Goal: Task Accomplishment & Management: Use online tool/utility

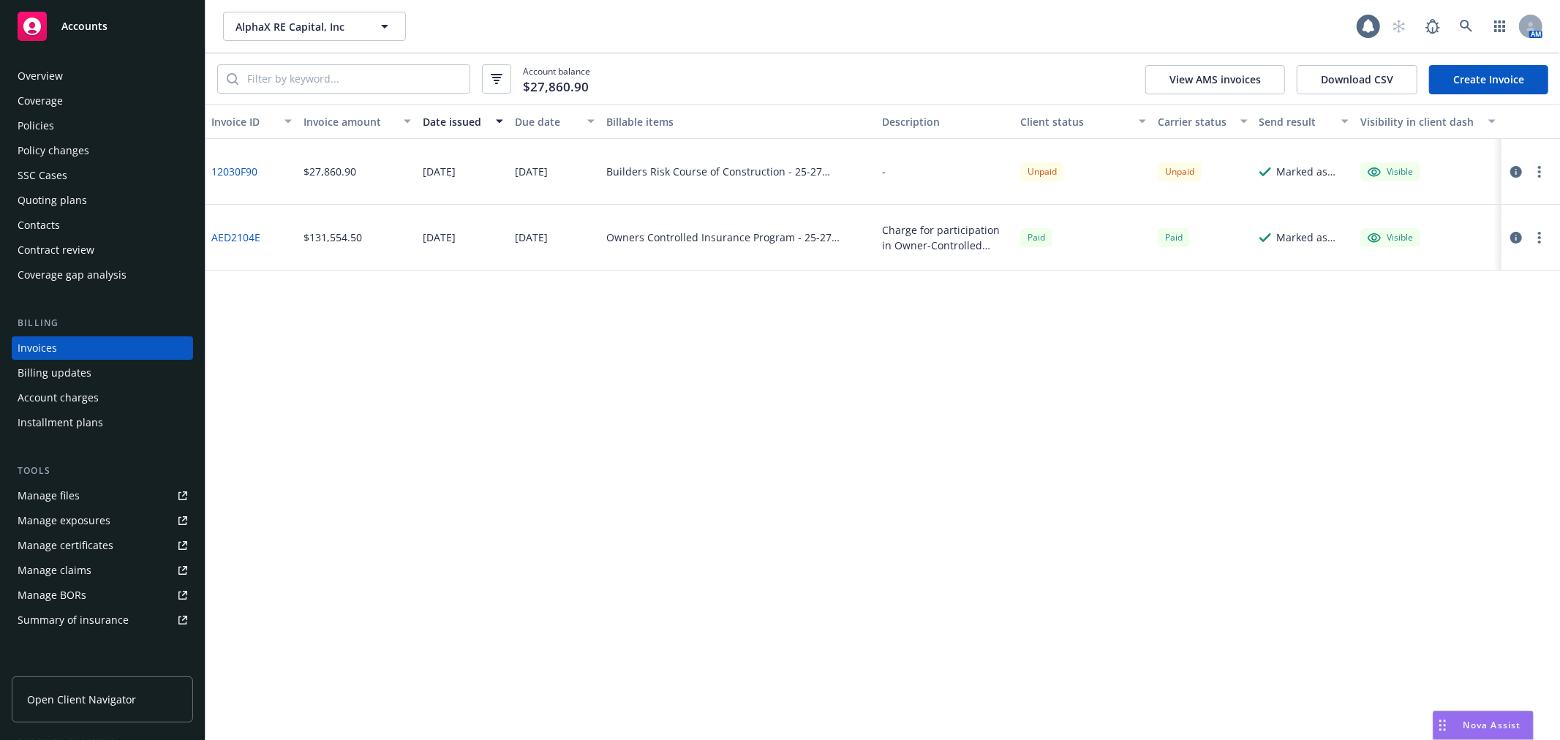
click at [73, 31] on span "Accounts" at bounding box center [84, 26] width 46 height 12
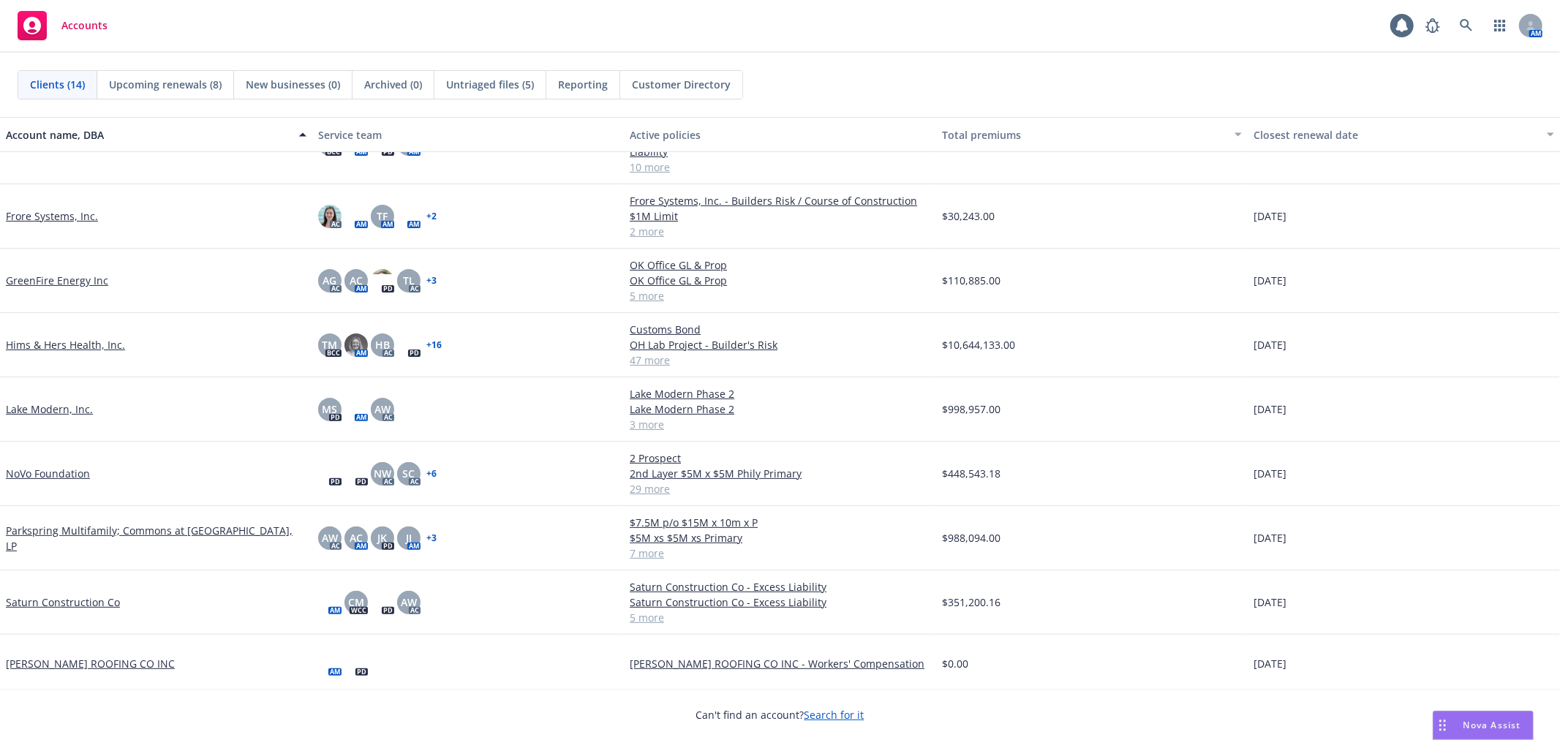
scroll to position [335, 0]
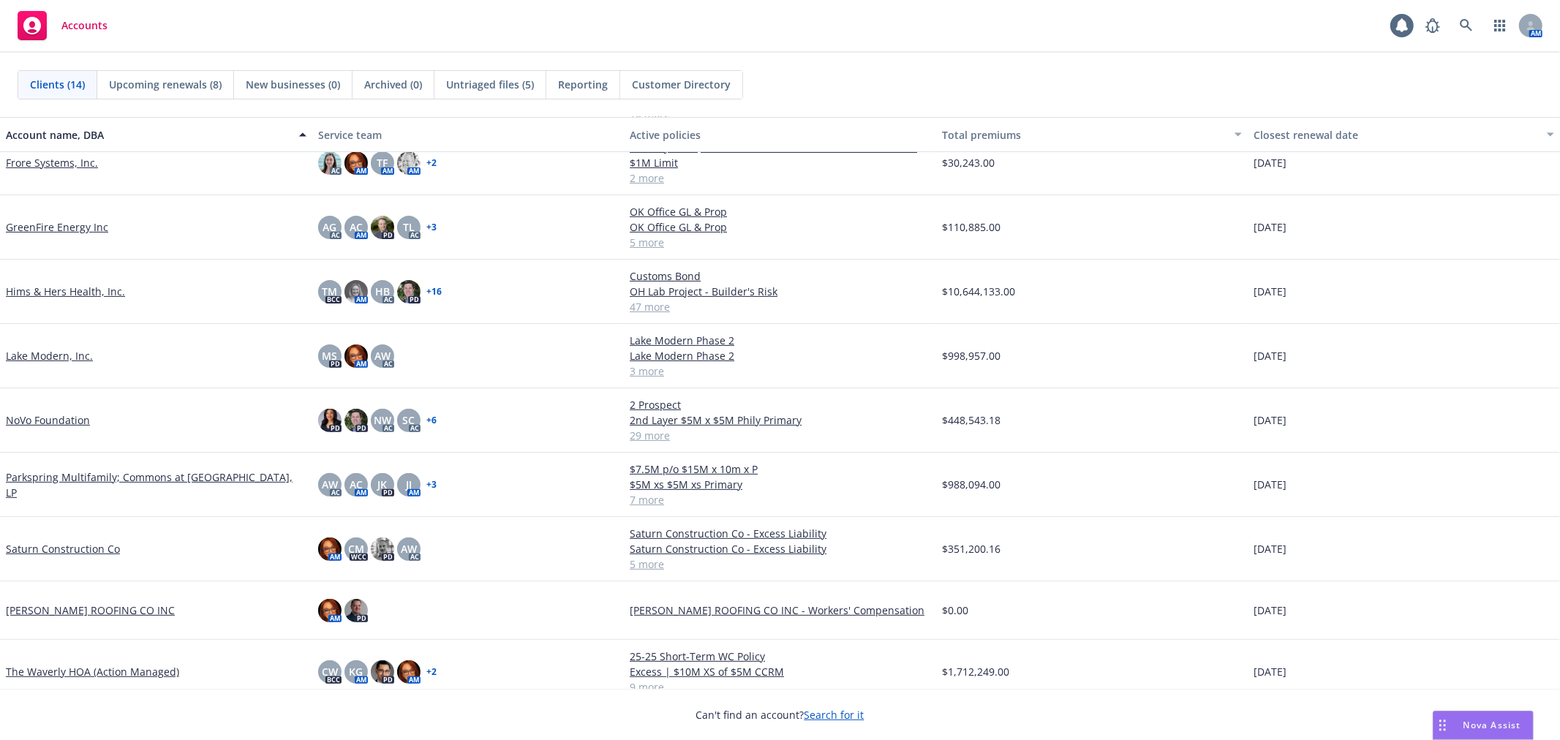
click at [63, 541] on link "Saturn Construction Co" at bounding box center [63, 548] width 114 height 15
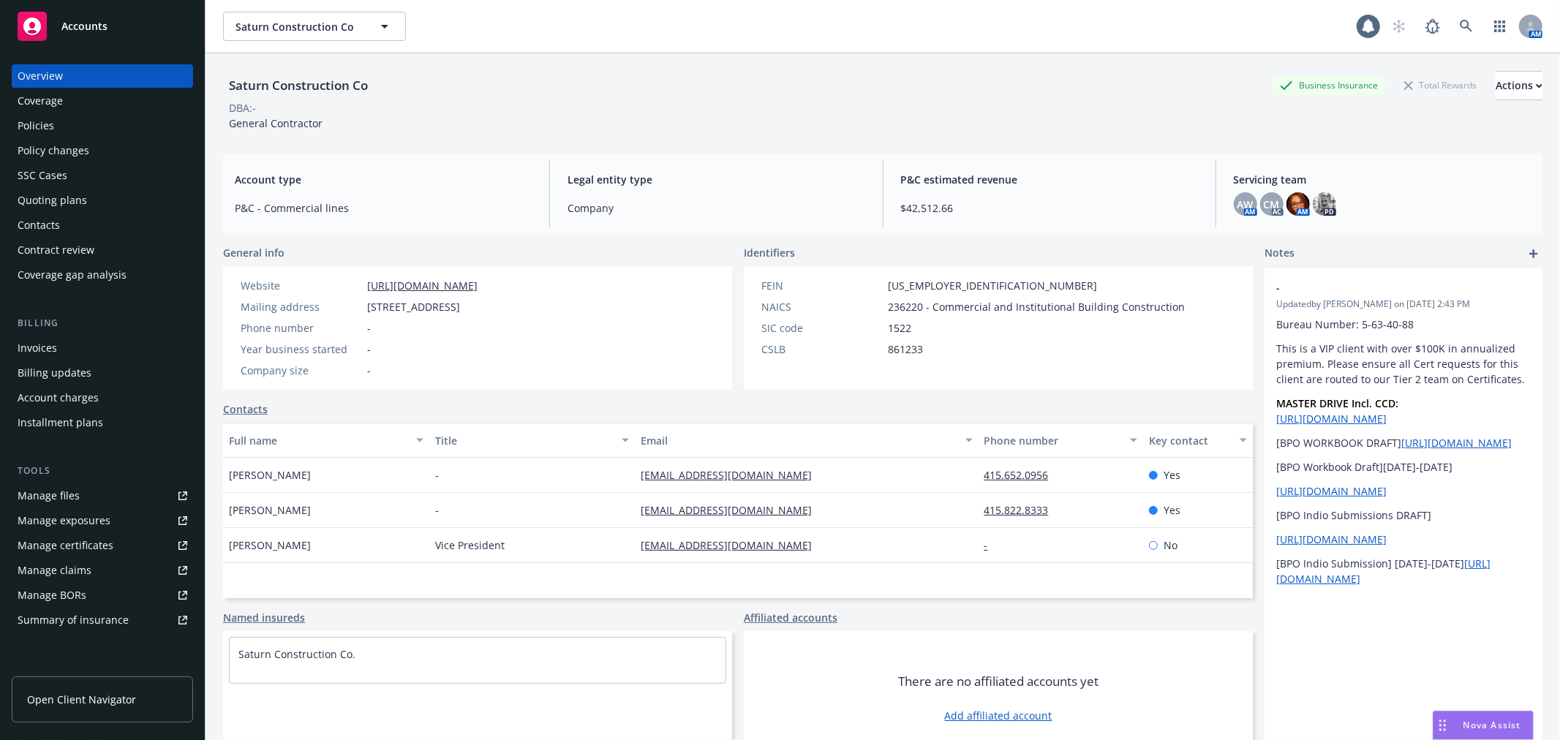
click at [75, 501] on div "Manage files" at bounding box center [49, 495] width 62 height 23
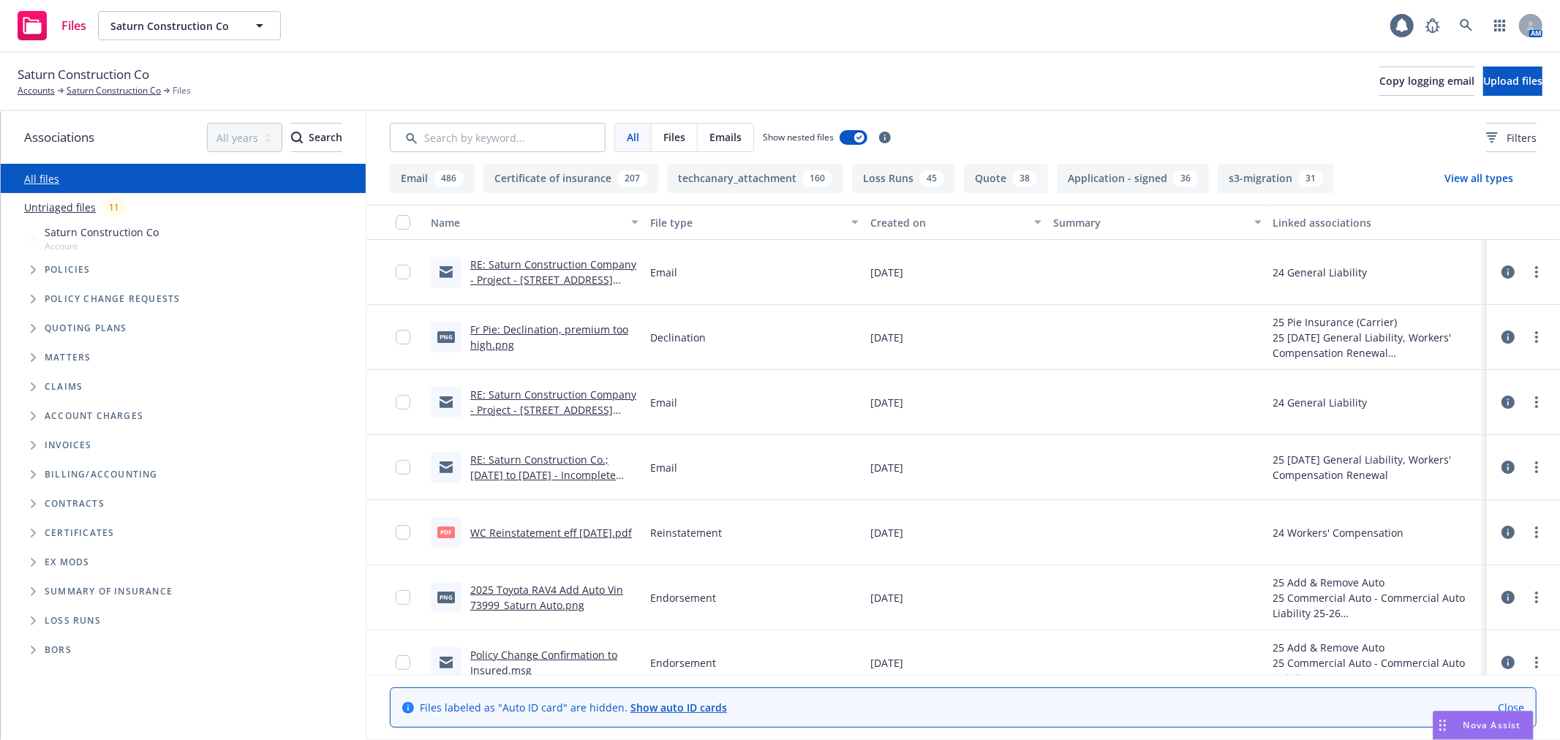
click at [32, 617] on icon "Folder Tree Example" at bounding box center [34, 621] width 6 height 9
click at [53, 674] on link "2025" at bounding box center [56, 676] width 23 height 15
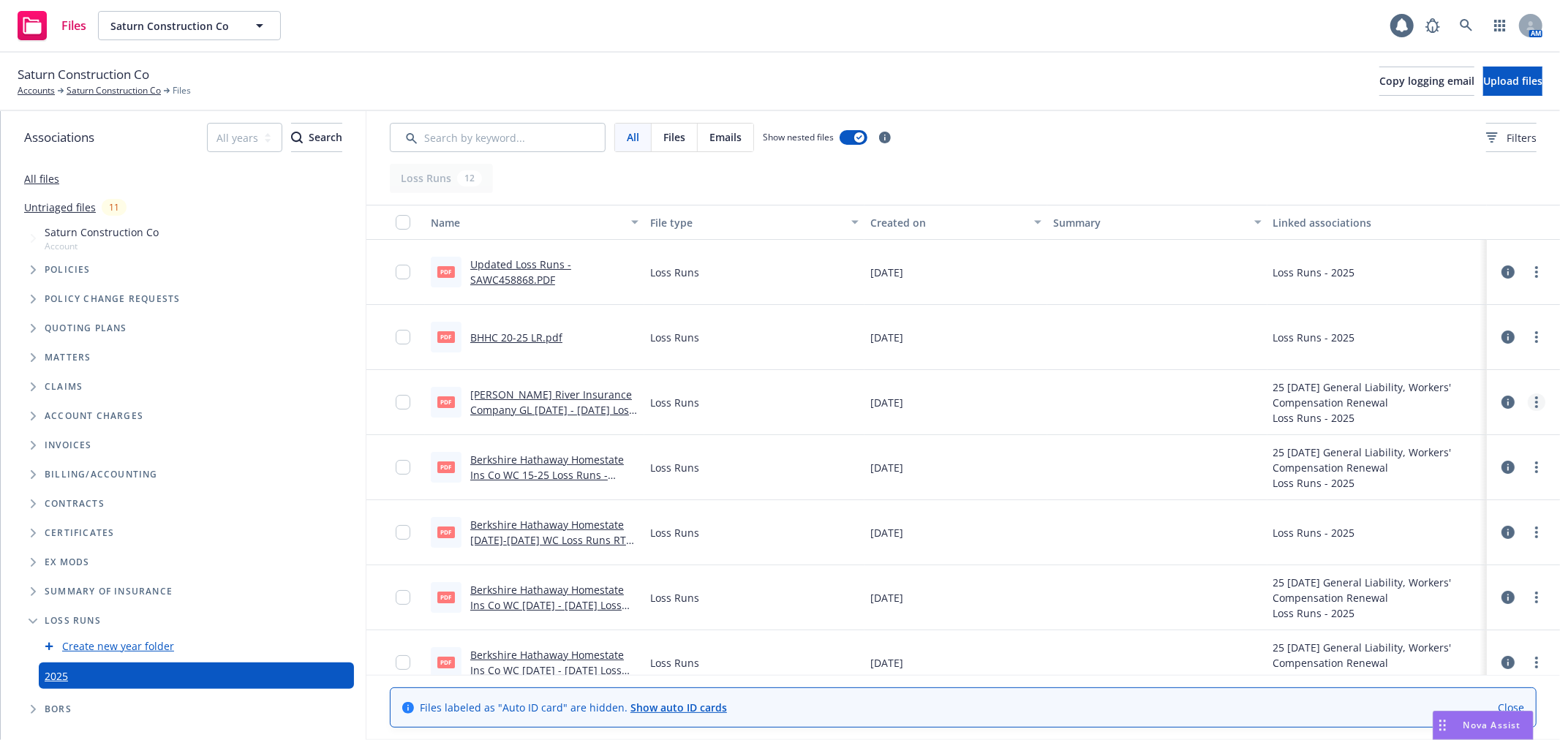
click at [1528, 399] on link "more" at bounding box center [1537, 403] width 18 height 18
click at [1442, 462] on link "Download" at bounding box center [1448, 461] width 146 height 29
click at [1528, 467] on link "more" at bounding box center [1537, 468] width 18 height 18
click at [1438, 529] on link "Download" at bounding box center [1448, 526] width 146 height 29
click at [1467, 23] on icon at bounding box center [1466, 25] width 12 height 12
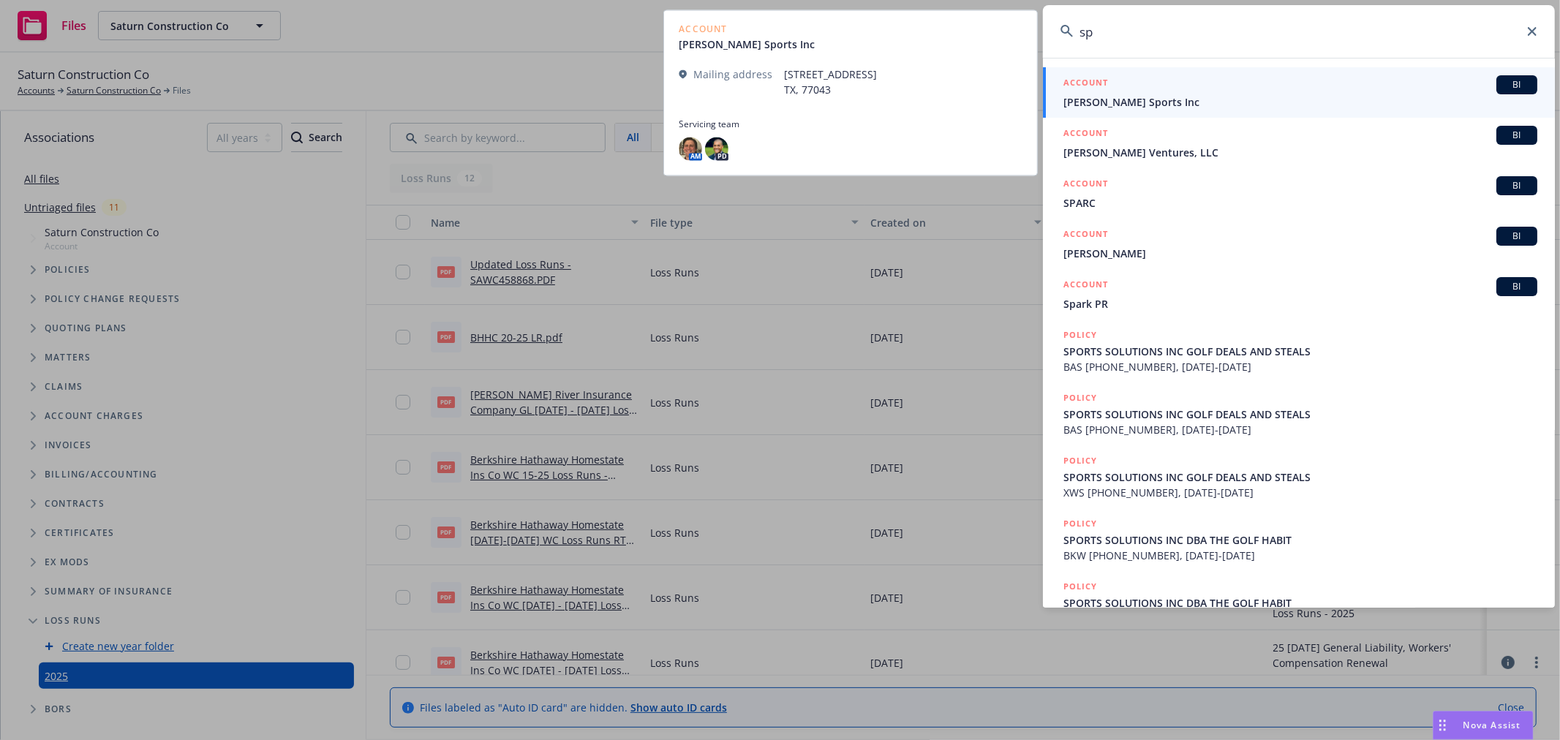
type input "s"
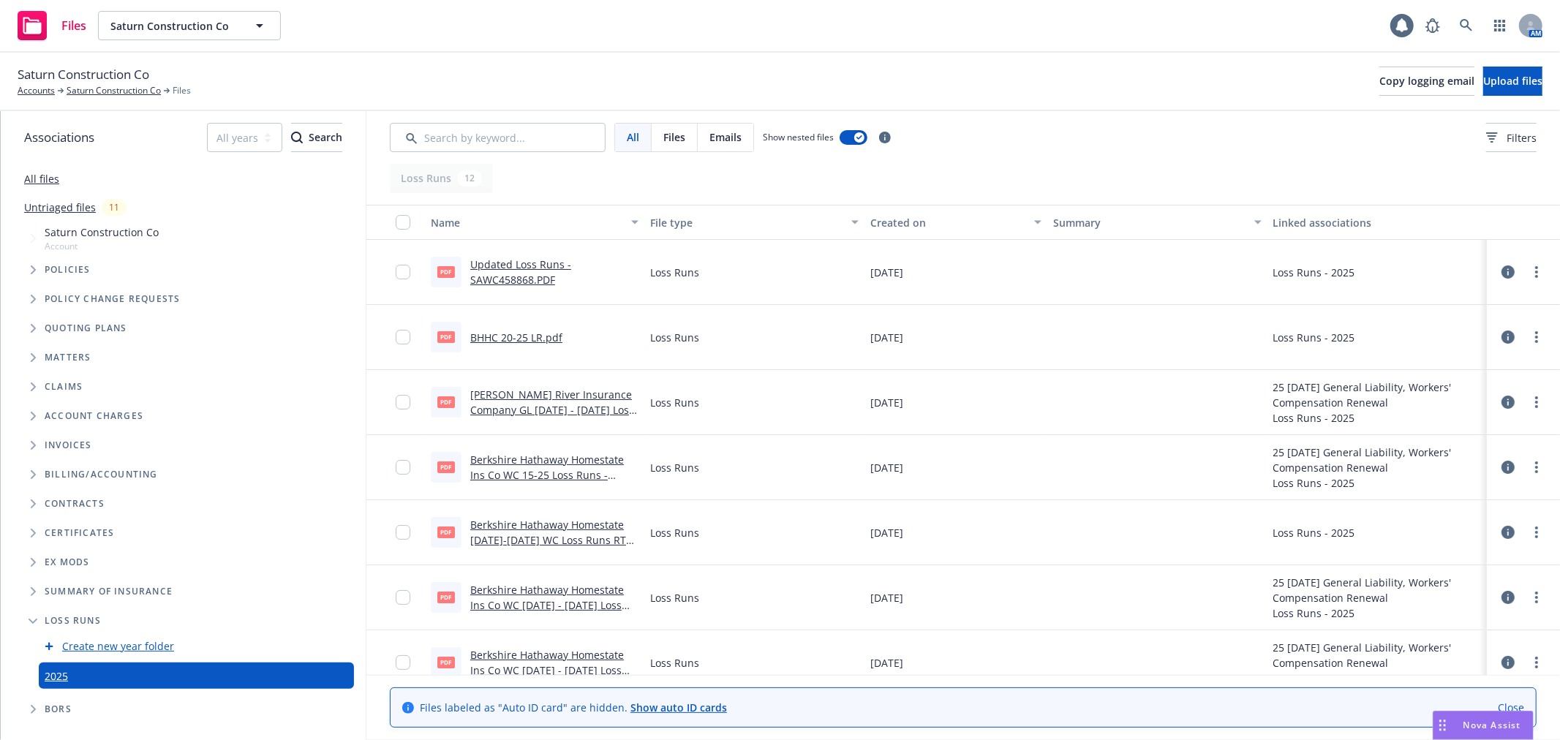
click at [1490, 727] on span "Nova Assist" at bounding box center [1493, 725] width 58 height 12
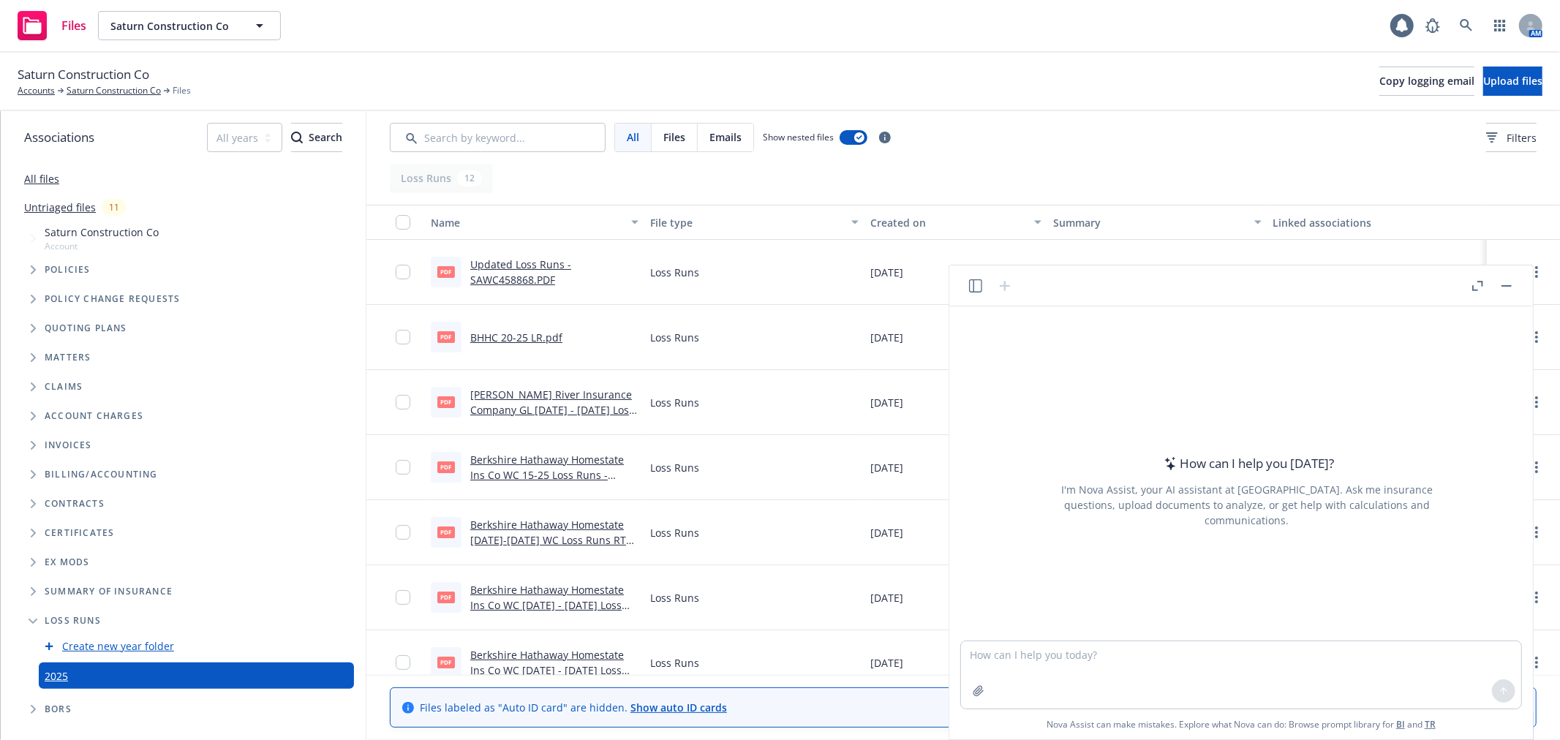
click at [974, 288] on icon "button" at bounding box center [975, 285] width 13 height 13
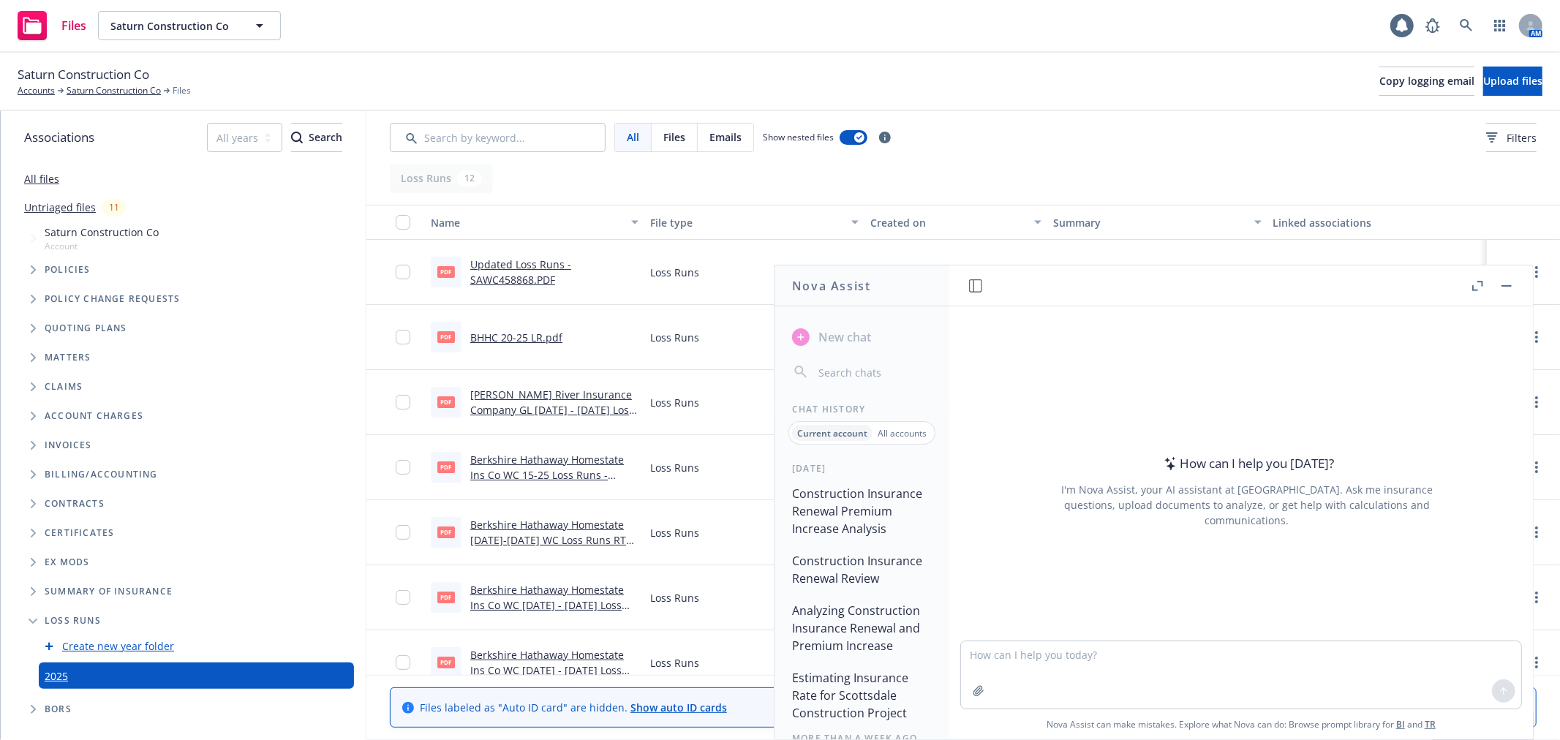
click at [917, 436] on p "All accounts" at bounding box center [902, 433] width 49 height 12
click at [852, 557] on button "Email Request for Policy Data Ingestion" at bounding box center [861, 557] width 151 height 44
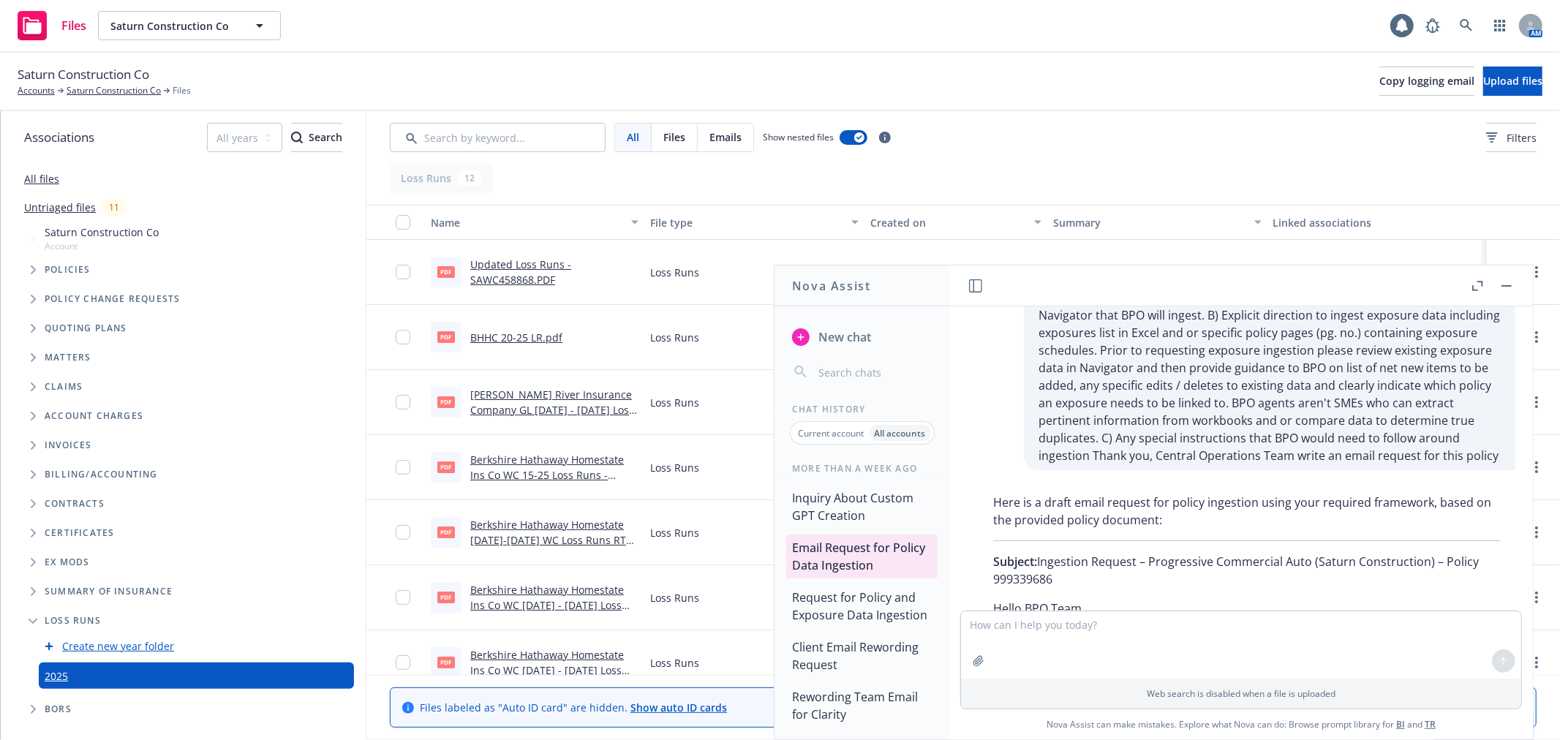
scroll to position [0, 0]
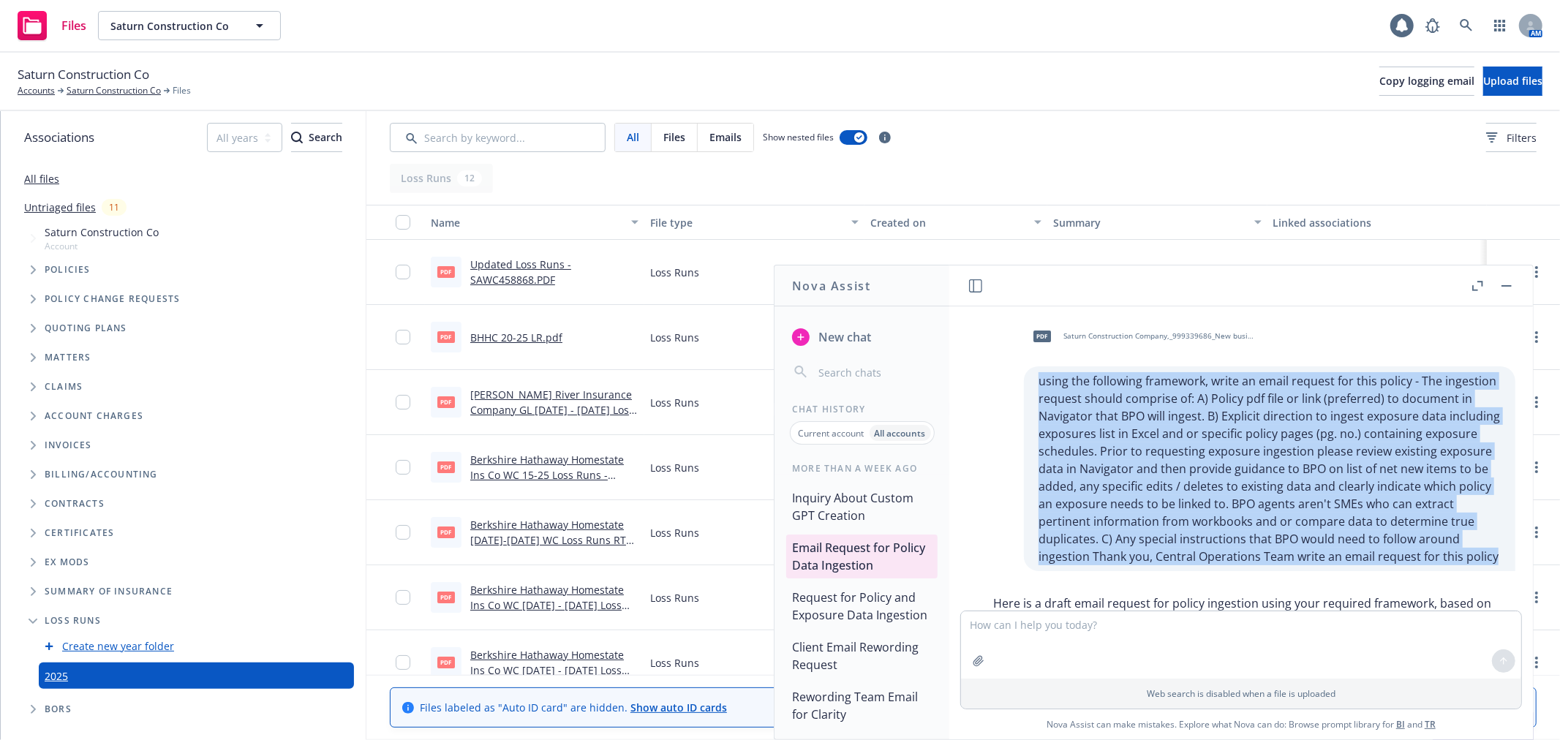
drag, startPoint x: 1025, startPoint y: 383, endPoint x: 1494, endPoint y: 554, distance: 498.4
click at [1494, 554] on div "using the following framework, write an email request for this policy - The ing…" at bounding box center [1270, 468] width 492 height 205
copy p "using the following framework, write an email request for this policy - The ing…"
click at [850, 335] on span "New chat" at bounding box center [844, 337] width 56 height 18
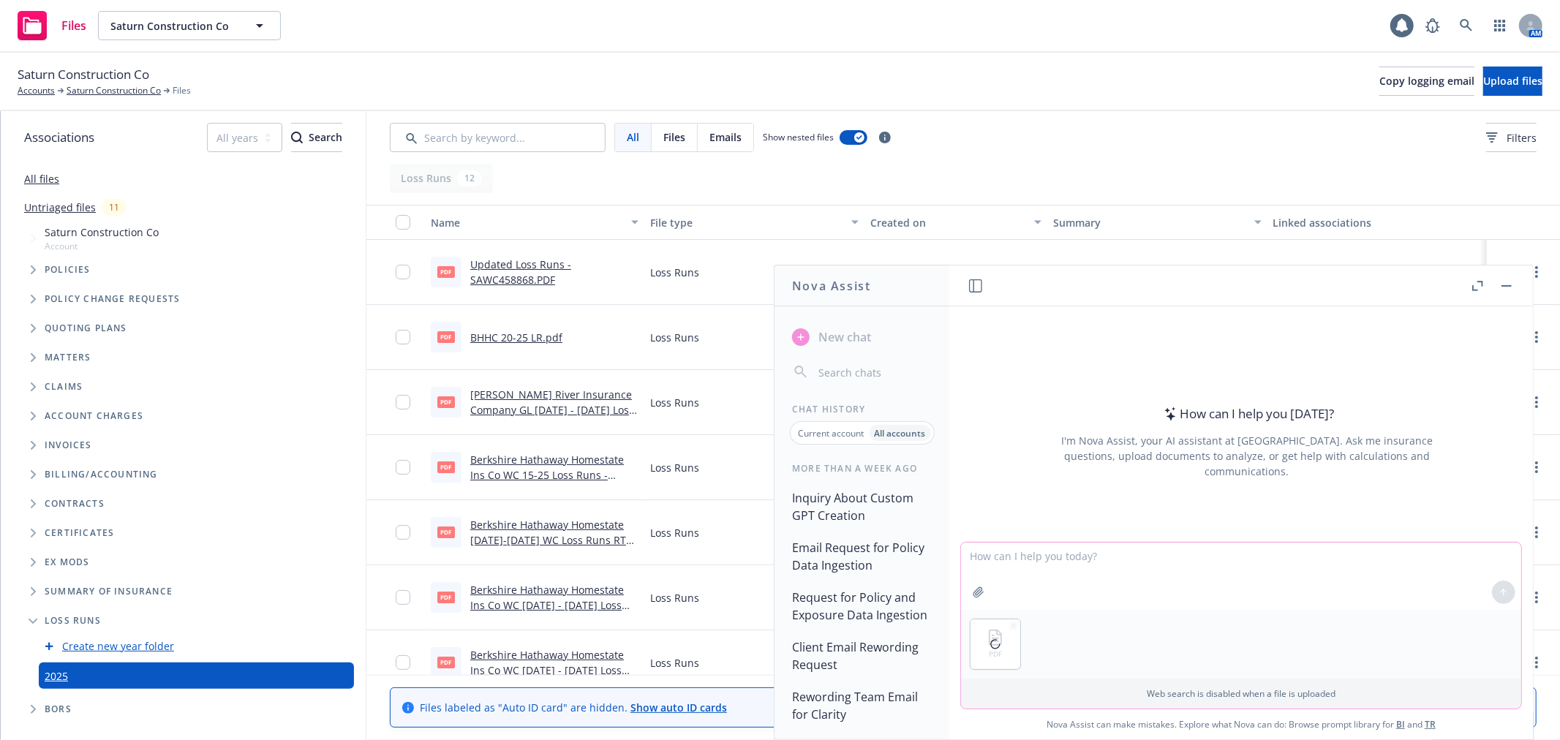
paste textarea "using the following framework, write an email request for this policy - The ing…"
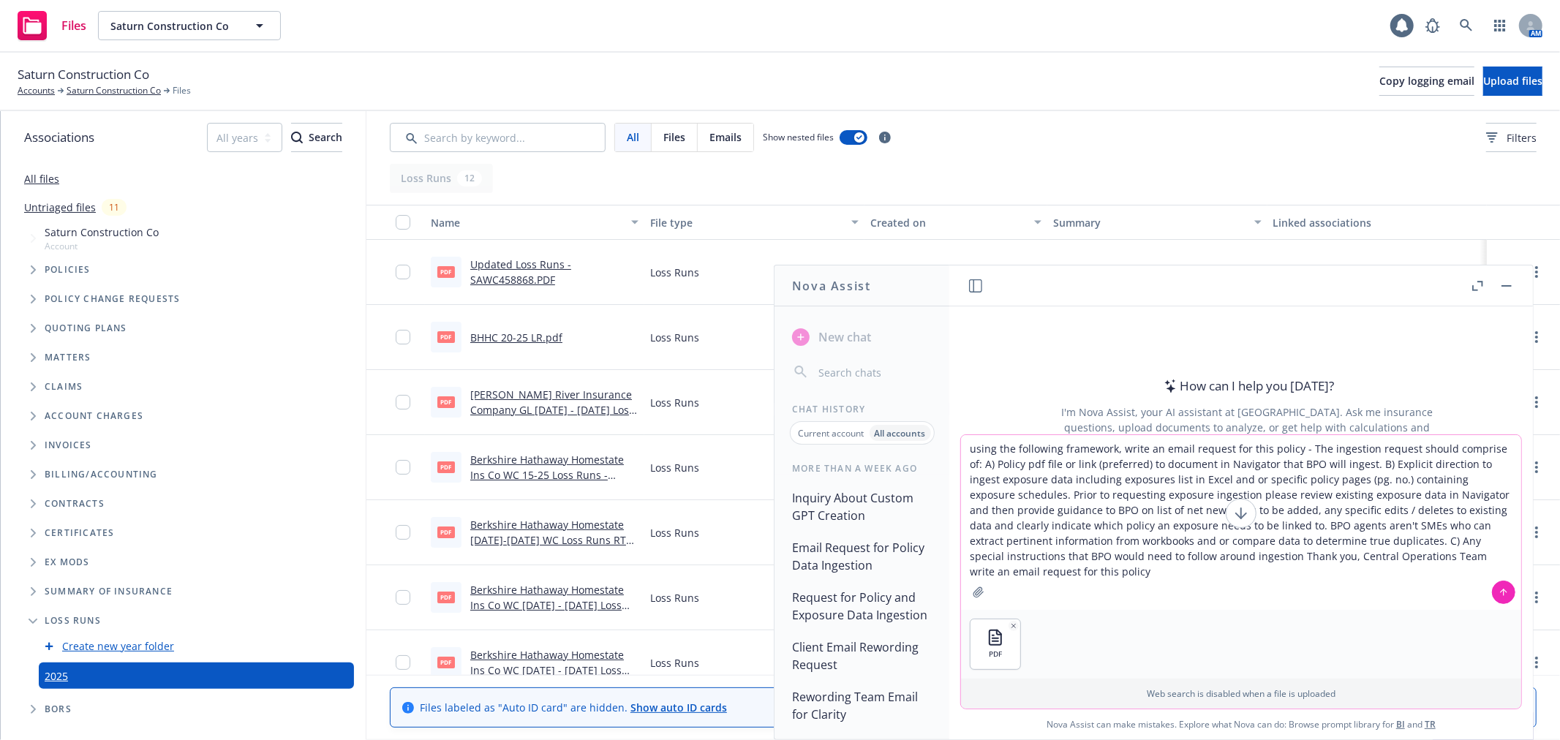
click at [1262, 448] on textarea "using the following framework, write an email request for this policy - The ing…" at bounding box center [1241, 522] width 560 height 175
drag, startPoint x: 1114, startPoint y: 571, endPoint x: 1178, endPoint y: 560, distance: 65.4
click at [1178, 560] on textarea "using the following framework, write an email request for the uploaded policy -…" at bounding box center [1241, 522] width 560 height 175
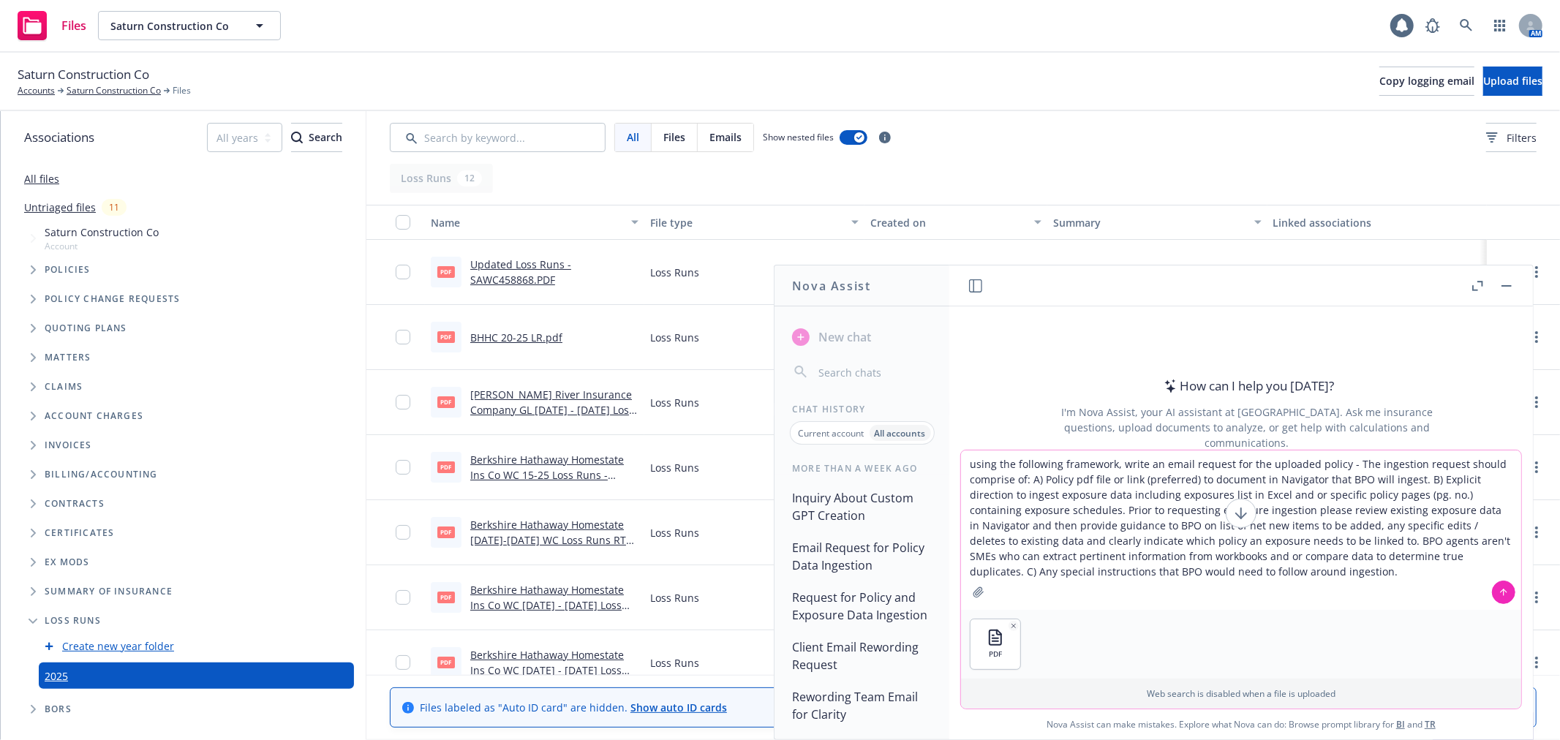
type textarea "using the following framework, write an email request for the uploaded policy -…"
click at [1499, 594] on icon at bounding box center [1504, 592] width 10 height 10
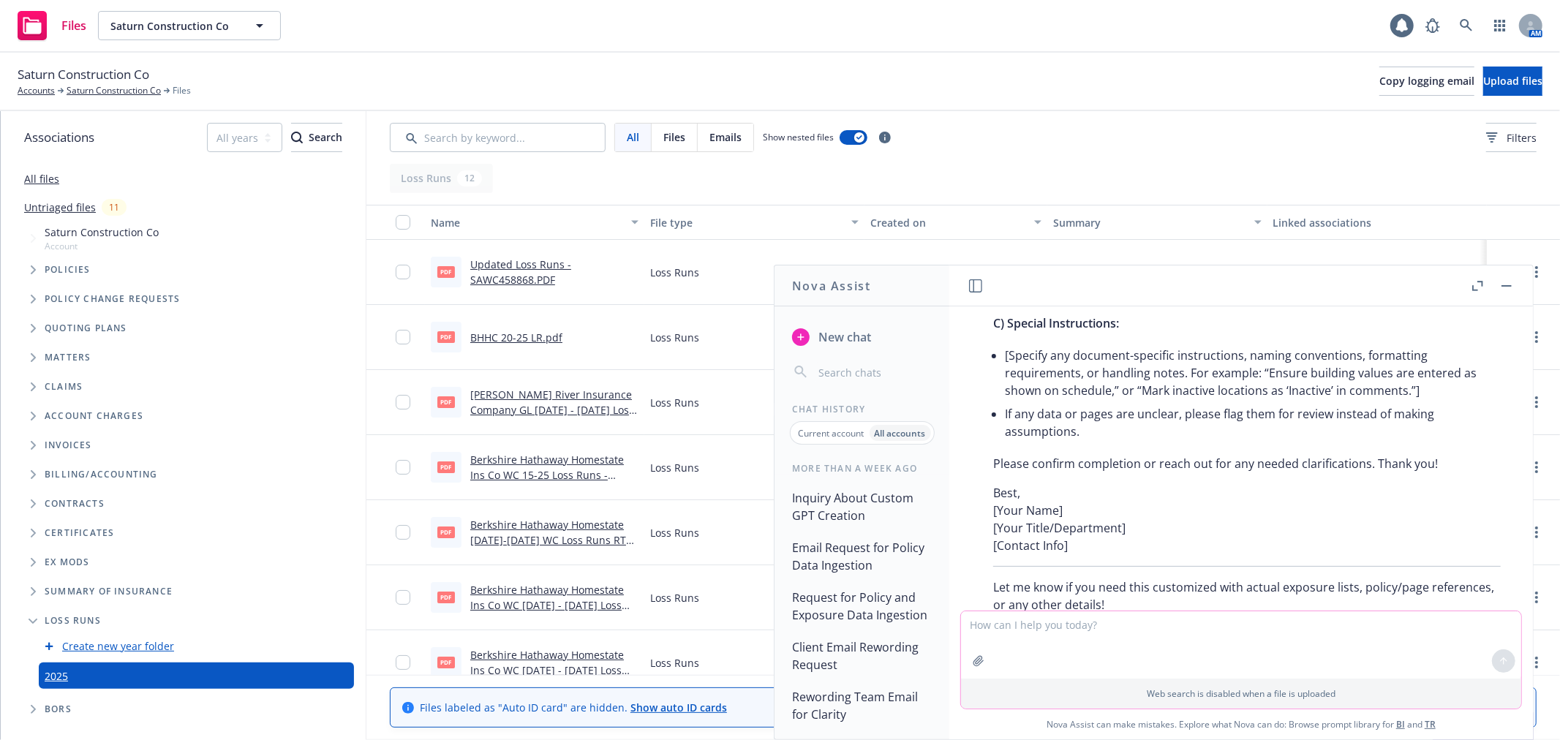
scroll to position [1039, 0]
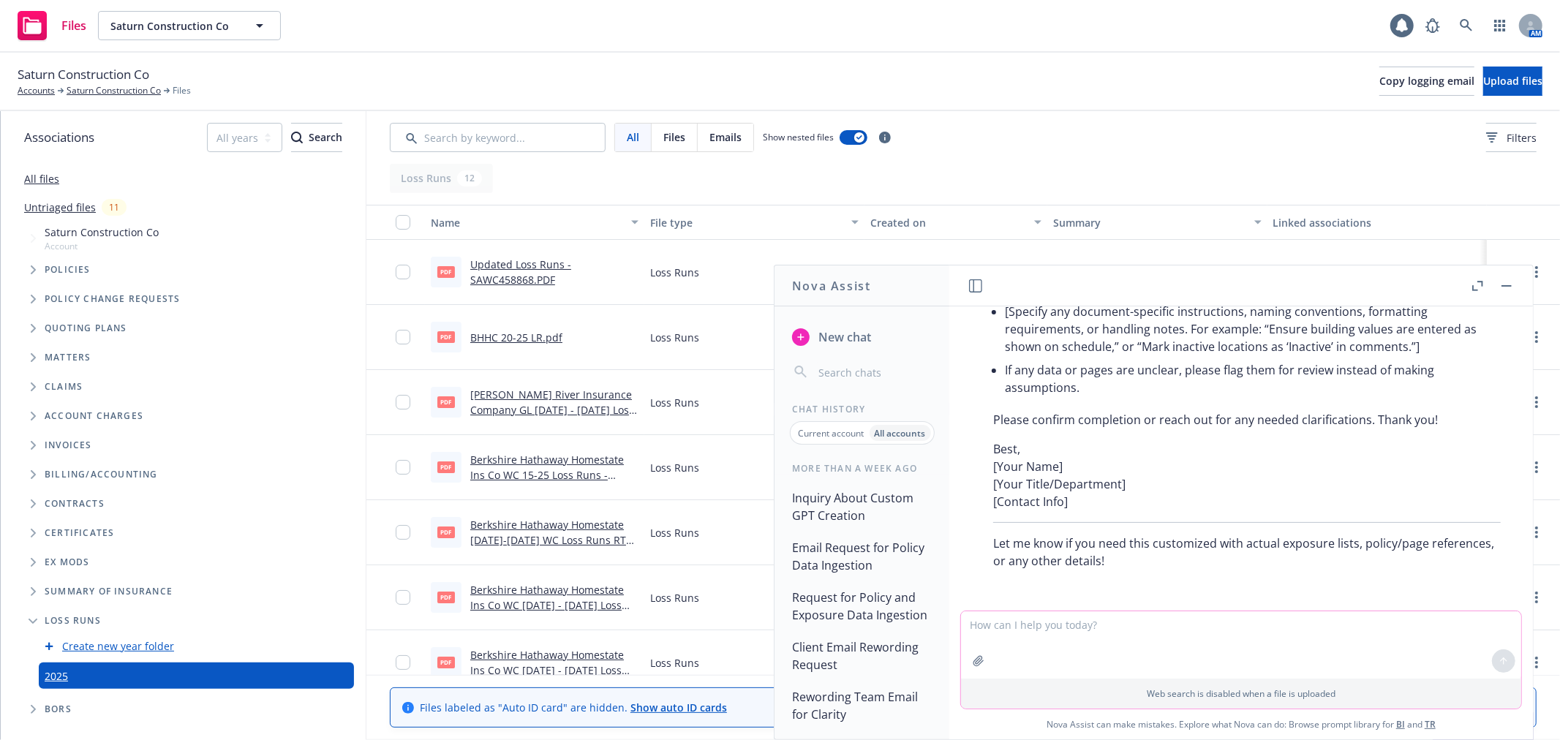
click at [1114, 650] on textarea at bounding box center [1241, 644] width 560 height 67
type textarea "Please review document and fill in applicable coverages and values"
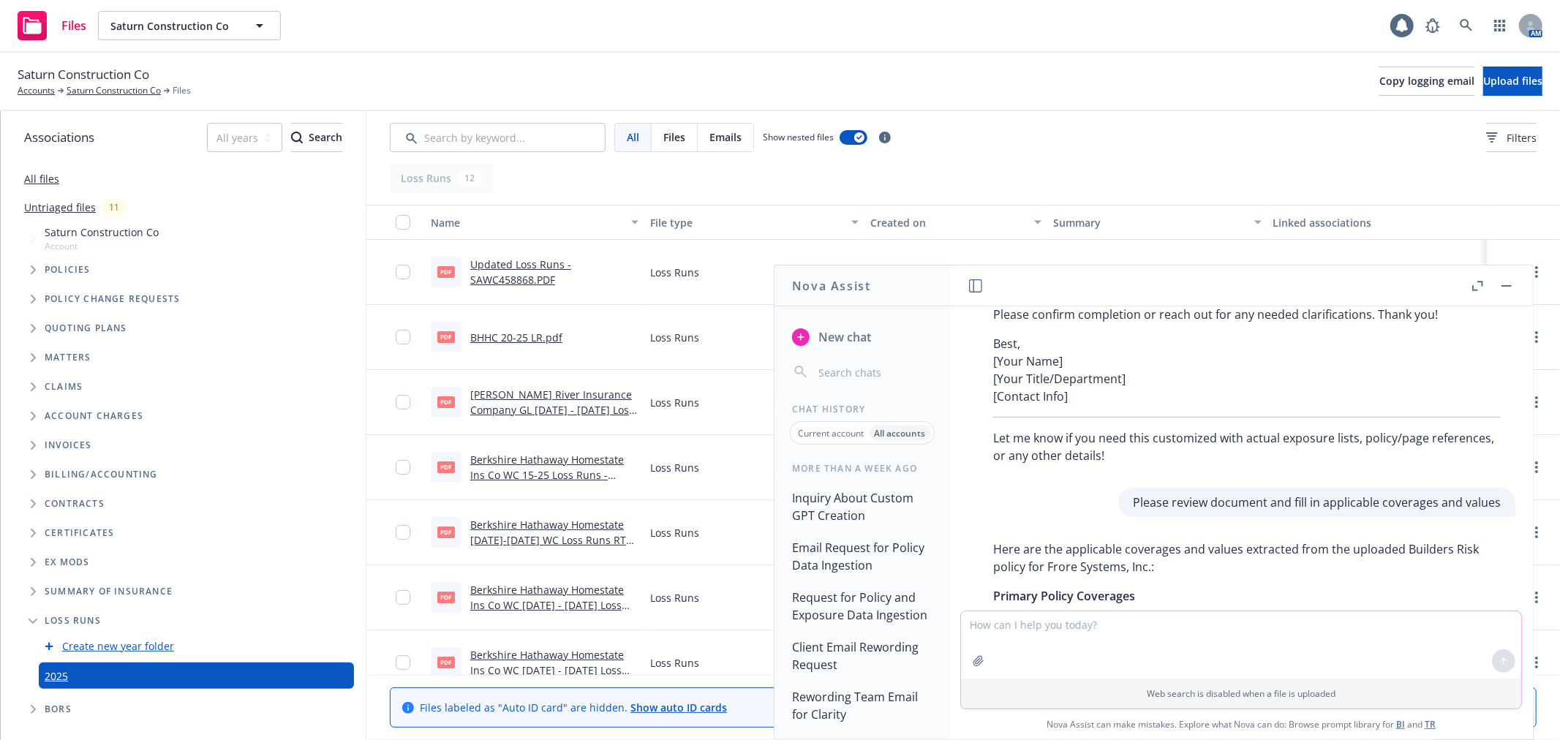
scroll to position [1810, 0]
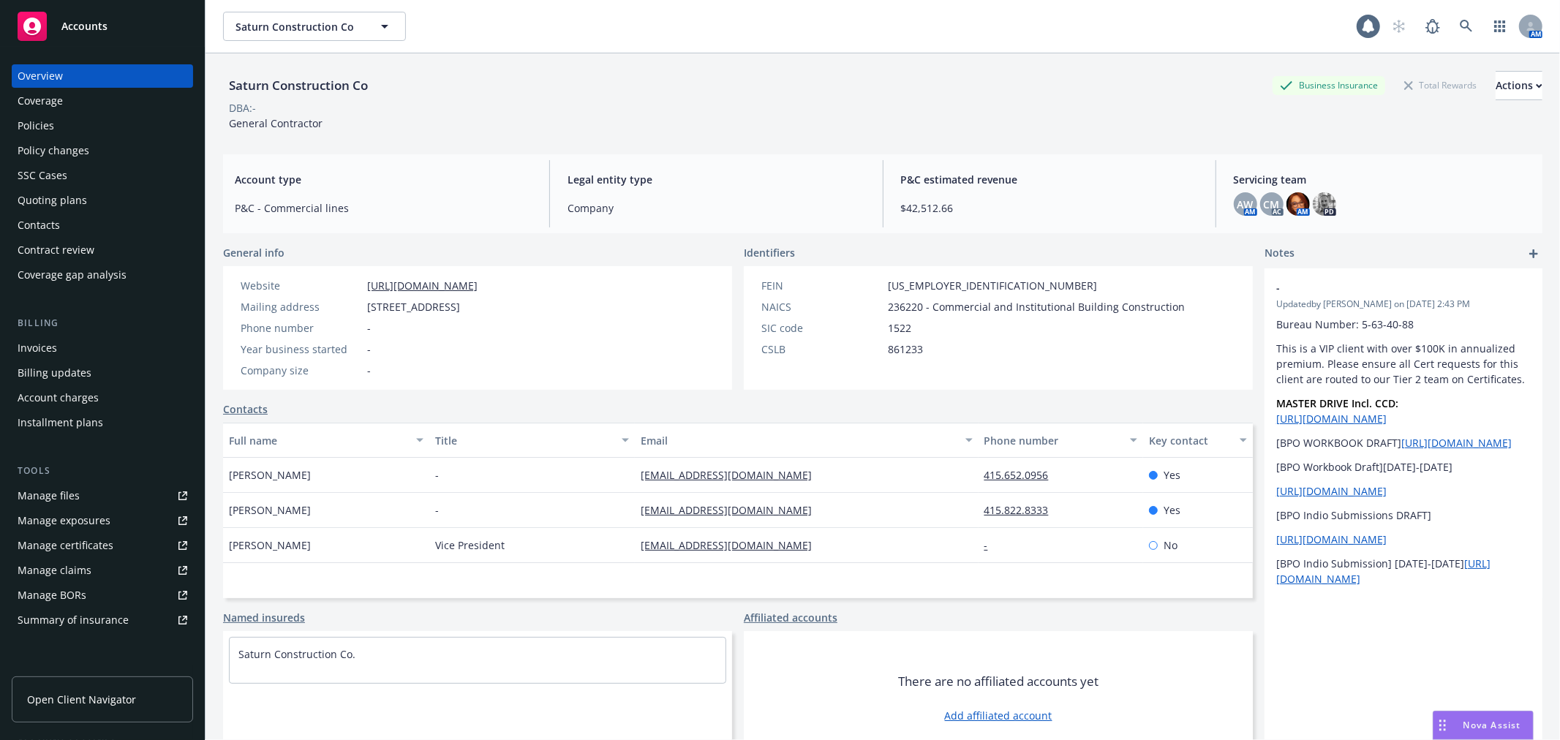
click at [82, 27] on span "Accounts" at bounding box center [84, 26] width 46 height 12
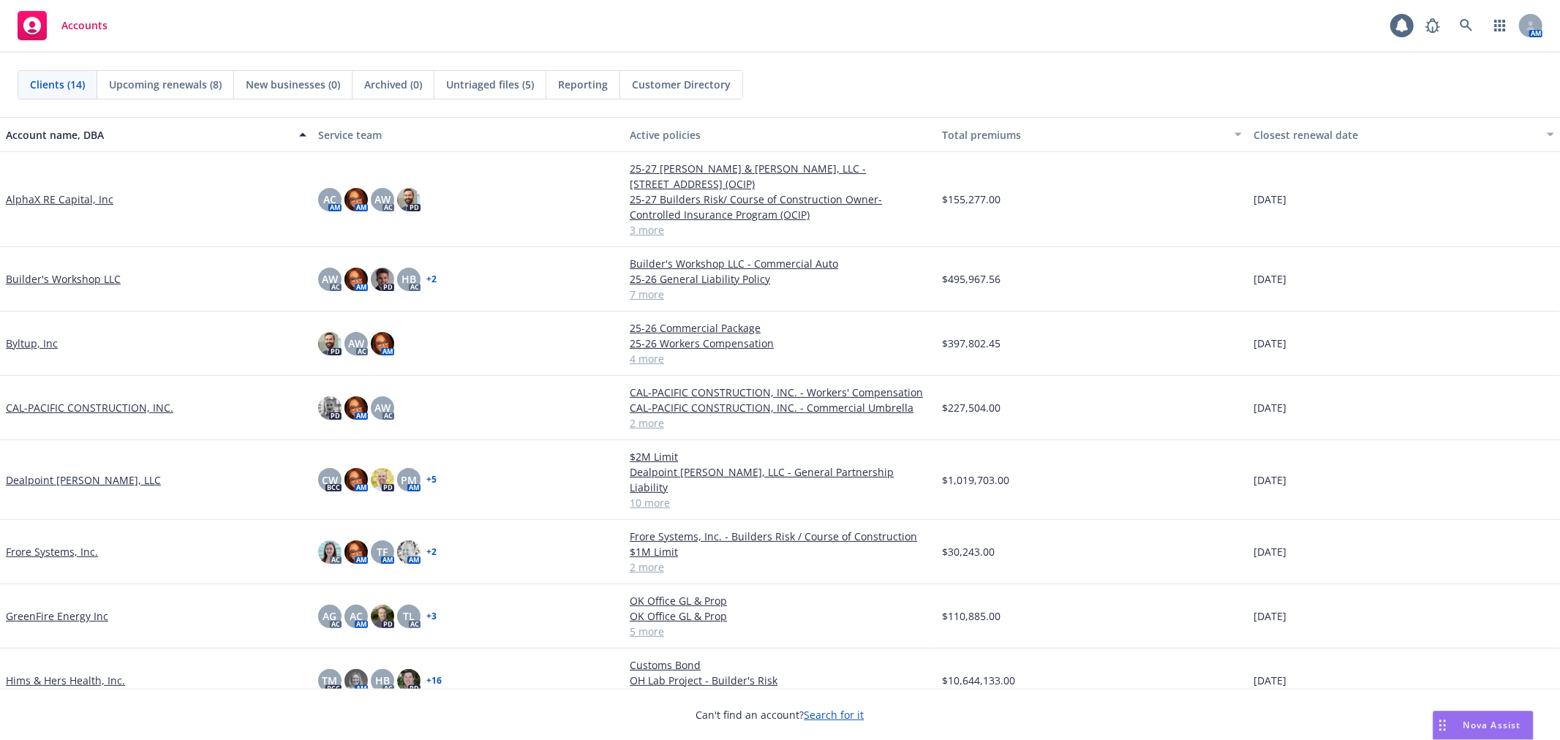
click at [37, 400] on link "CAL-PACIFIC CONSTRUCTION, INC." at bounding box center [89, 407] width 167 height 15
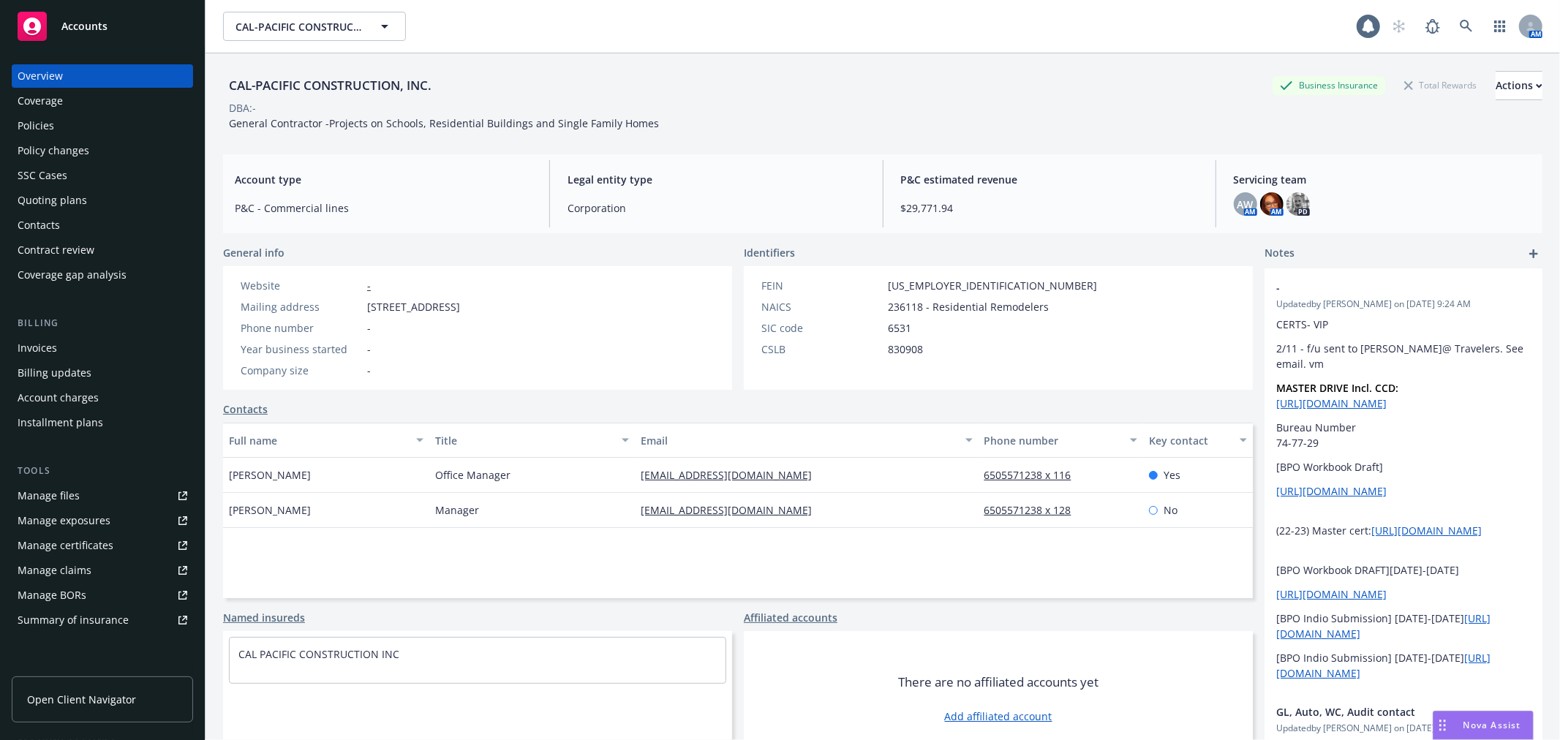
click at [41, 126] on div "Policies" at bounding box center [36, 125] width 37 height 23
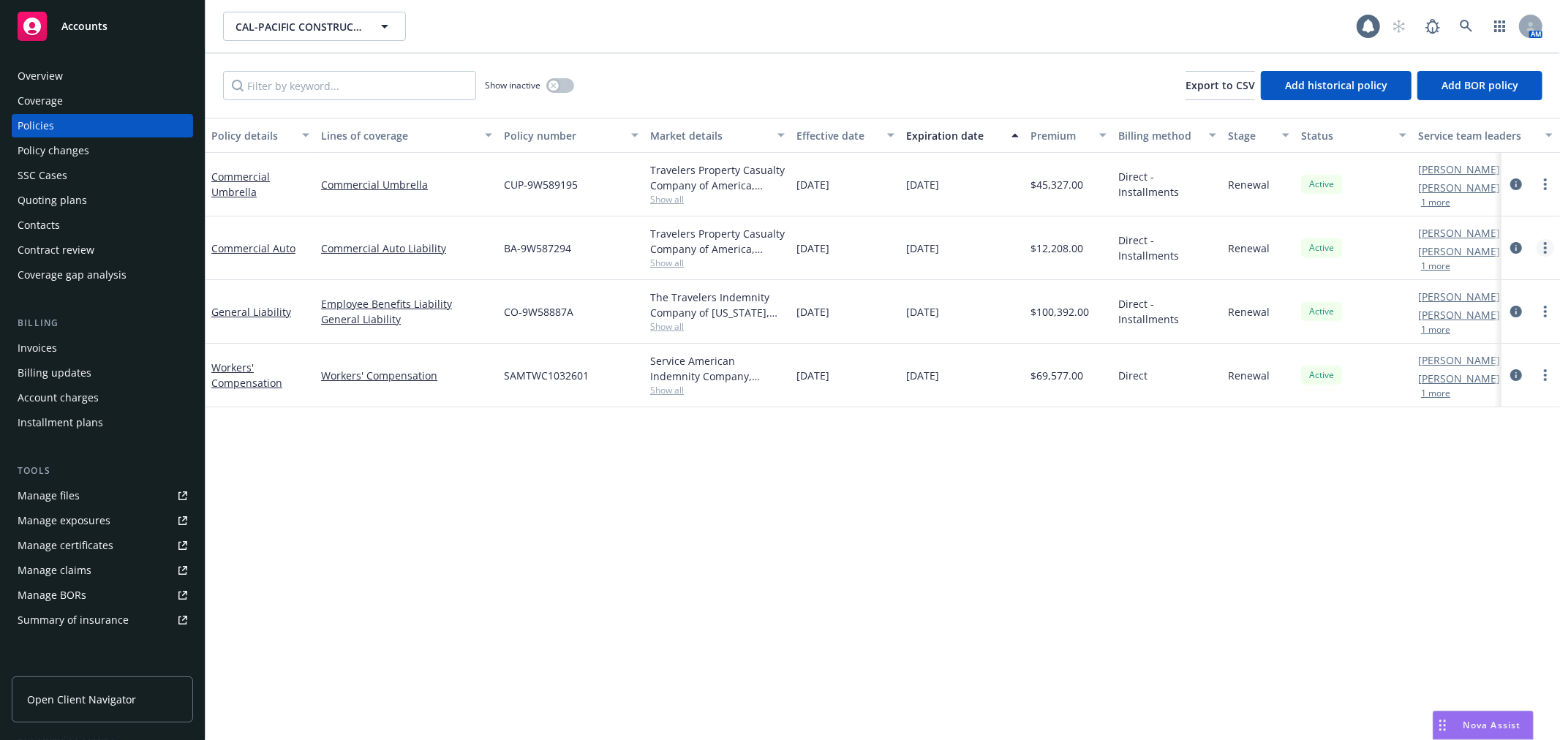
click at [1546, 244] on circle "more" at bounding box center [1545, 243] width 3 height 3
click at [1527, 301] on link "Renew with incumbent" at bounding box center [1468, 307] width 172 height 29
select select "12"
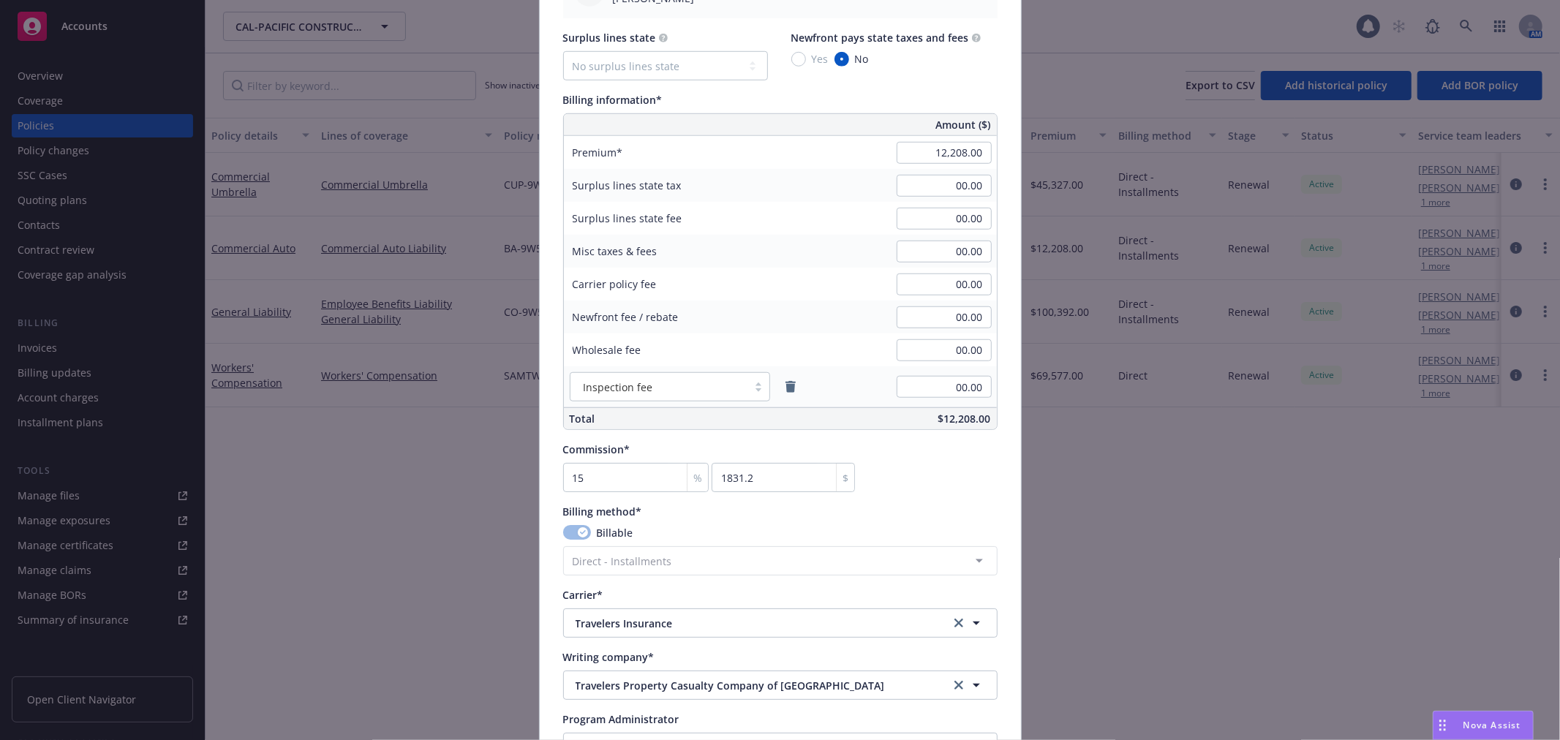
scroll to position [813, 0]
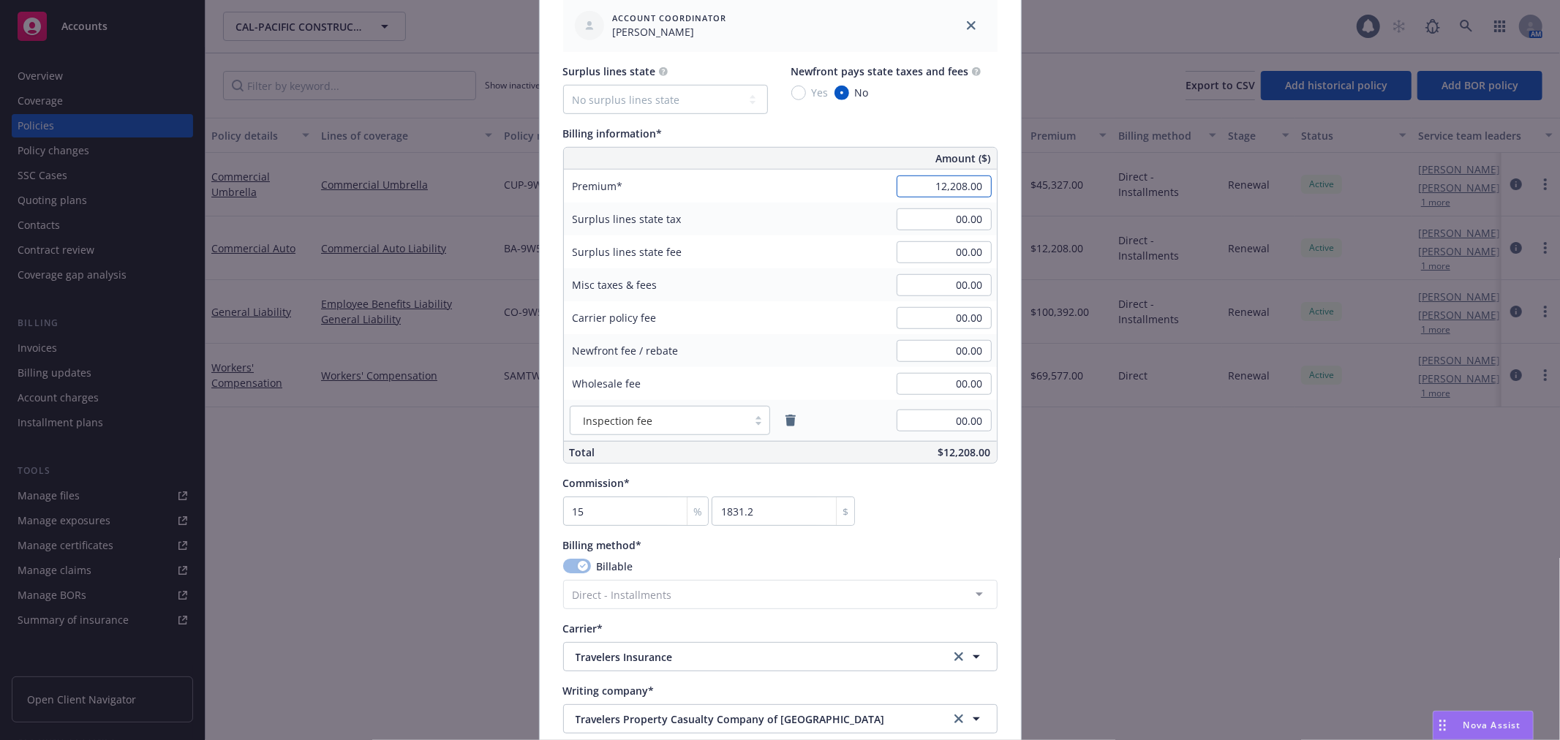
paste input "3,672"
type input "13,672.00"
type input "2050.8"
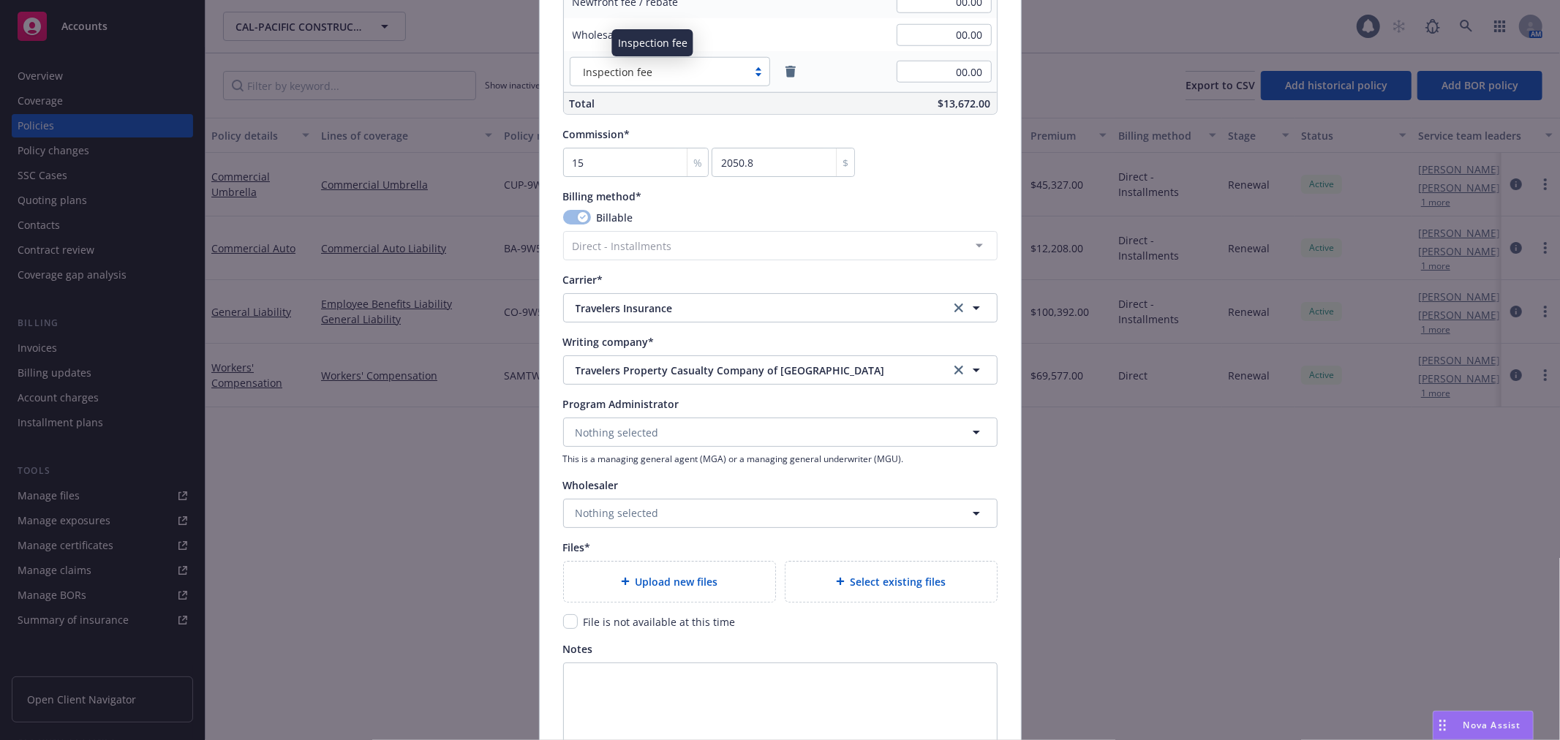
scroll to position [1329, 0]
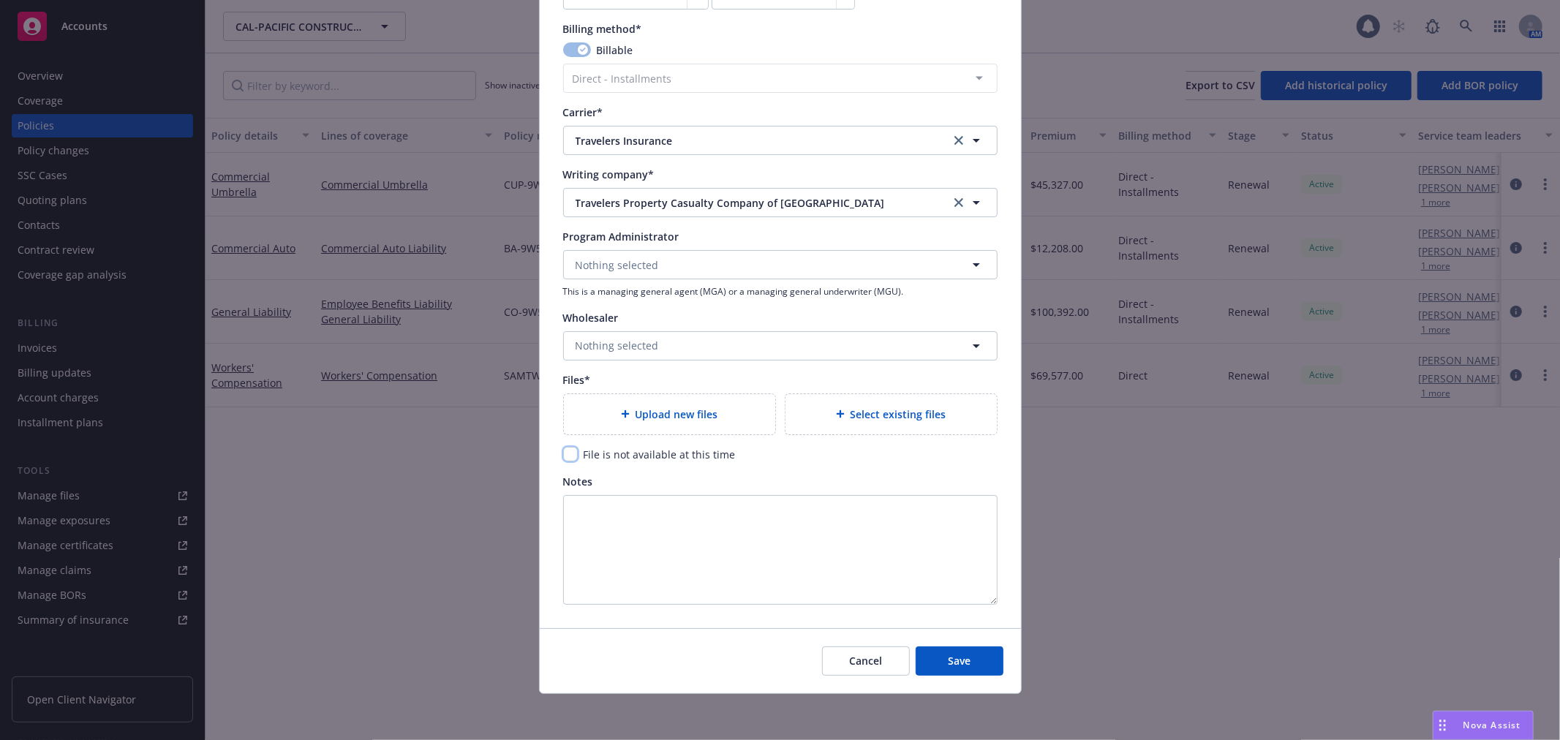
click at [564, 448] on input "checkbox" at bounding box center [570, 454] width 15 height 15
checkbox input "true"
click at [958, 654] on span "Save" at bounding box center [959, 661] width 23 height 14
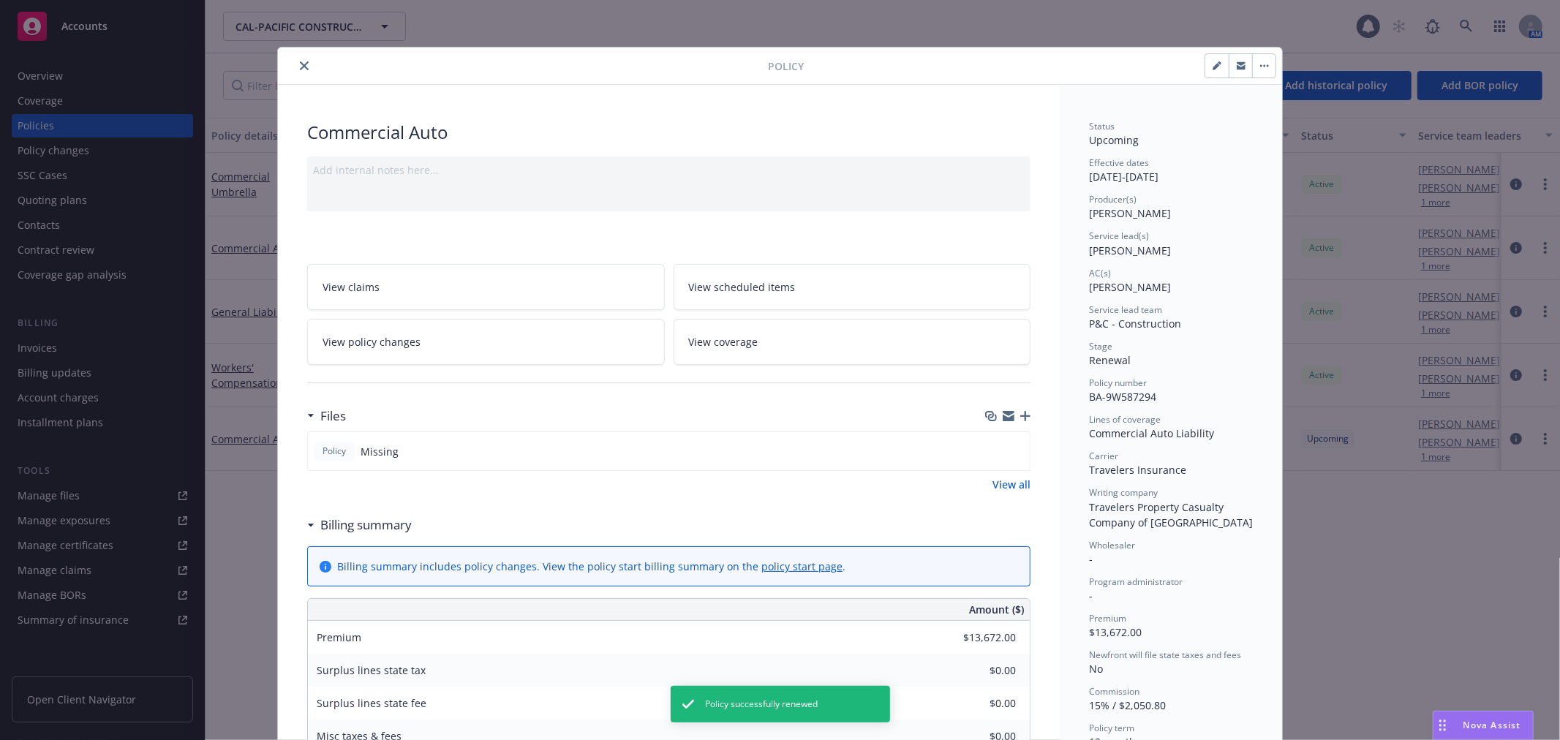
click at [301, 64] on icon "close" at bounding box center [304, 65] width 9 height 9
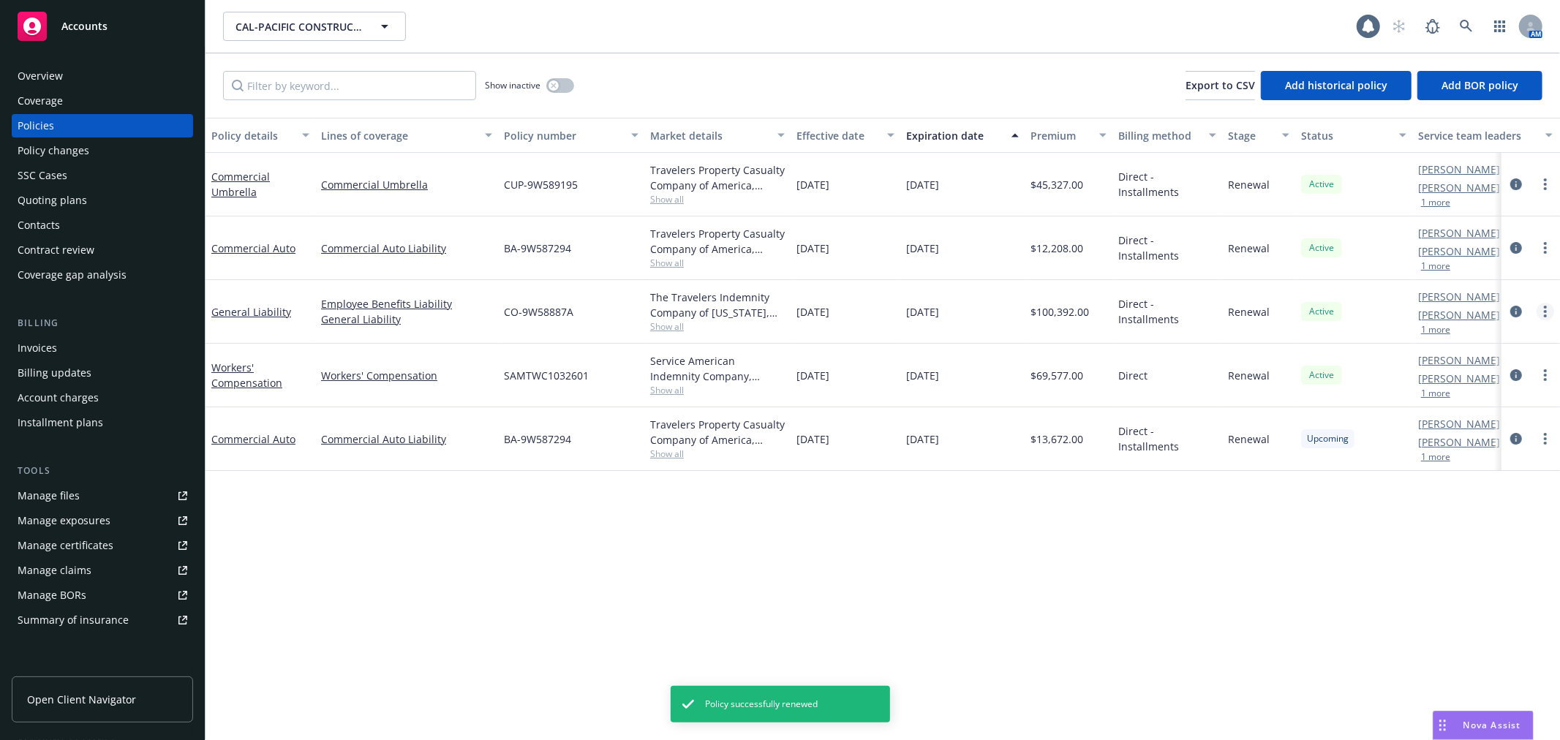
click at [1548, 304] on link "more" at bounding box center [1546, 312] width 18 height 18
click at [1507, 372] on link "circleInformation" at bounding box center [1516, 375] width 18 height 18
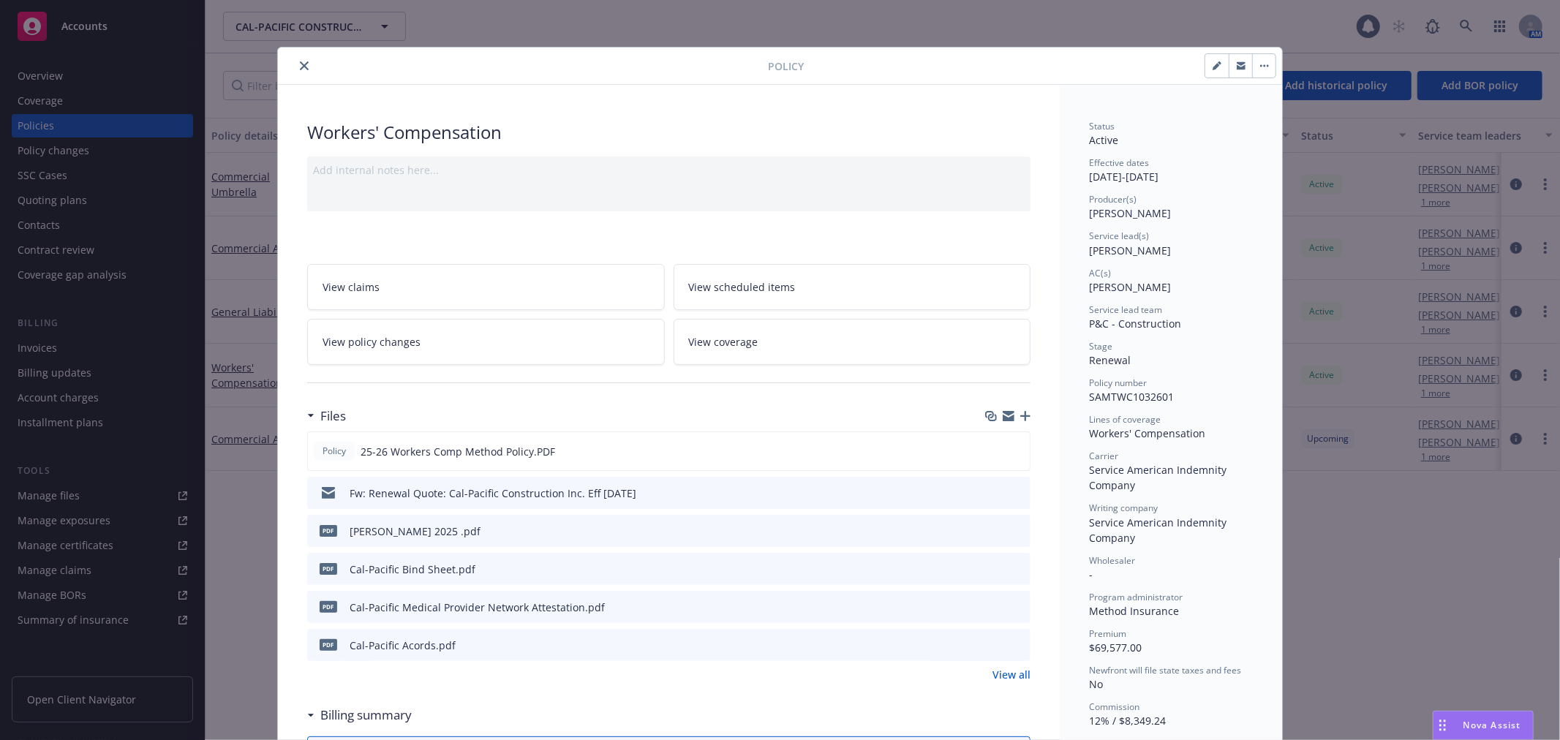
click at [300, 61] on icon "close" at bounding box center [304, 65] width 9 height 9
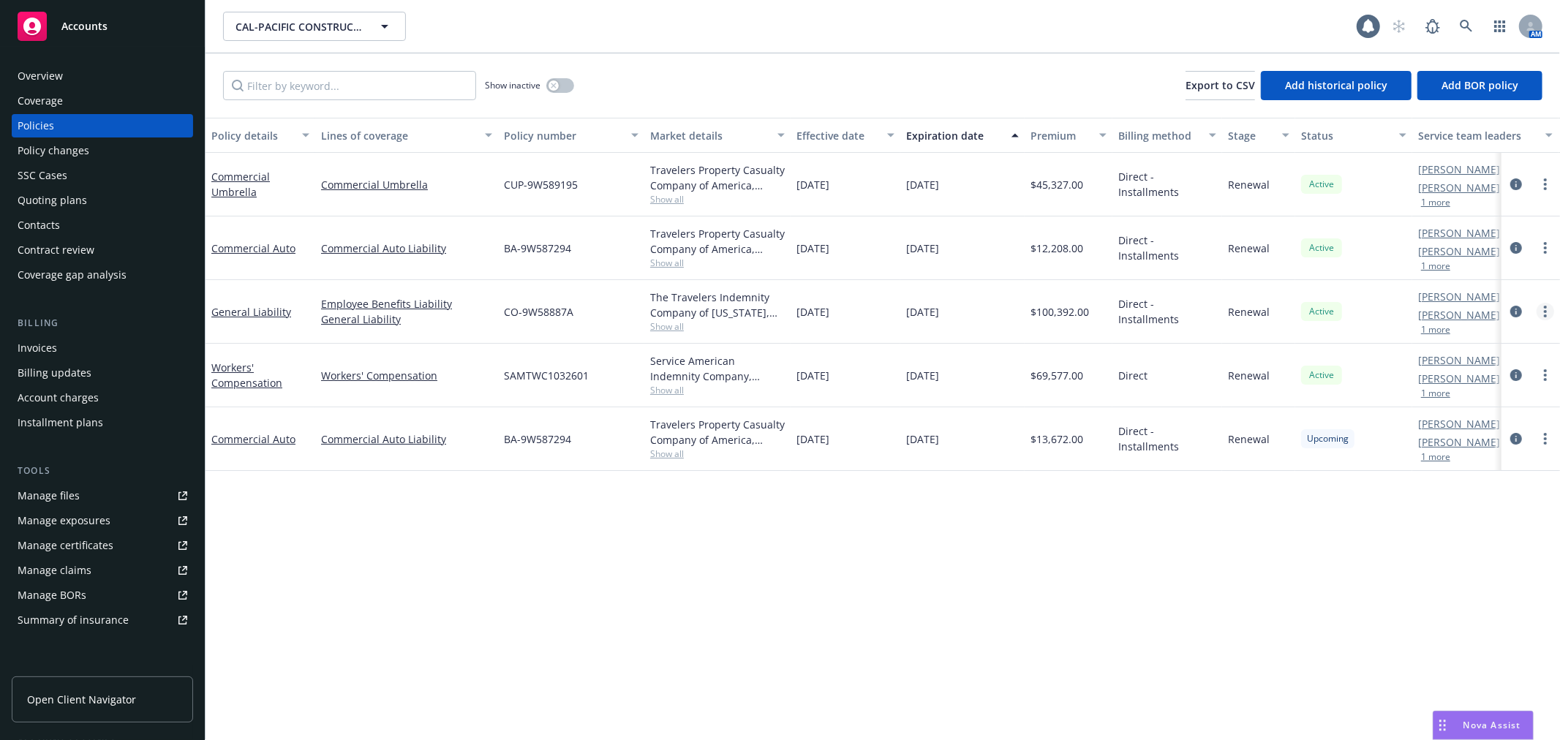
click at [1543, 309] on link "more" at bounding box center [1546, 312] width 18 height 18
click at [1494, 371] on link "Renew with incumbent" at bounding box center [1468, 371] width 172 height 29
select select "12"
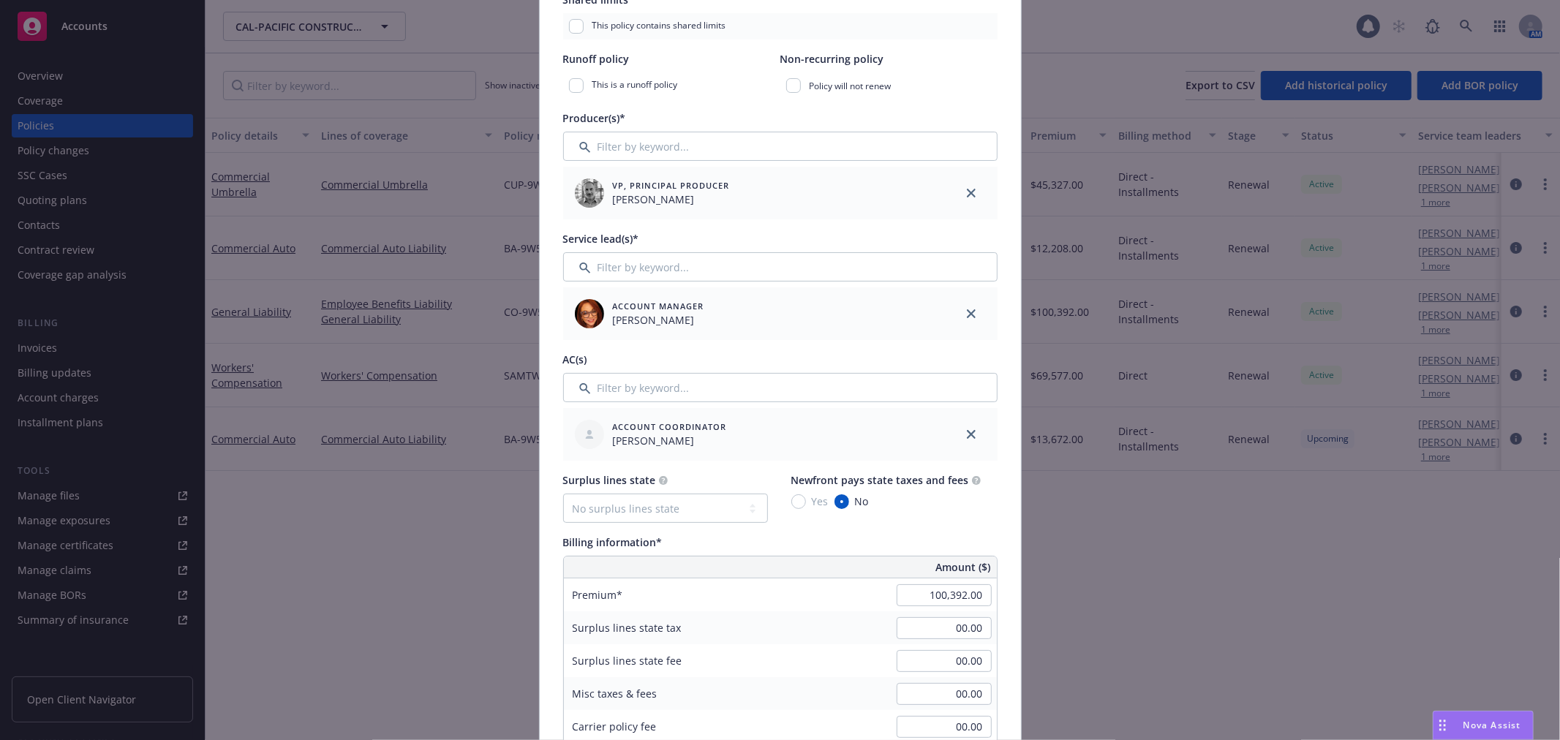
scroll to position [487, 0]
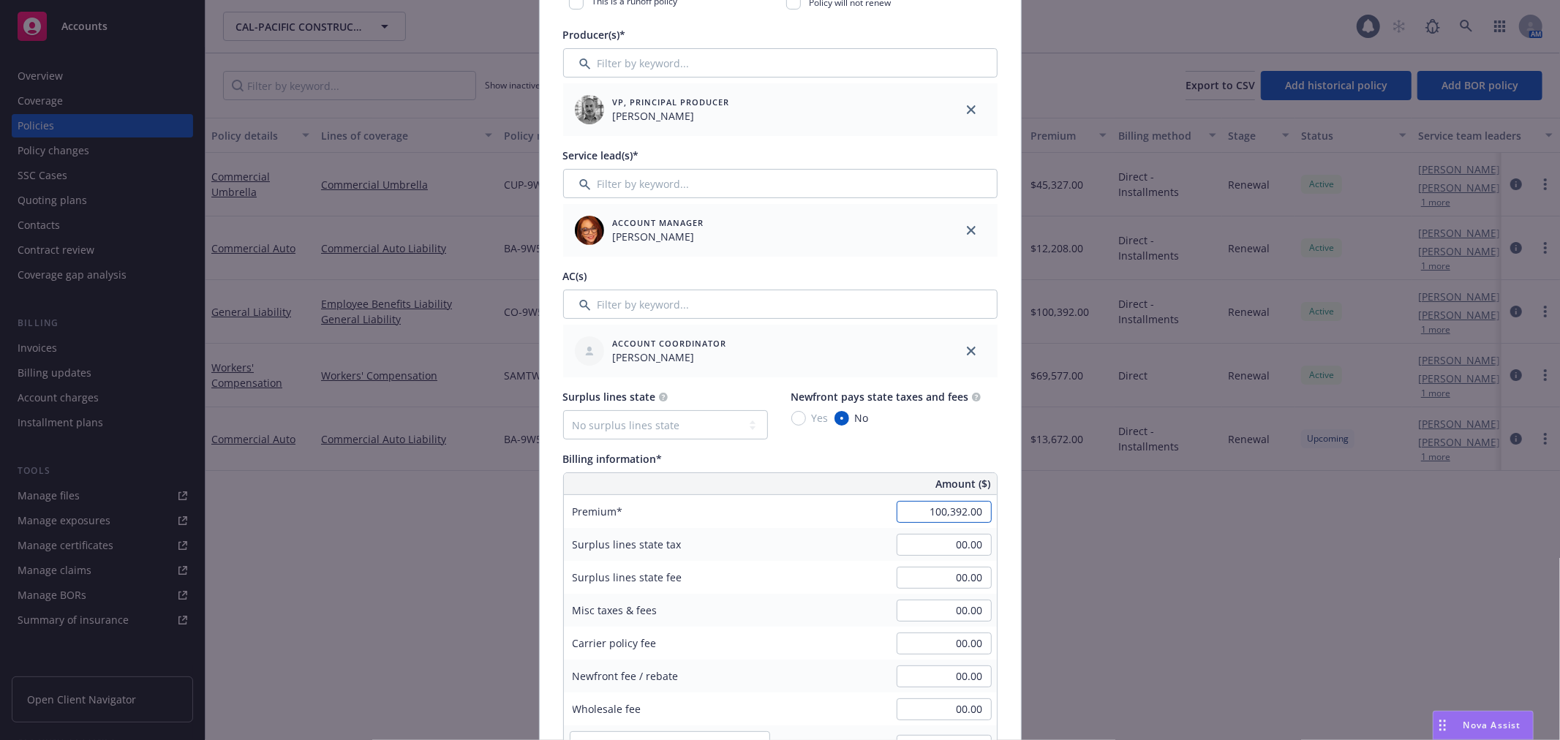
paste input "93,104"
type input "93,104.00"
type input "13965.6"
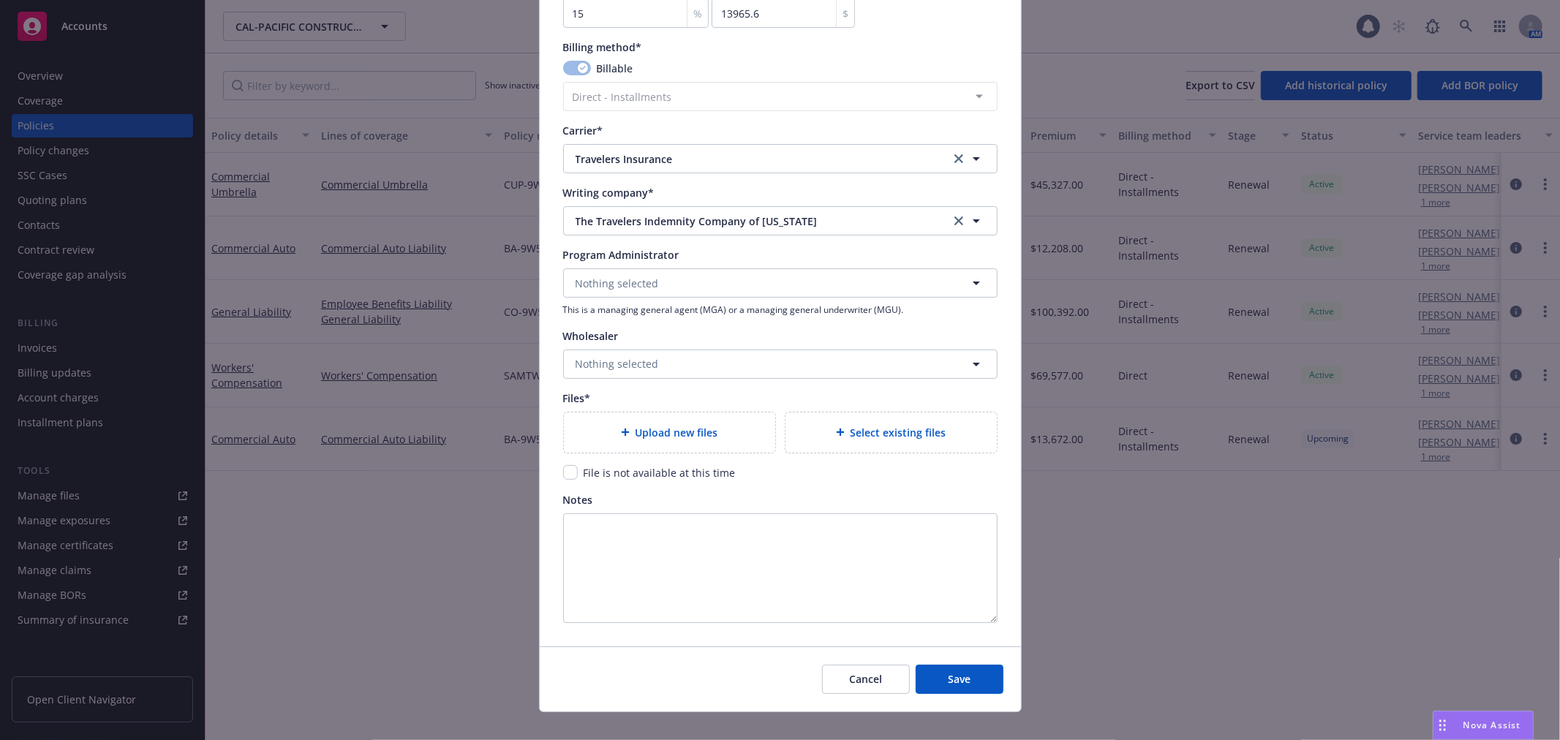
scroll to position [1329, 0]
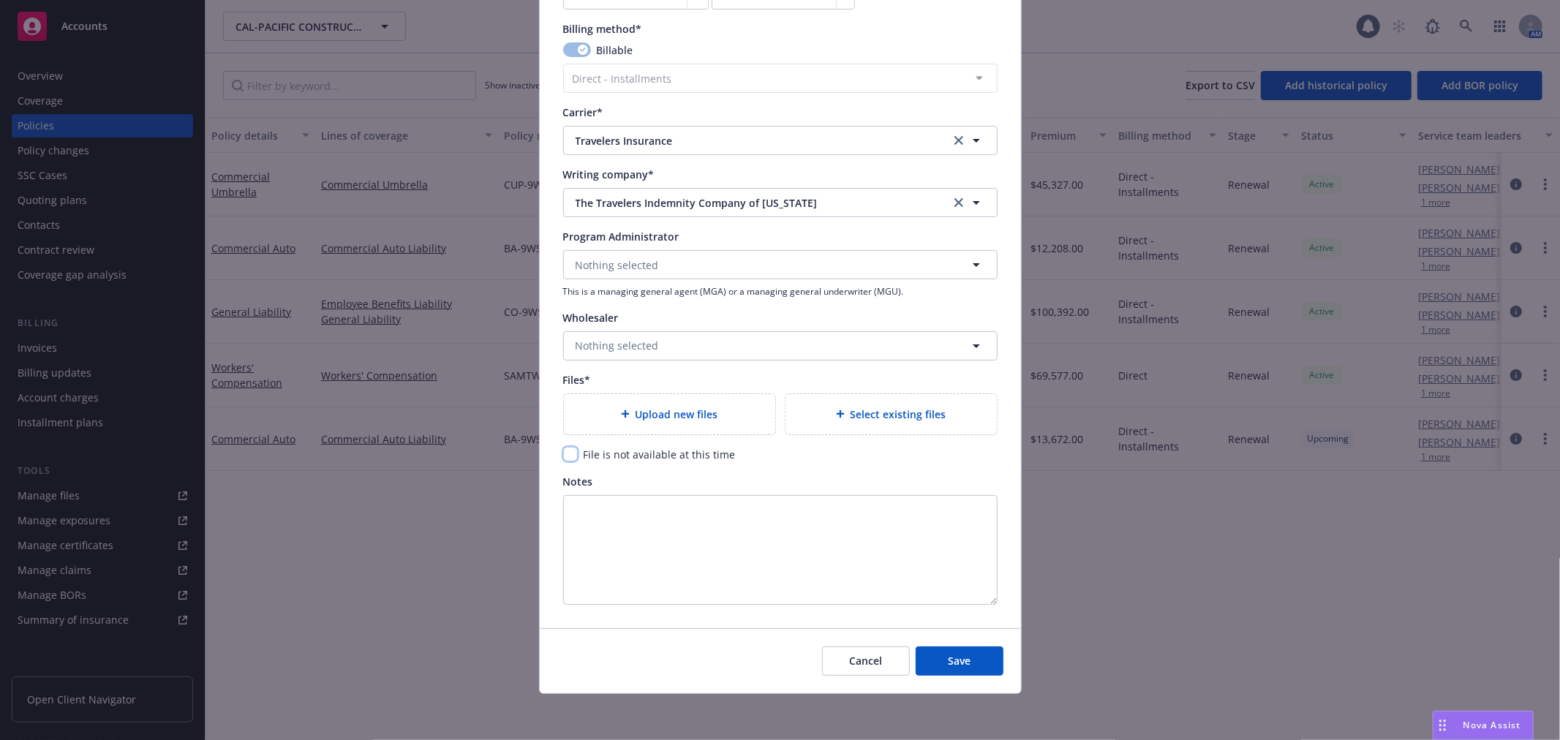
click at [565, 449] on input "checkbox" at bounding box center [570, 454] width 15 height 15
checkbox input "true"
click at [952, 660] on span "Save" at bounding box center [959, 661] width 23 height 14
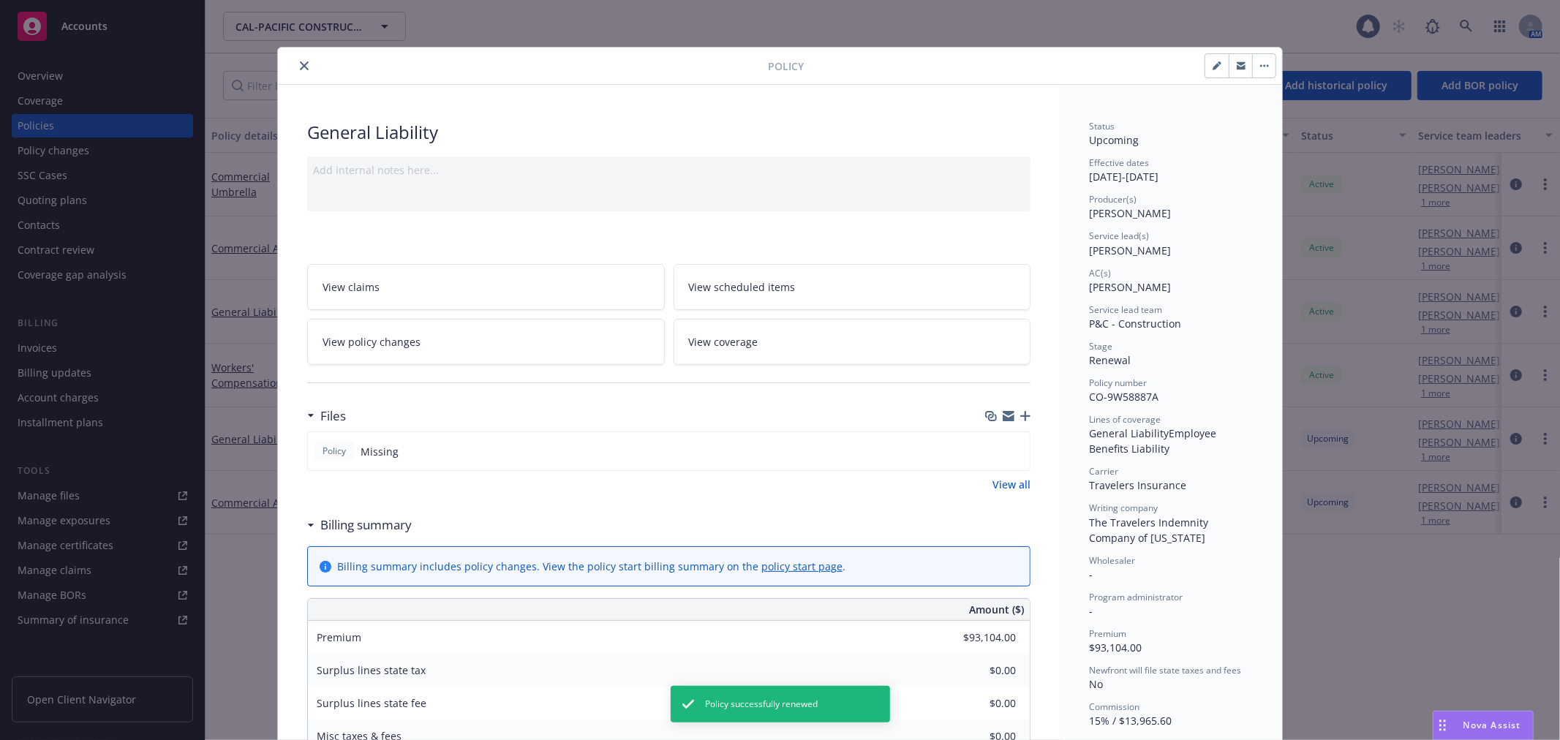
click at [301, 64] on icon "close" at bounding box center [304, 65] width 9 height 9
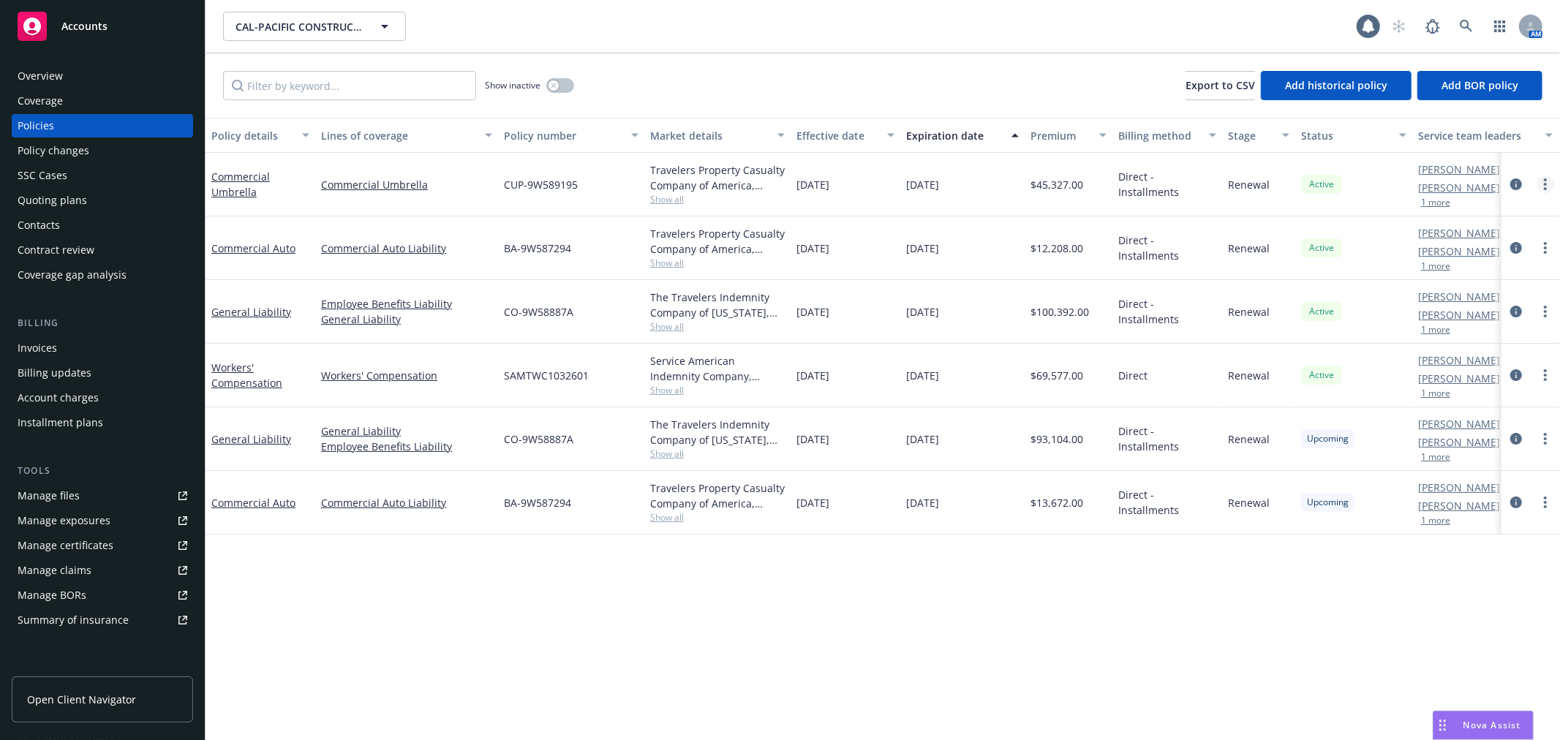
click at [1540, 179] on link "more" at bounding box center [1546, 185] width 18 height 18
click at [1499, 244] on link "Renew with incumbent" at bounding box center [1468, 243] width 172 height 29
select select "12"
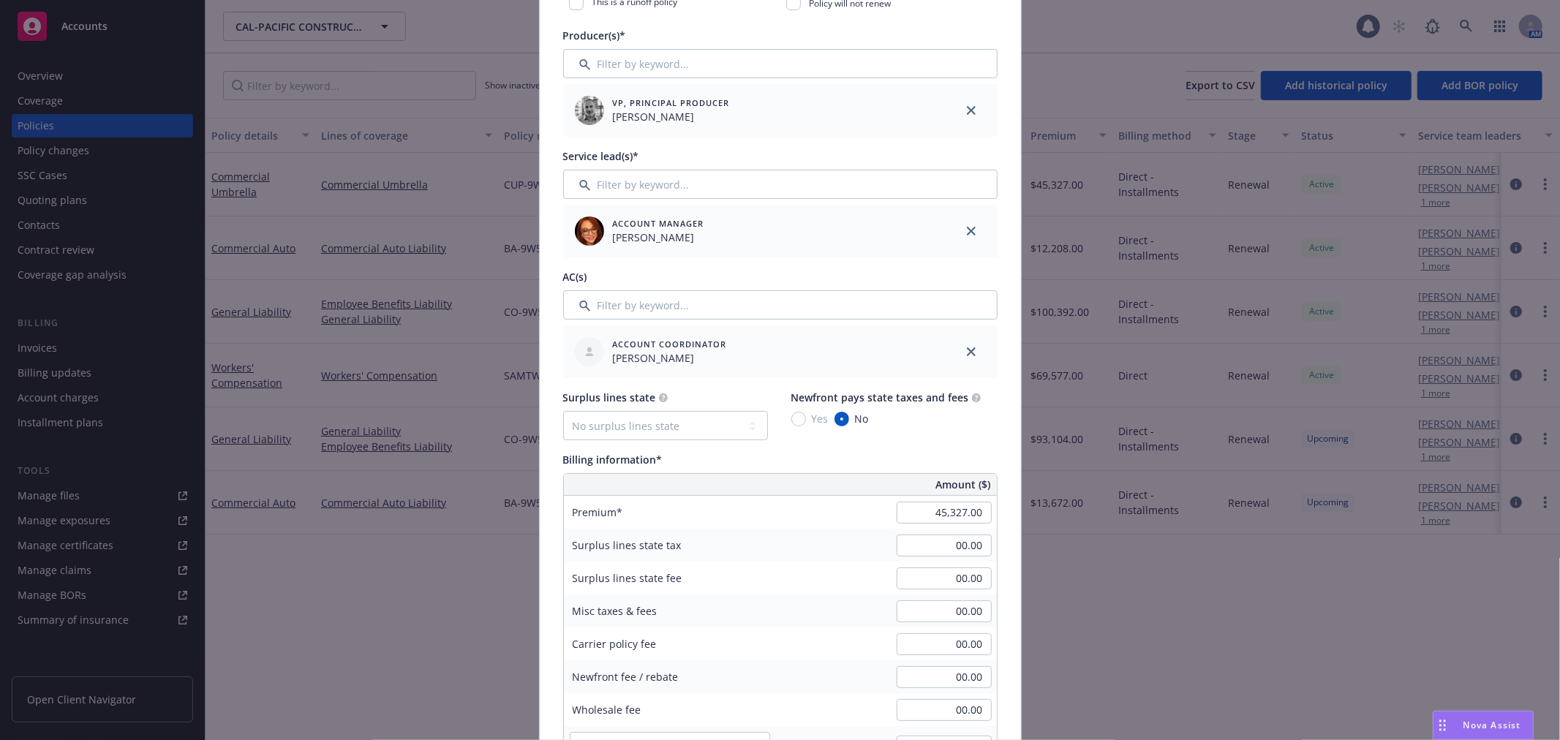
scroll to position [487, 0]
paste input "3,512"
type input "43,512.00"
type input "4351.2"
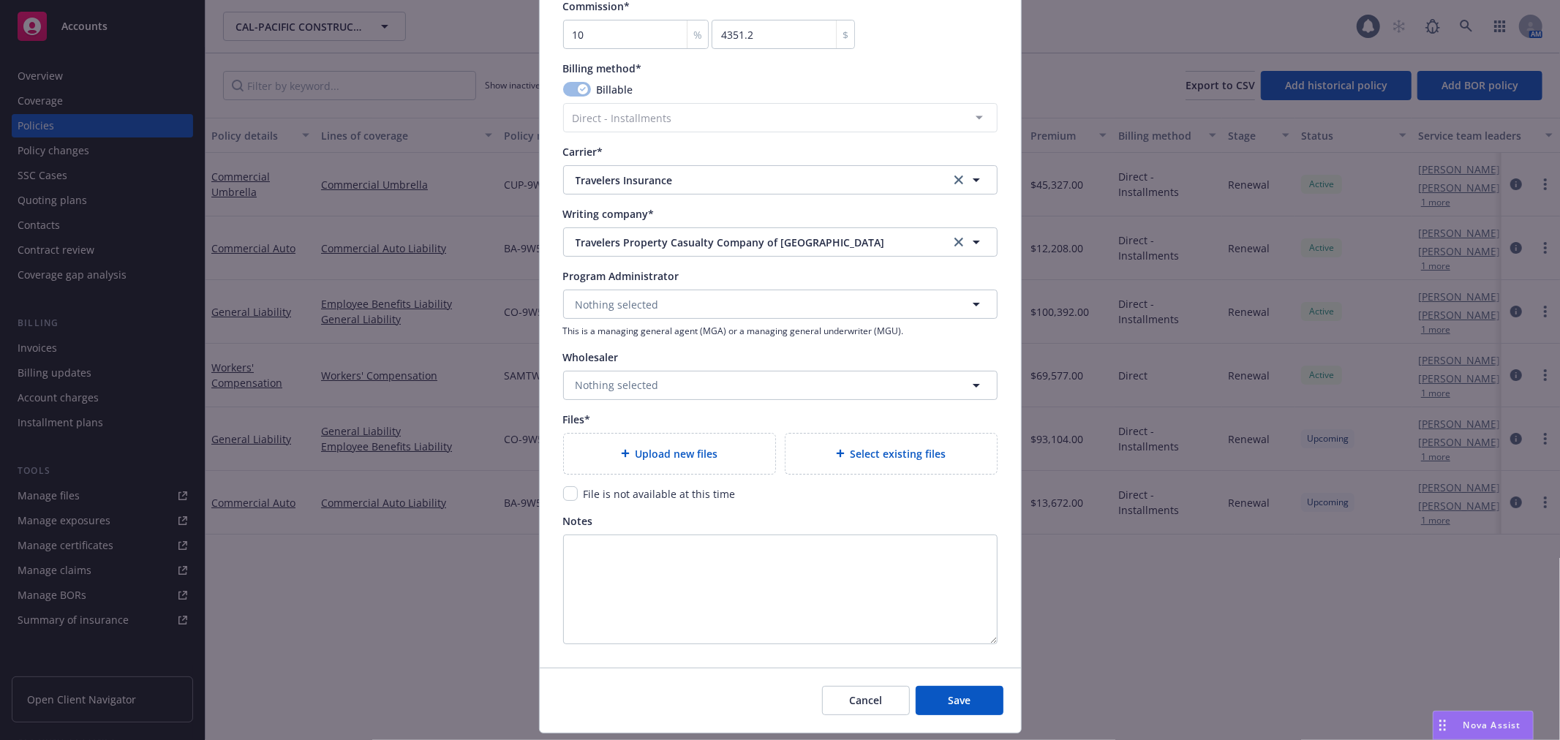
scroll to position [1329, 0]
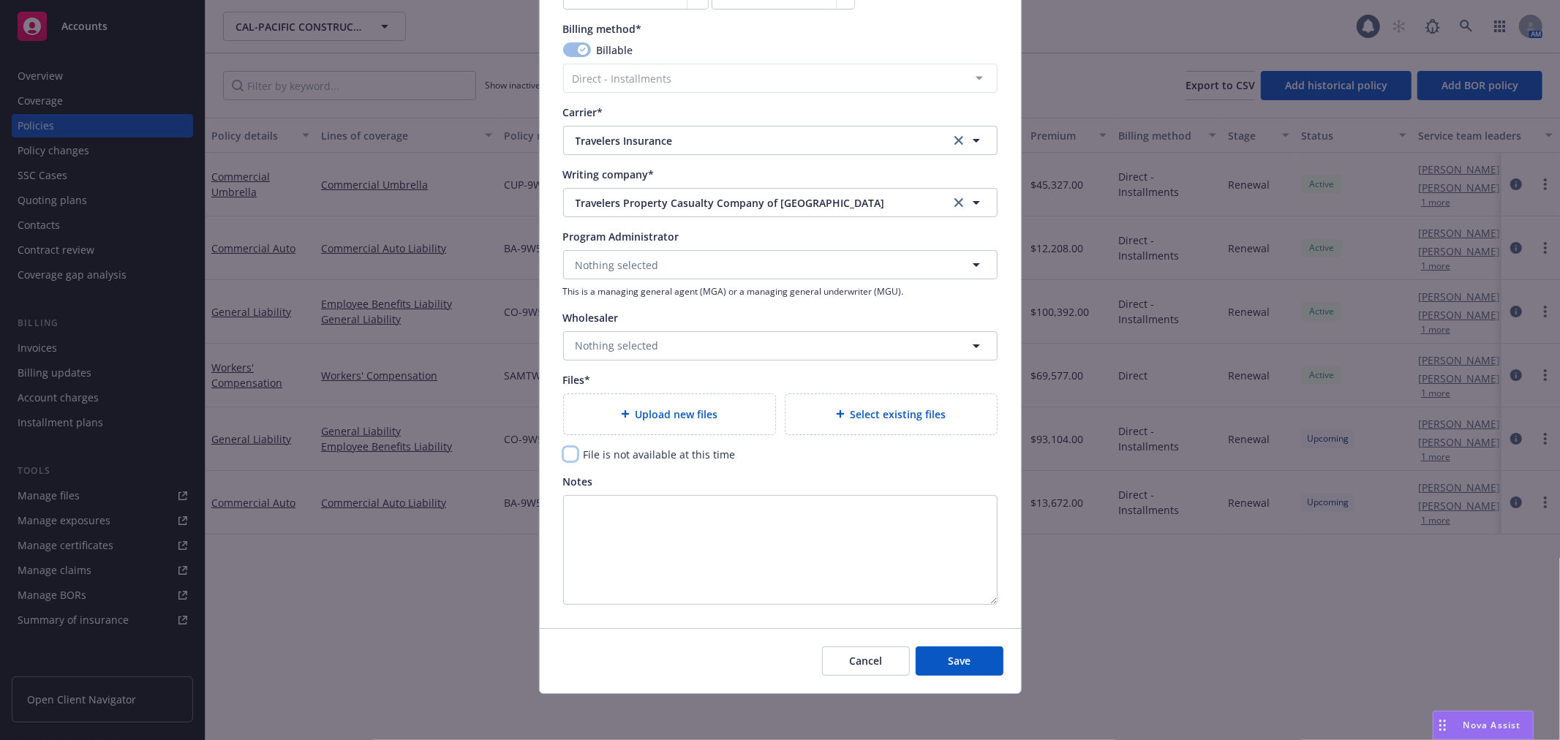
click at [563, 451] on input "checkbox" at bounding box center [570, 454] width 15 height 15
checkbox input "true"
click at [951, 648] on button "Save" at bounding box center [960, 661] width 88 height 29
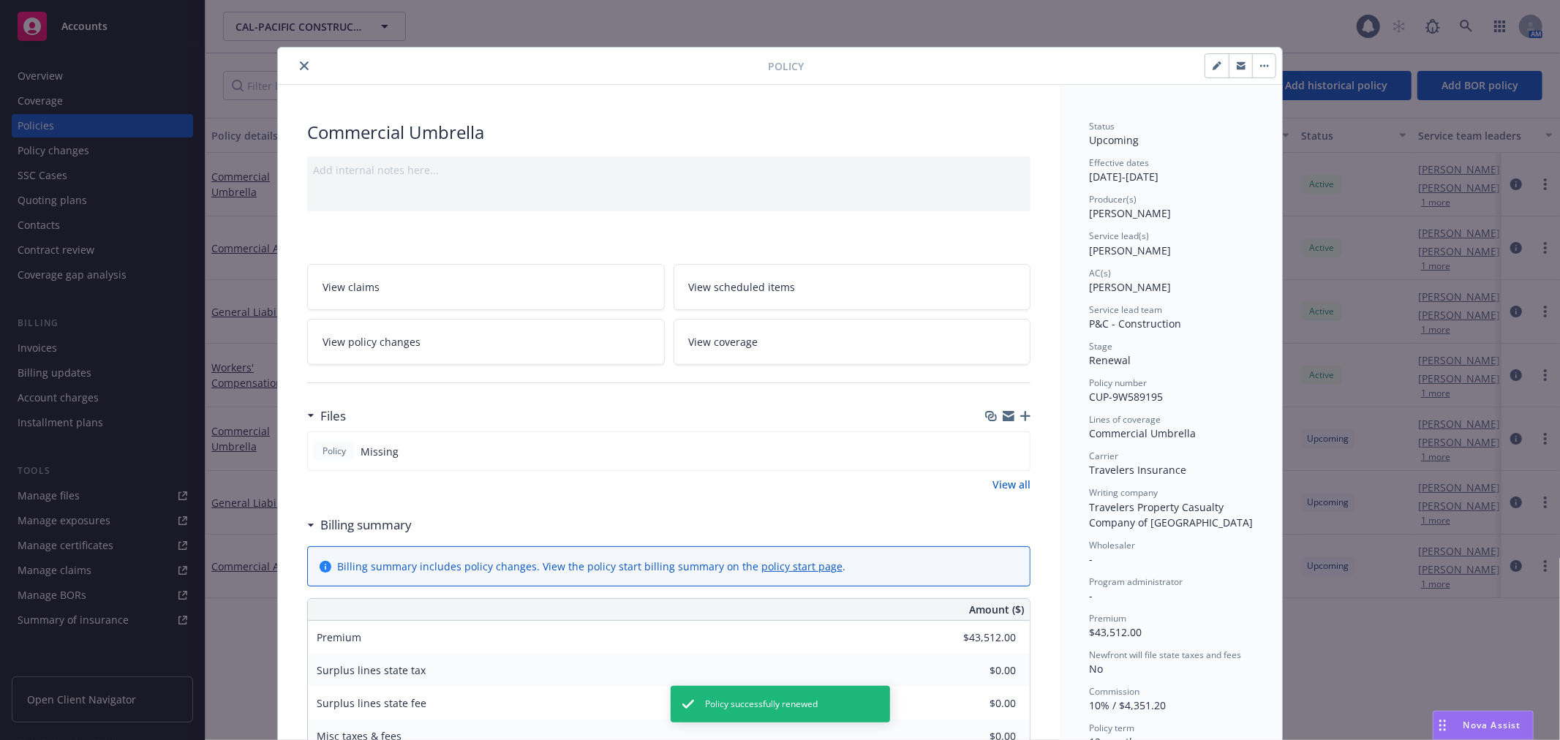
click at [295, 59] on button "close" at bounding box center [304, 66] width 18 height 18
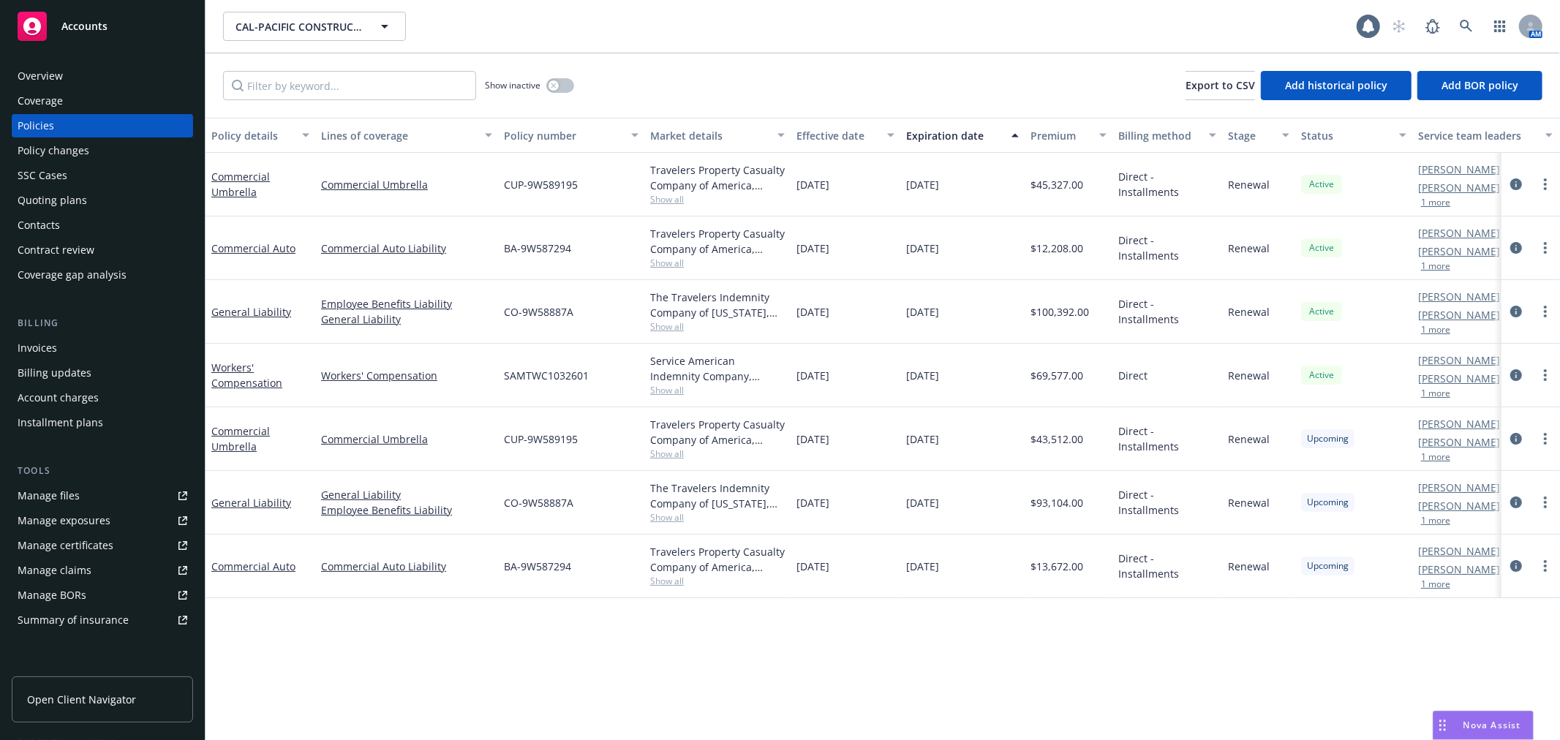
click at [64, 199] on div "Quoting plans" at bounding box center [52, 200] width 69 height 23
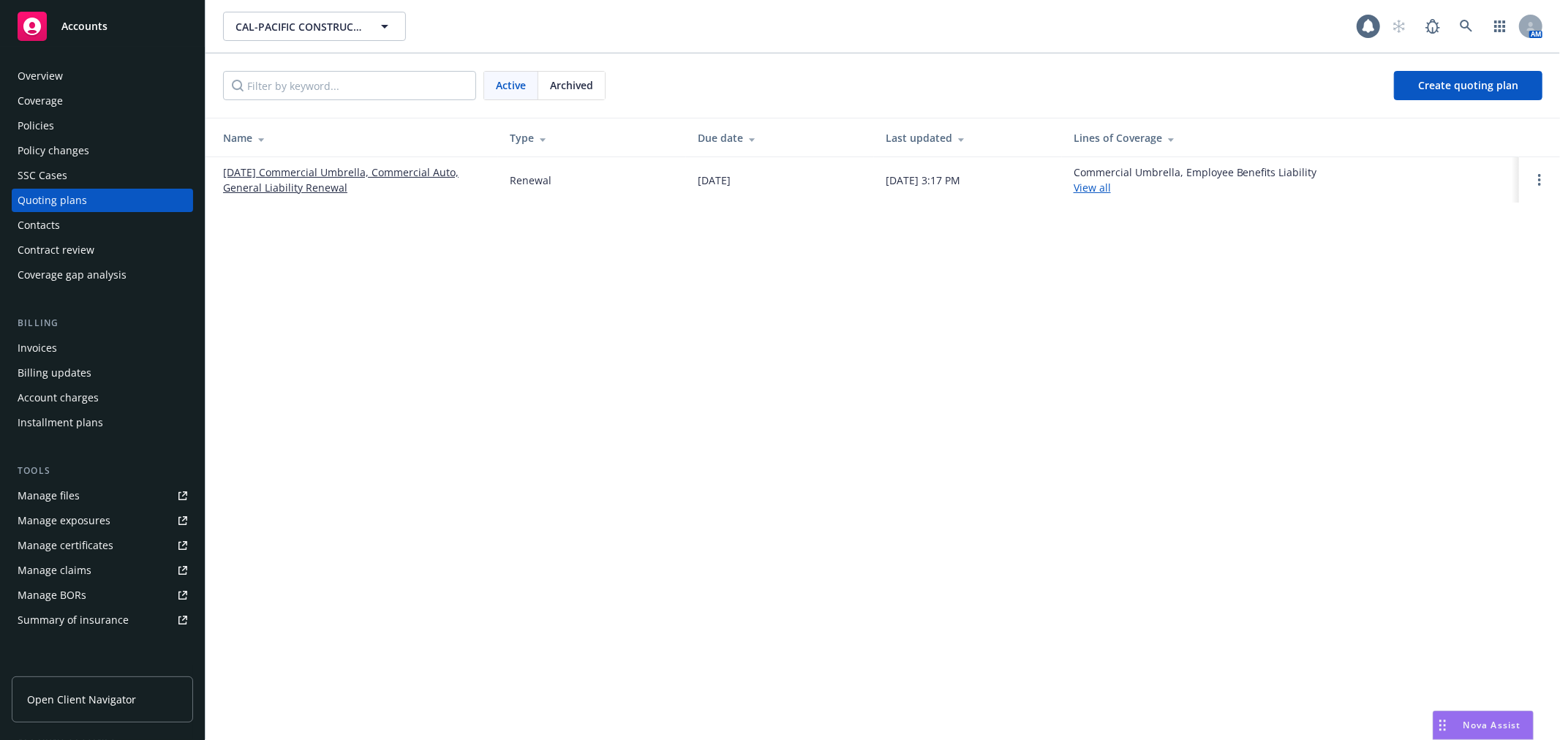
click at [334, 165] on link "08/18/25 Commercial Umbrella, Commercial Auto, General Liability Renewal" at bounding box center [354, 180] width 263 height 31
click at [1543, 180] on link "Open options" at bounding box center [1540, 180] width 18 height 18
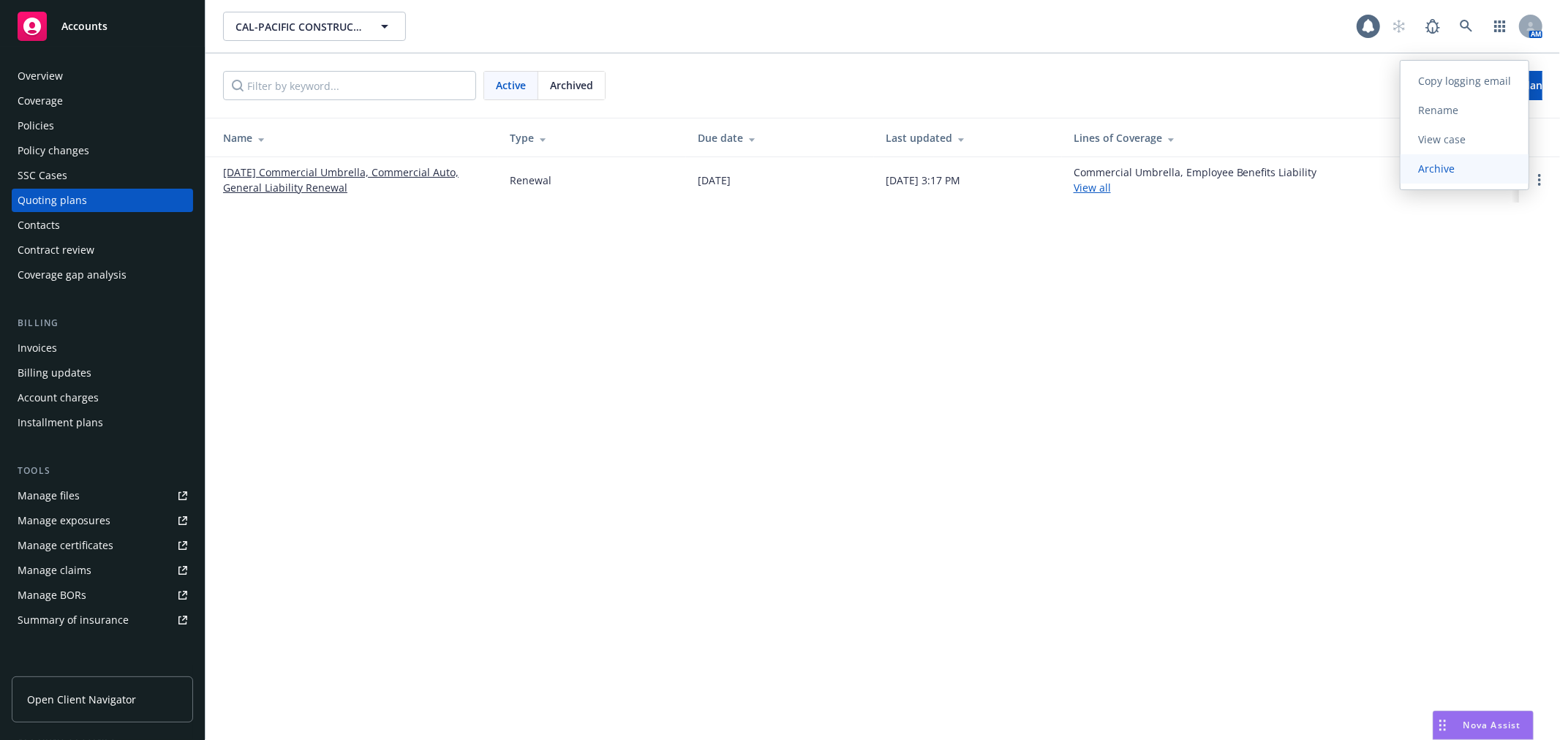
click at [1463, 168] on span "Archive" at bounding box center [1437, 169] width 72 height 14
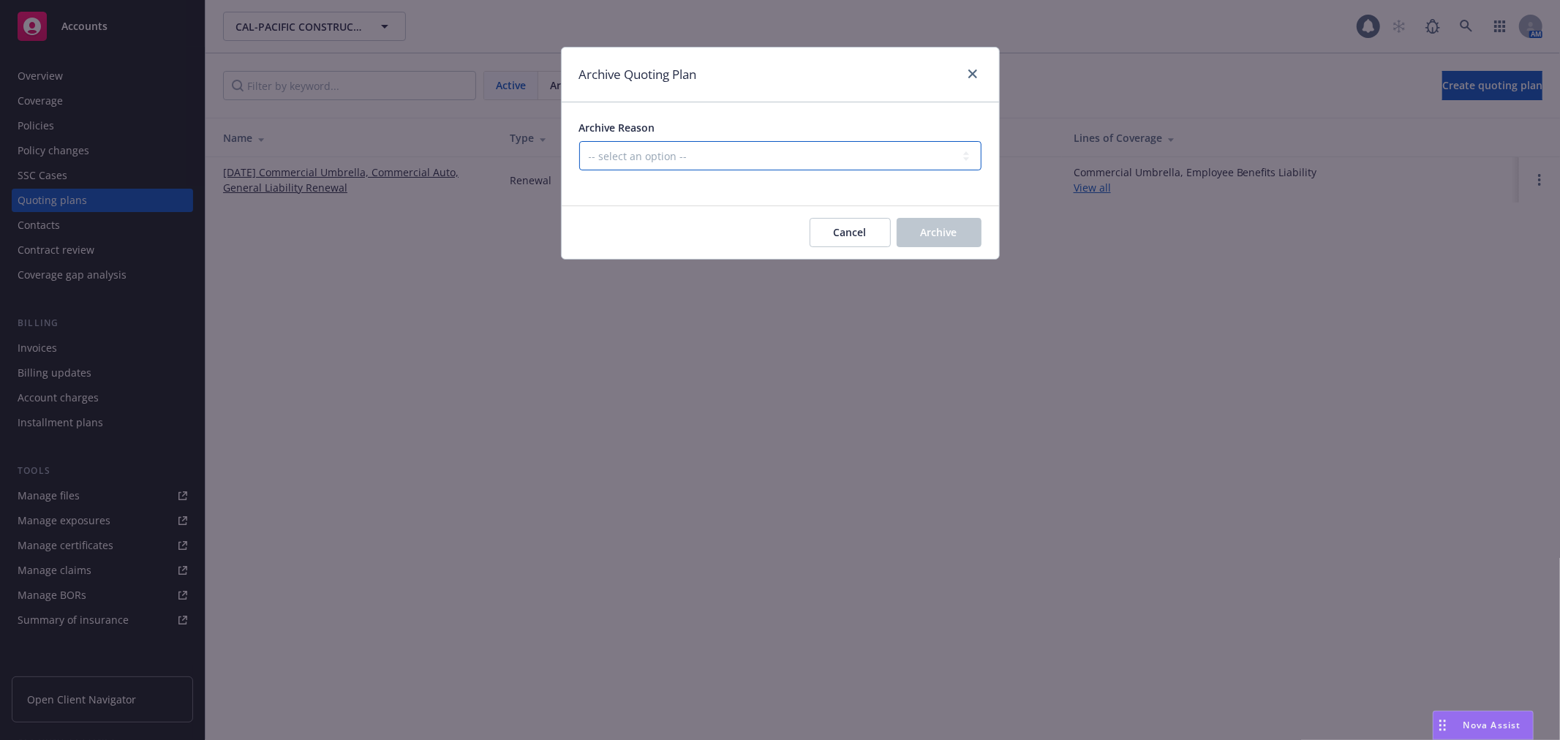
click at [767, 159] on select "-- select an option -- All policies in this renewal plan are auto-renewed Creat…" at bounding box center [780, 155] width 402 height 29
select select "ARCHIVED_RENEWAL_COMPLETED"
click at [579, 141] on select "-- select an option -- All policies in this renewal plan are auto-renewed Creat…" at bounding box center [780, 155] width 402 height 29
click at [977, 217] on div "Cancel Archive" at bounding box center [780, 232] width 437 height 53
click at [930, 232] on span "Archive" at bounding box center [939, 232] width 37 height 14
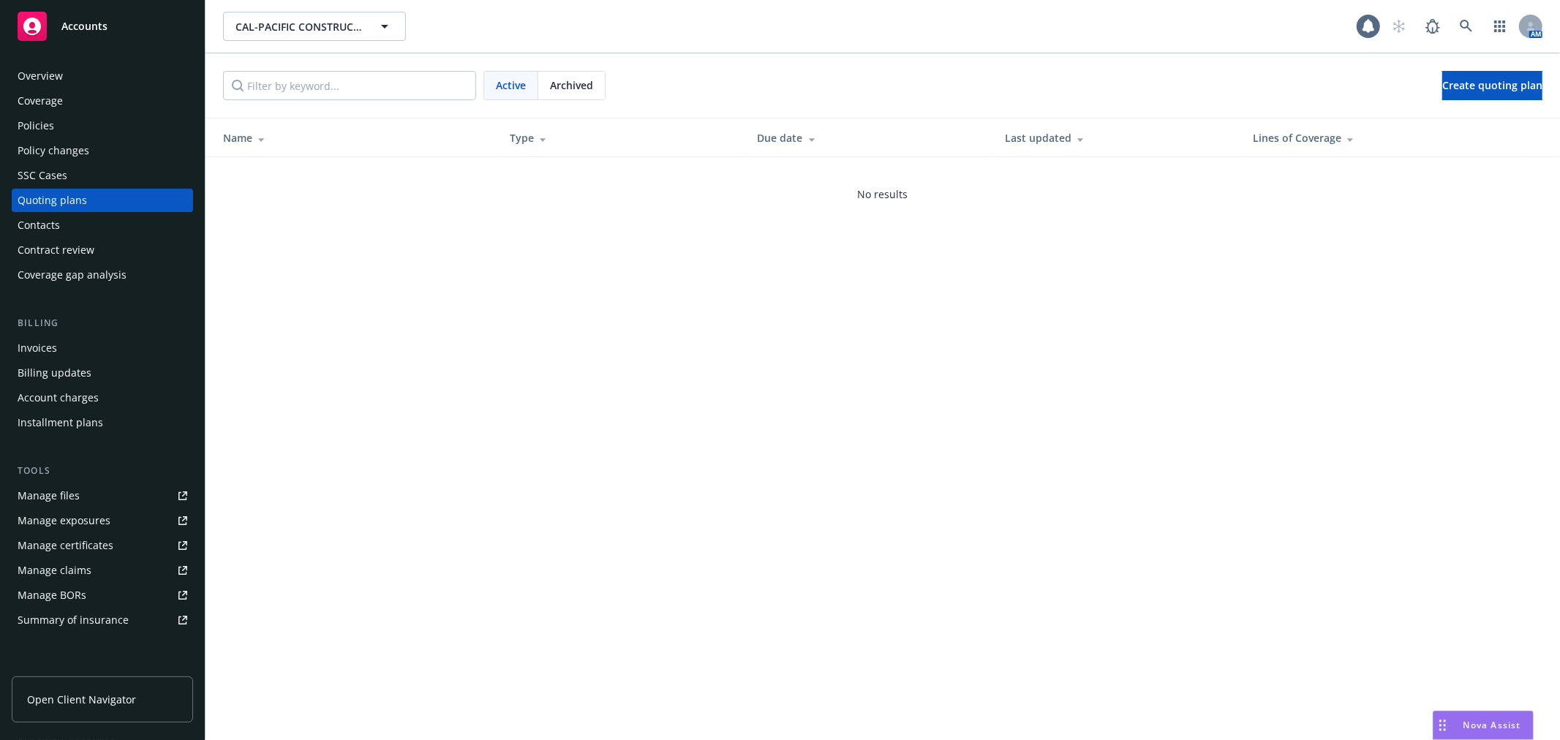
click at [97, 20] on span "Accounts" at bounding box center [84, 26] width 46 height 12
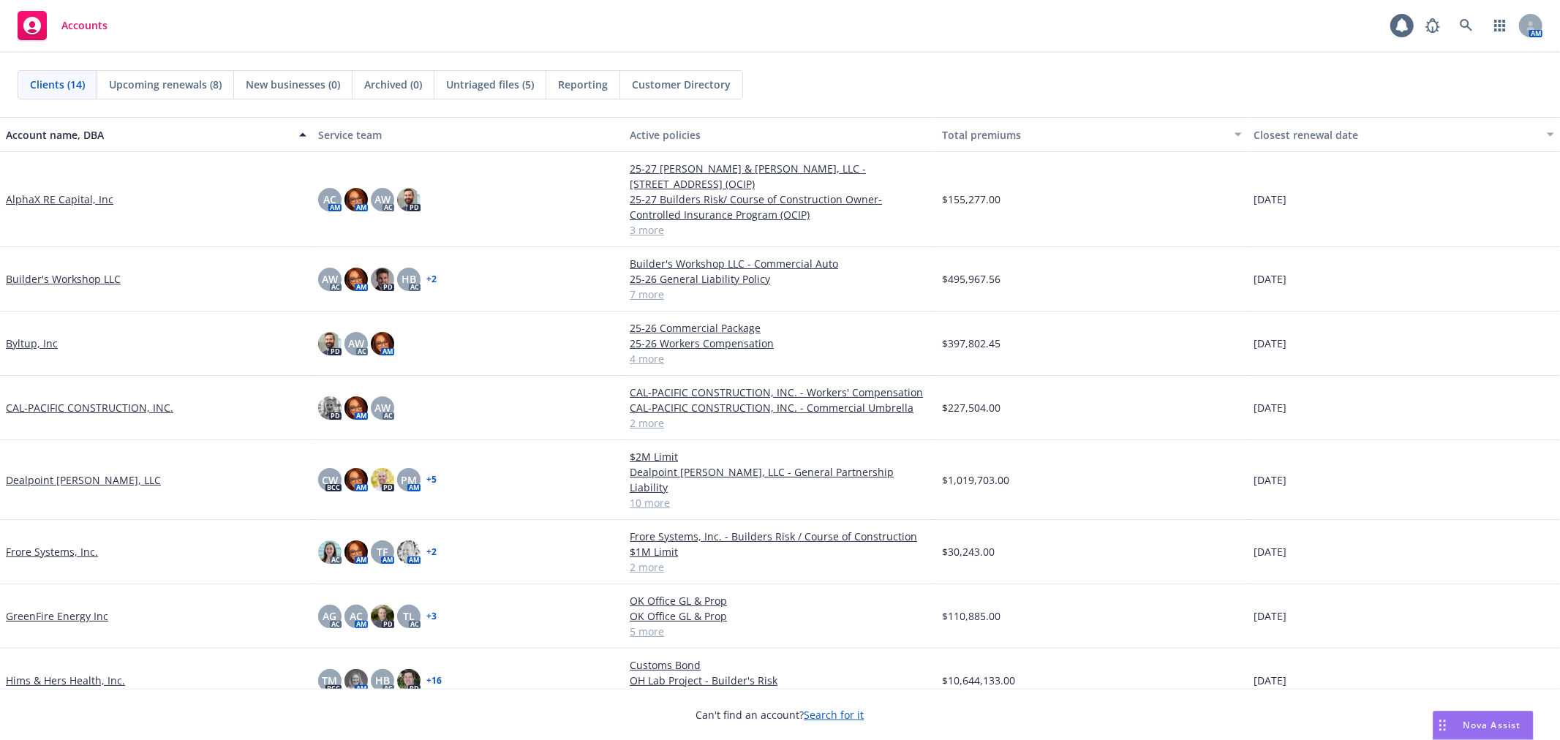
click at [27, 336] on link "Byltup, Inc" at bounding box center [32, 343] width 52 height 15
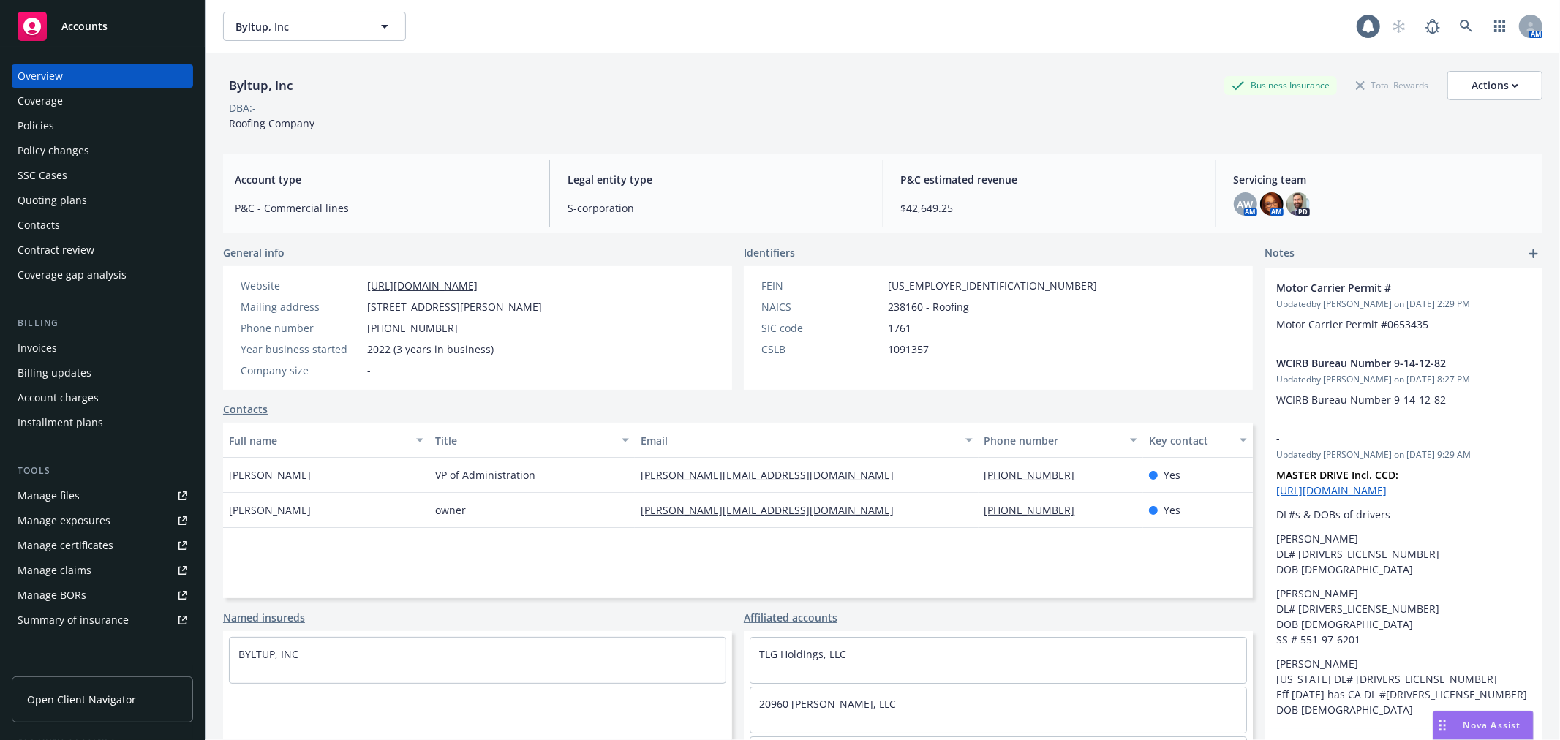
click at [59, 121] on div "Policies" at bounding box center [103, 125] width 170 height 23
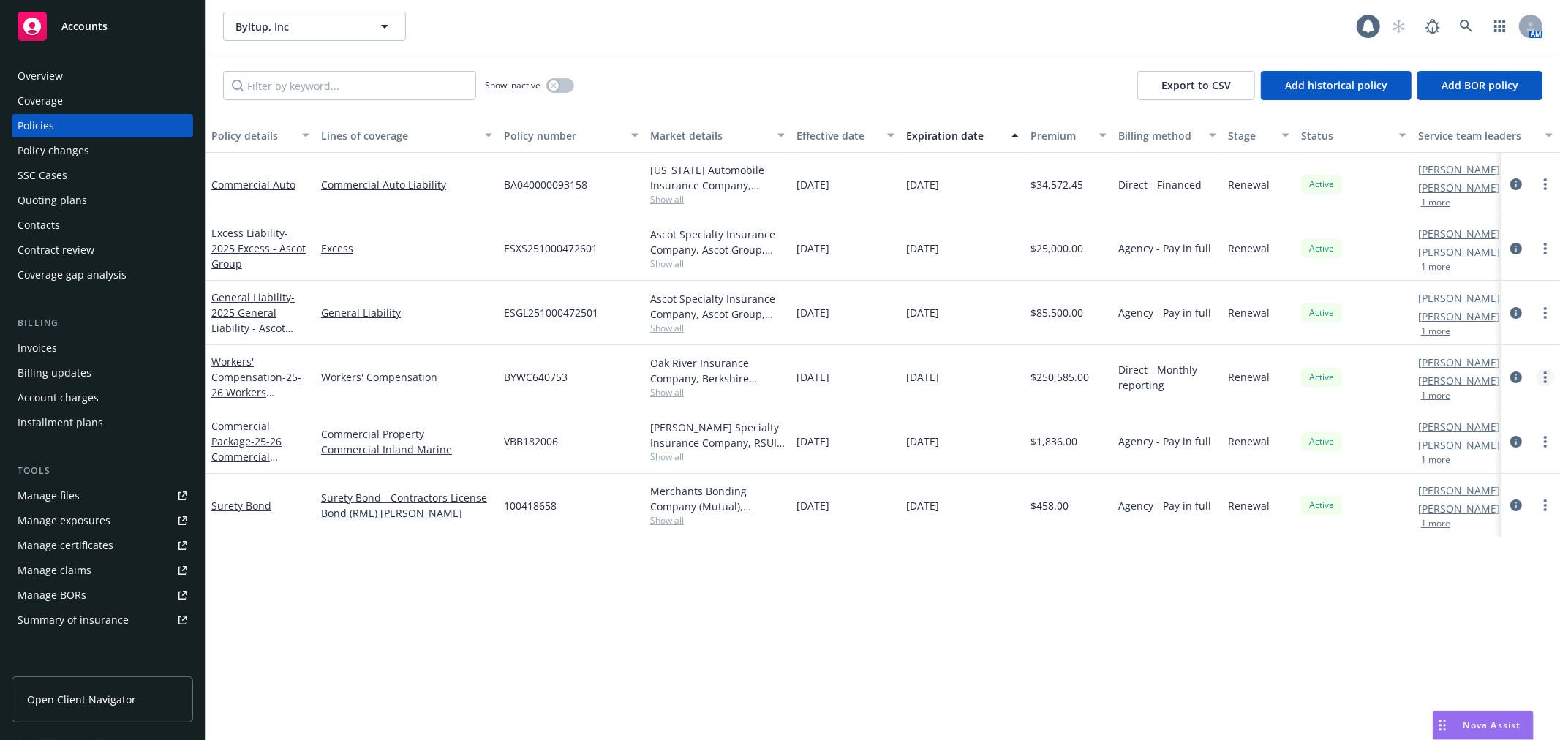
click at [1539, 377] on link "more" at bounding box center [1546, 378] width 18 height 18
click at [1448, 582] on link "Copy logging email" at bounding box center [1468, 582] width 172 height 29
click at [1548, 382] on link "more" at bounding box center [1546, 378] width 18 height 18
click at [1456, 584] on link "Copy logging email" at bounding box center [1468, 582] width 172 height 29
click at [1546, 437] on circle "more" at bounding box center [1545, 437] width 3 height 3
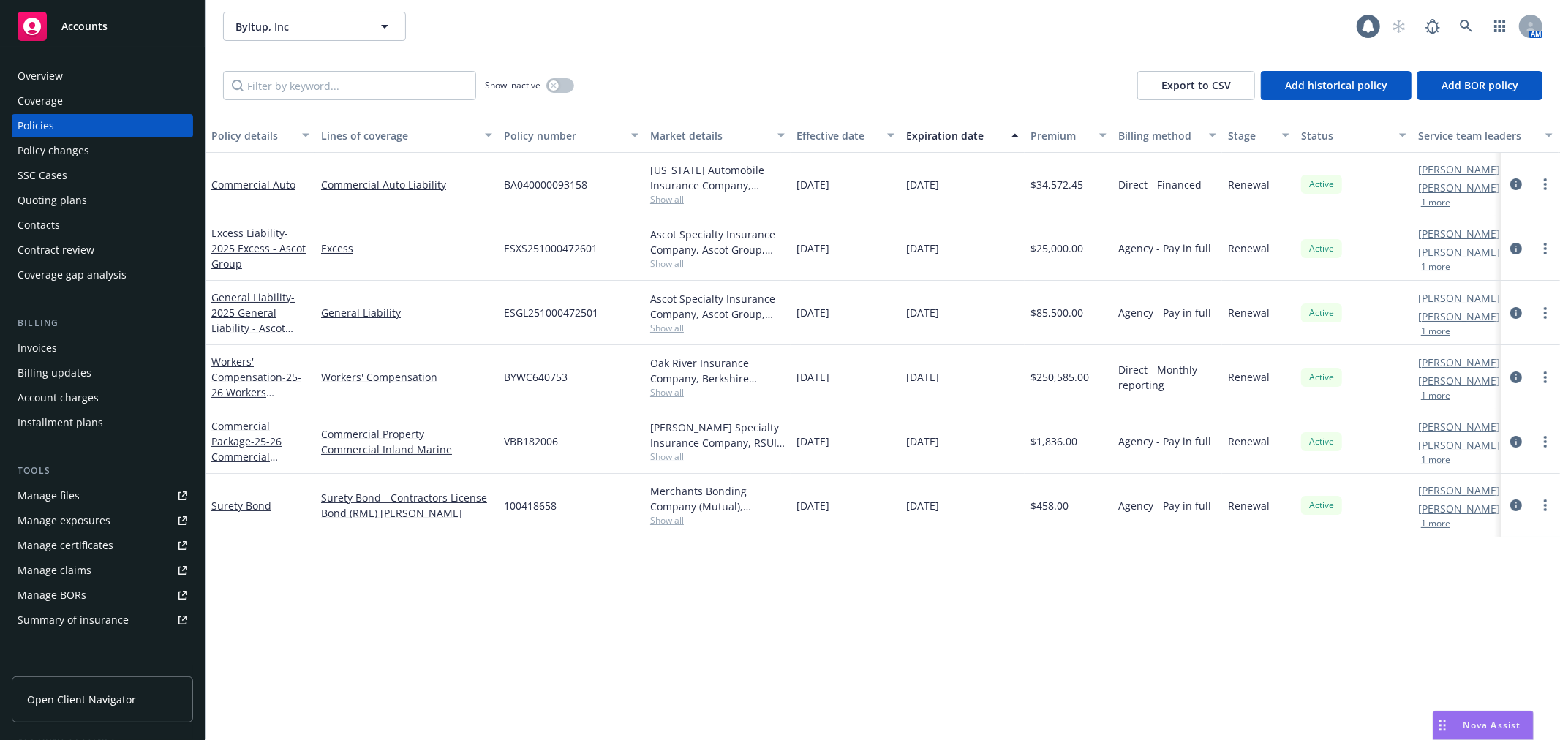
click at [812, 646] on div "Policy details Lines of coverage Policy number Market details Effective date Ex…" at bounding box center [883, 429] width 1355 height 622
click at [1547, 374] on link "more" at bounding box center [1546, 378] width 18 height 18
click at [1448, 581] on link "Copy logging email" at bounding box center [1468, 582] width 172 height 29
click at [1548, 375] on link "more" at bounding box center [1546, 378] width 18 height 18
click at [1467, 466] on link "End policy" at bounding box center [1468, 465] width 172 height 29
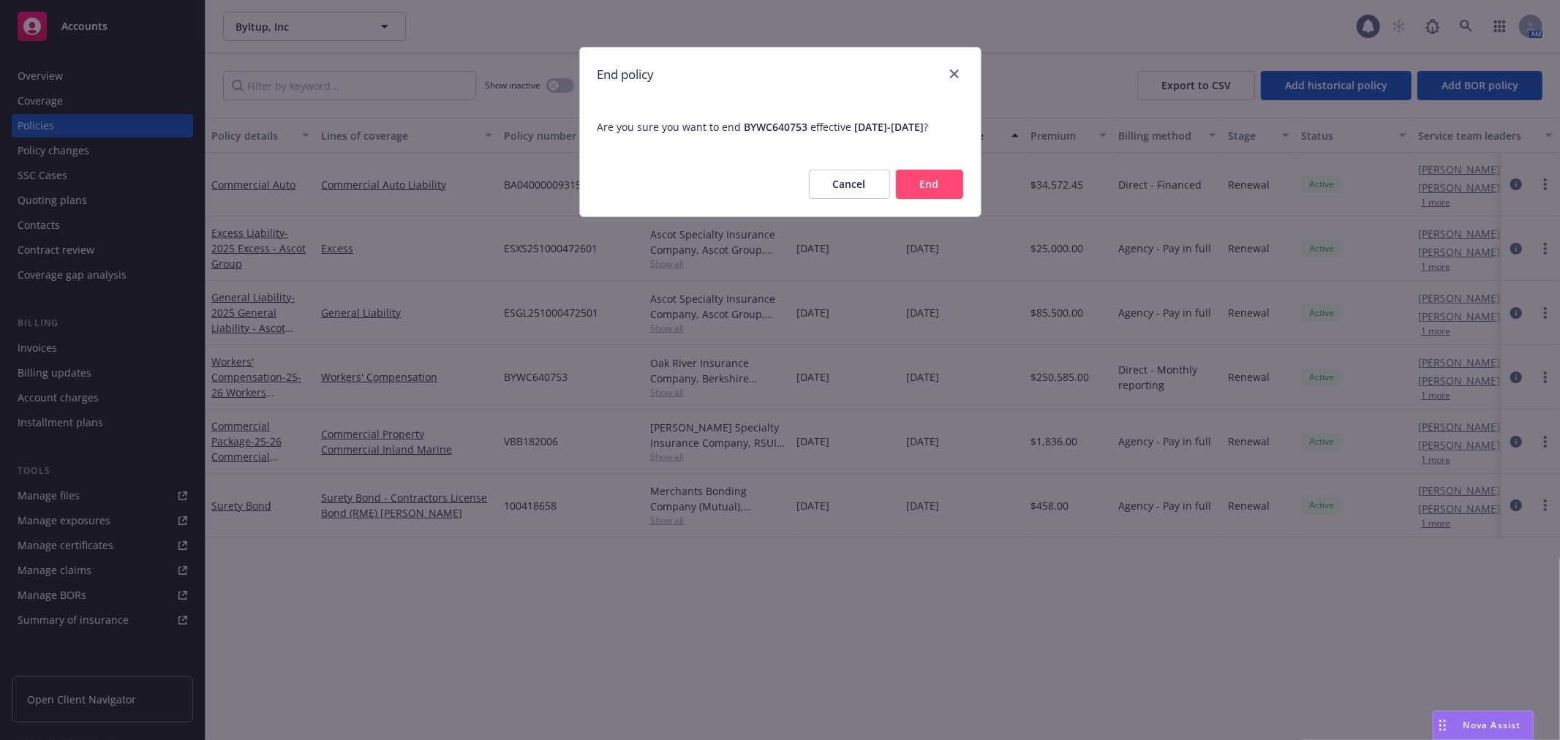
click at [856, 197] on button "Cancel" at bounding box center [849, 184] width 81 height 29
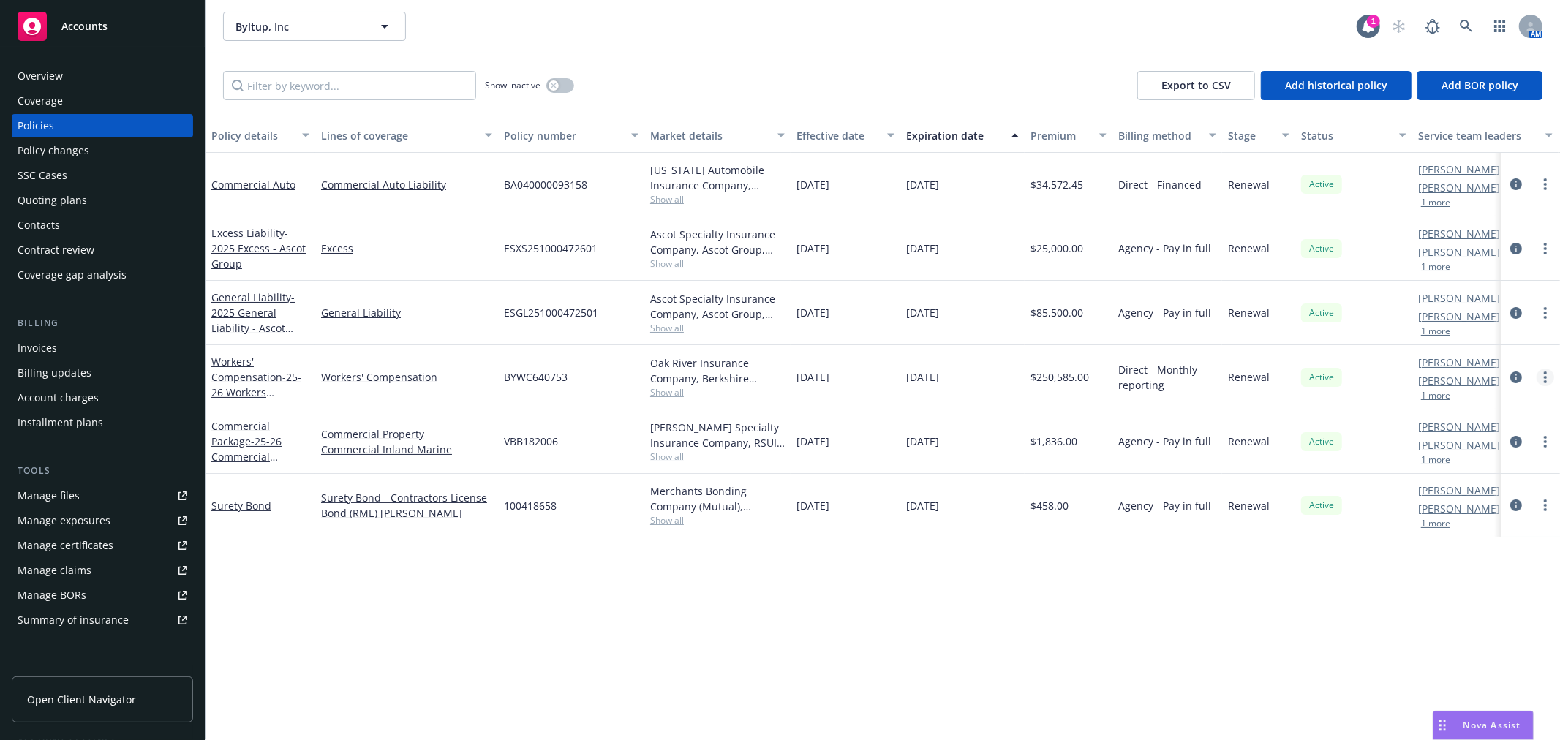
click at [1545, 374] on link "more" at bounding box center [1546, 378] width 18 height 18
click at [1470, 470] on link "End policy" at bounding box center [1468, 465] width 172 height 29
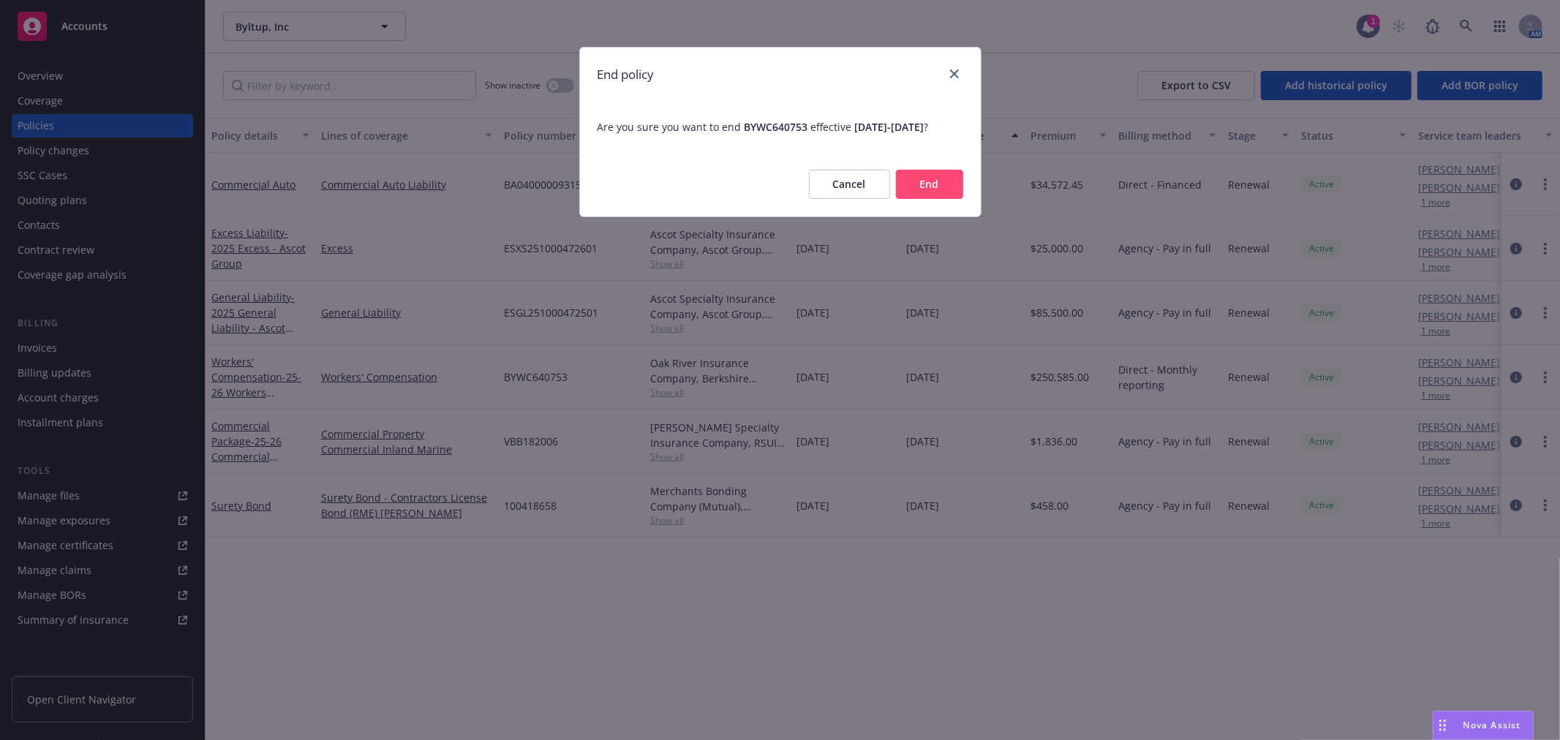
click at [930, 192] on button "End" at bounding box center [929, 184] width 67 height 29
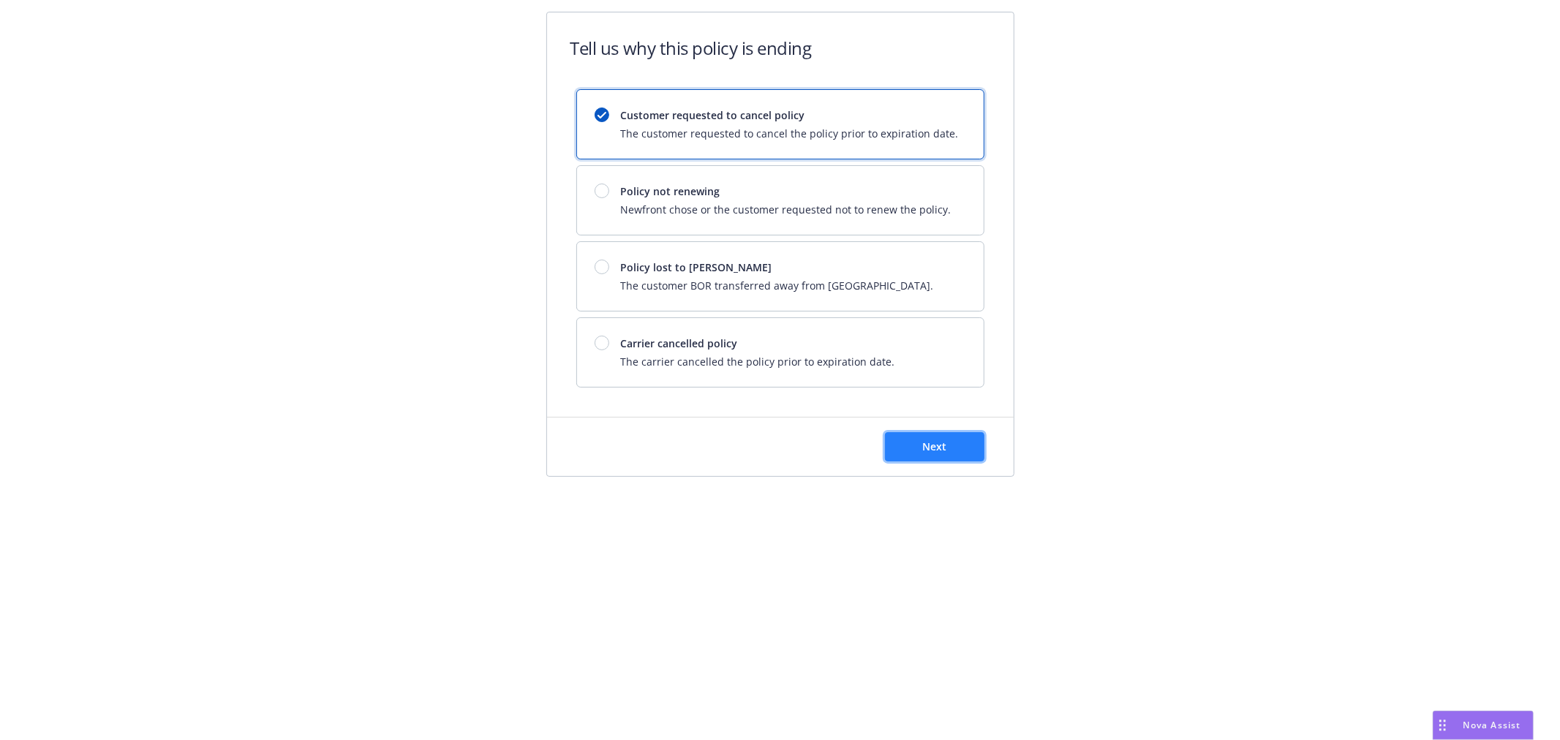
click at [947, 440] on button "Next" at bounding box center [934, 446] width 99 height 29
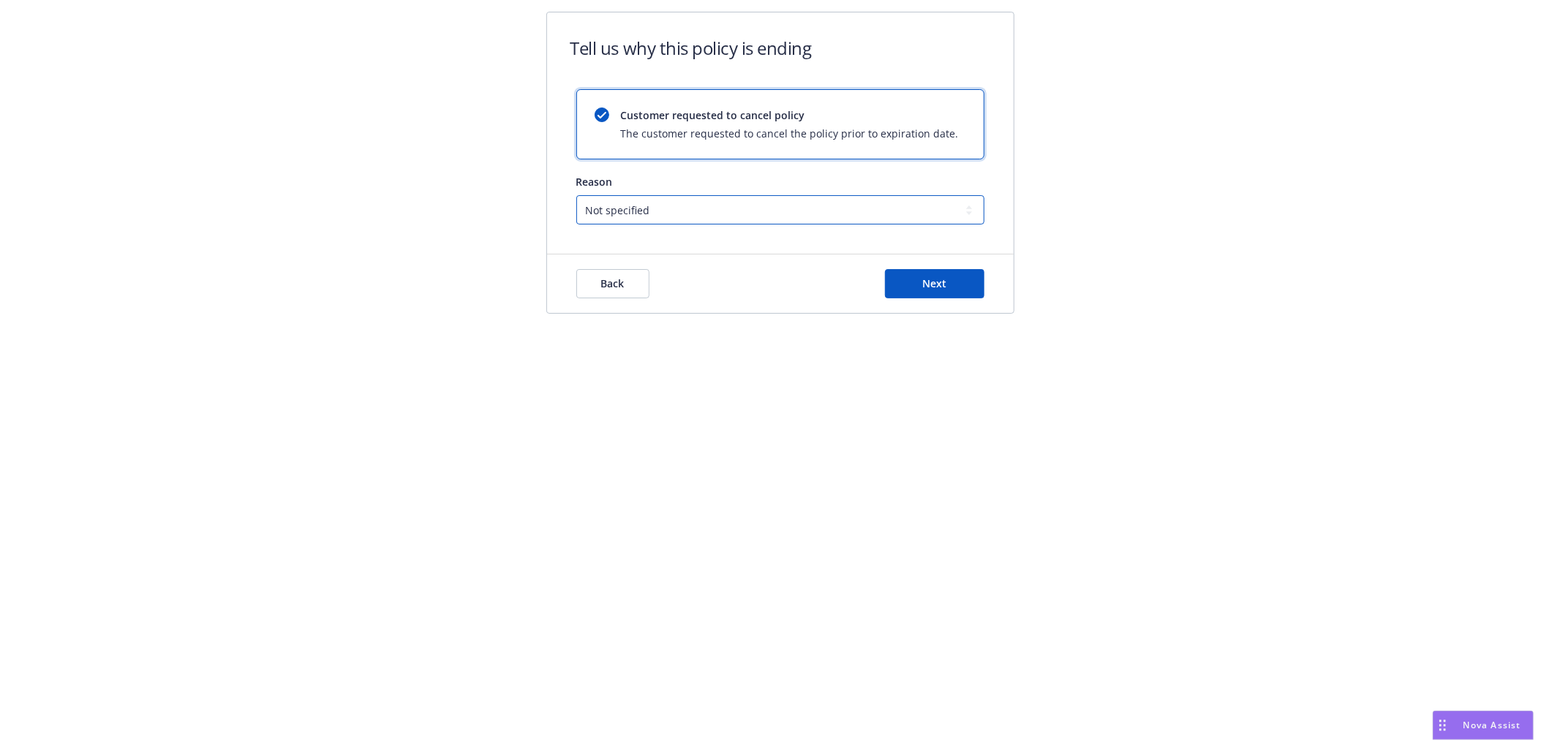
click at [698, 210] on select "Not specified Service Pricing Buyer change M&A, Bankruptcy, or Out of business …" at bounding box center [780, 209] width 408 height 29
click at [901, 660] on div "Tell us why this policy is ending Customer requested to cancel policy The custo…" at bounding box center [780, 370] width 1560 height 740
click at [756, 100] on div "Customer requested to cancel policy The customer requested to cancel the policy…" at bounding box center [780, 124] width 407 height 69
click at [601, 288] on span "Back" at bounding box center [612, 283] width 23 height 14
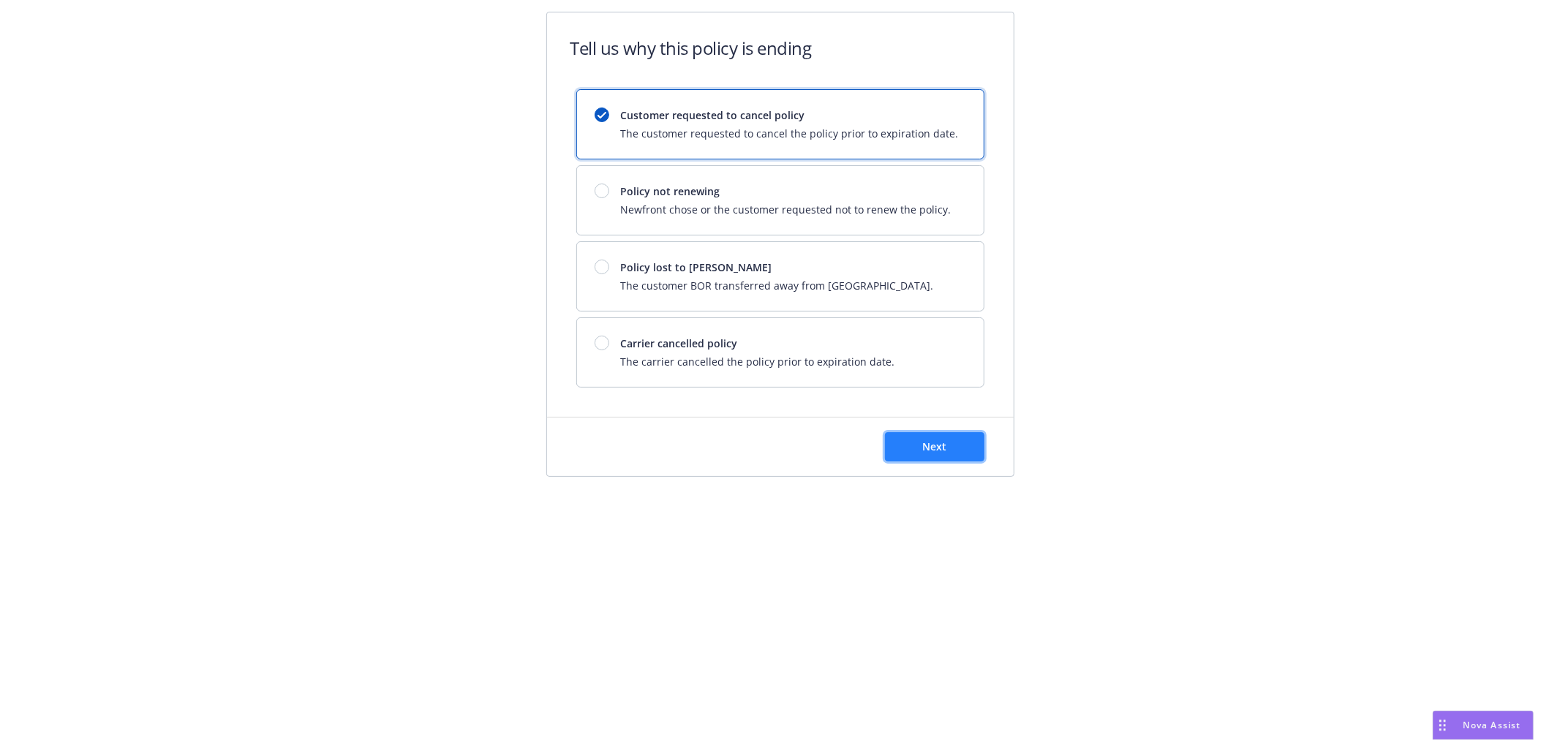
click at [942, 444] on span "Next" at bounding box center [934, 447] width 24 height 14
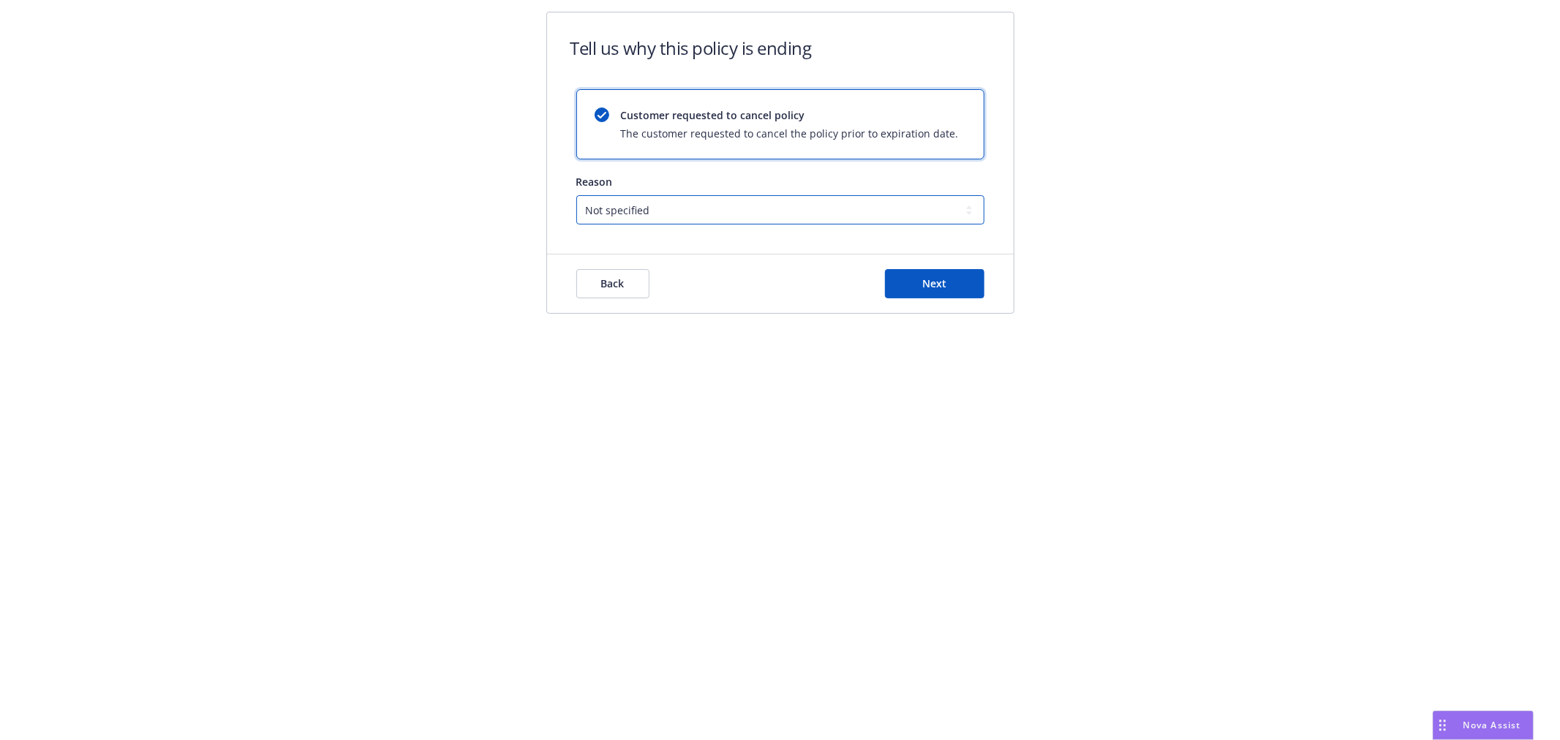
click at [686, 205] on select "Not specified Service Pricing Buyer change M&A, Bankruptcy, or Out of business …" at bounding box center [780, 209] width 408 height 29
click at [477, 252] on div "Tell us why this policy is ending Customer requested to cancel policy The custo…" at bounding box center [780, 172] width 1560 height 344
click at [931, 280] on span "Next" at bounding box center [934, 283] width 24 height 14
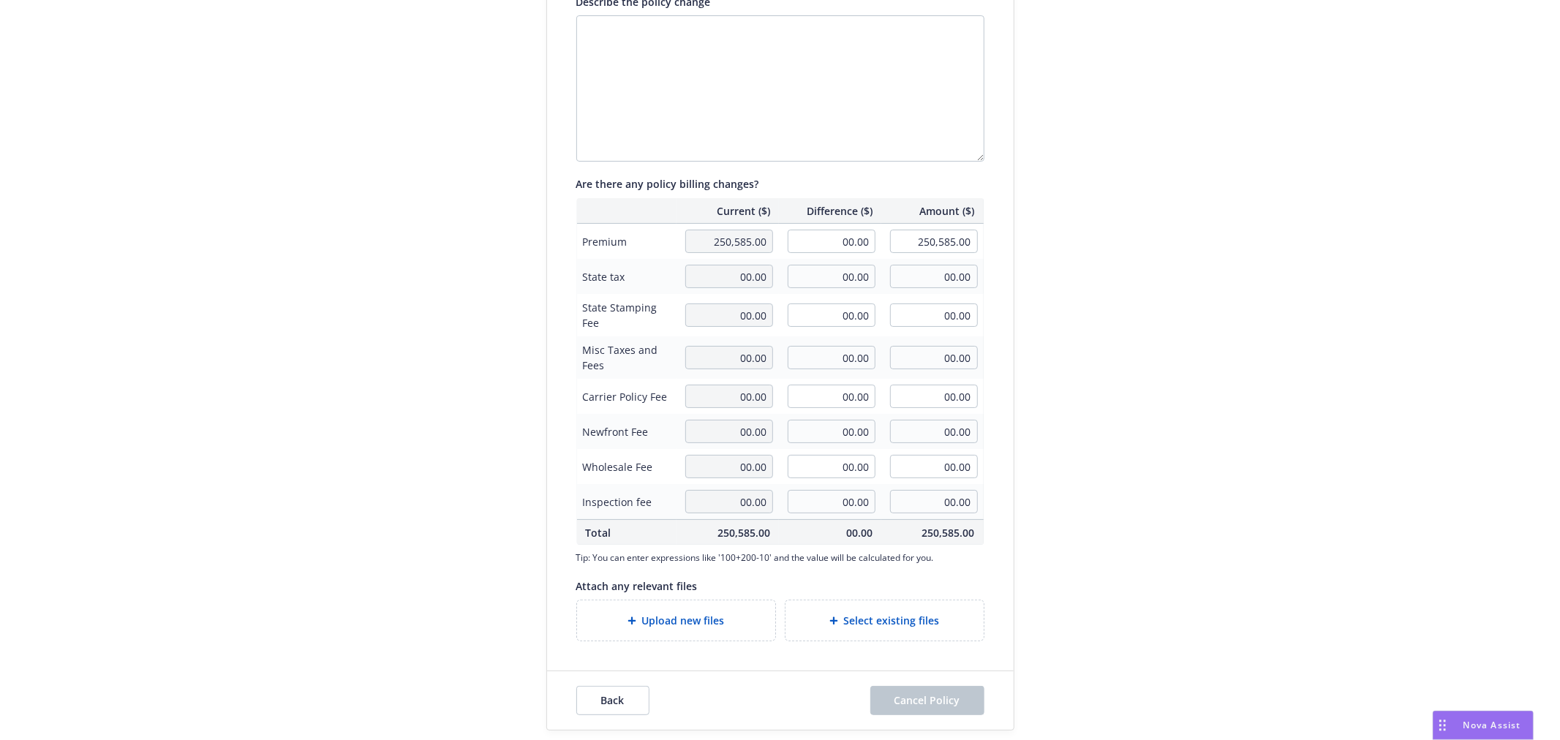
scroll to position [264, 0]
click at [601, 699] on span "Back" at bounding box center [612, 698] width 23 height 14
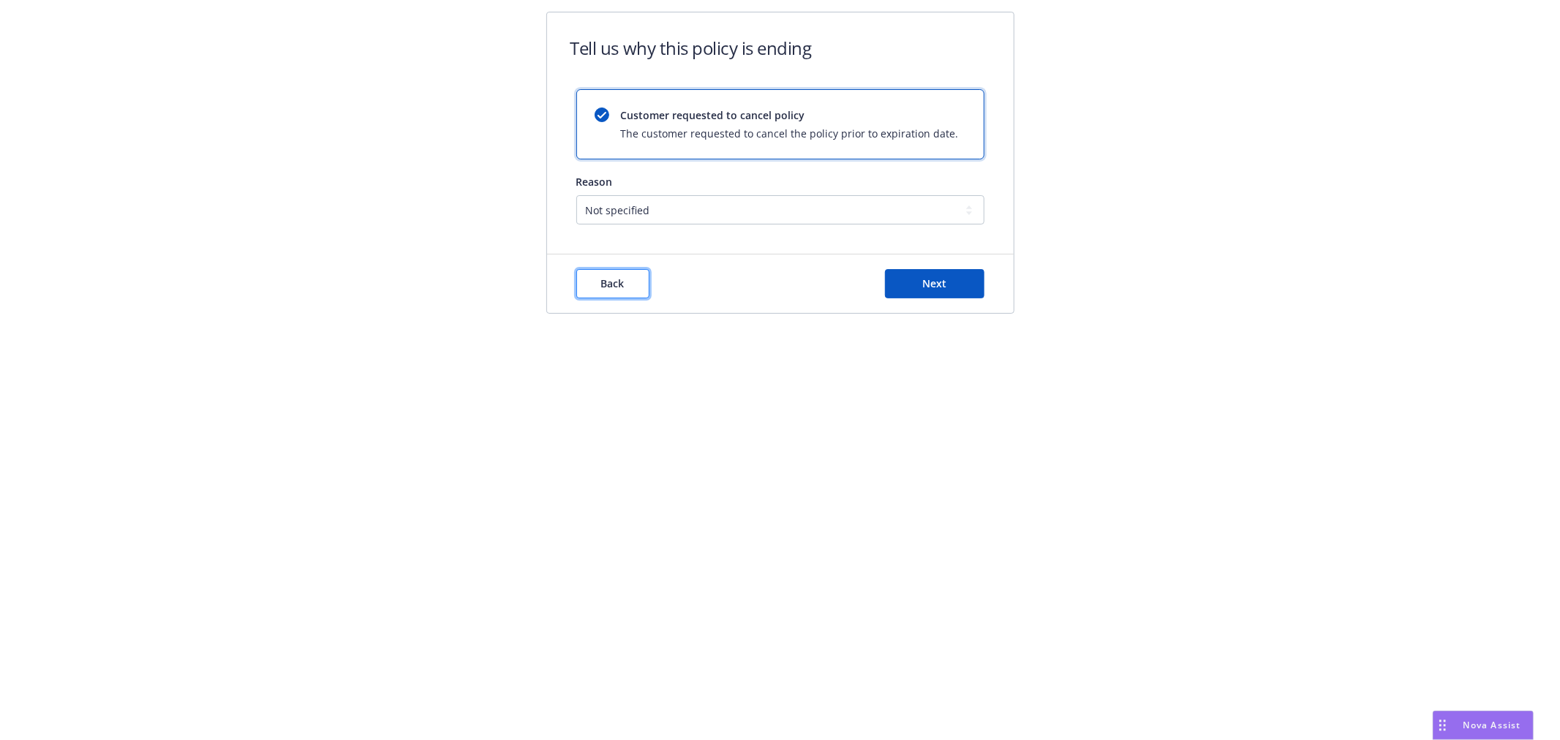
click at [622, 280] on span "Back" at bounding box center [612, 283] width 23 height 14
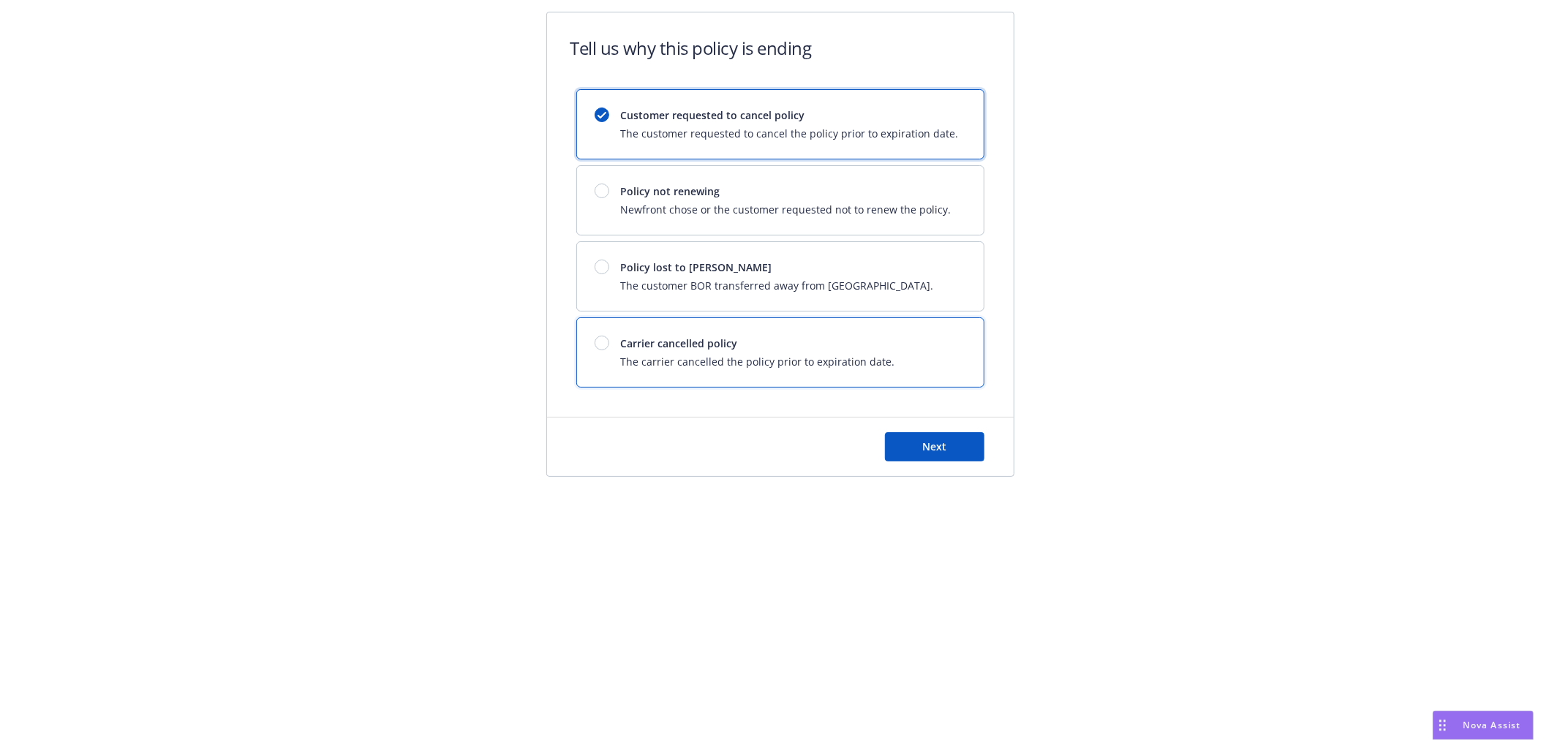
click at [682, 352] on div "Carrier cancelled policy The carrier cancelled the policy prior to expiration d…" at bounding box center [758, 353] width 274 height 34
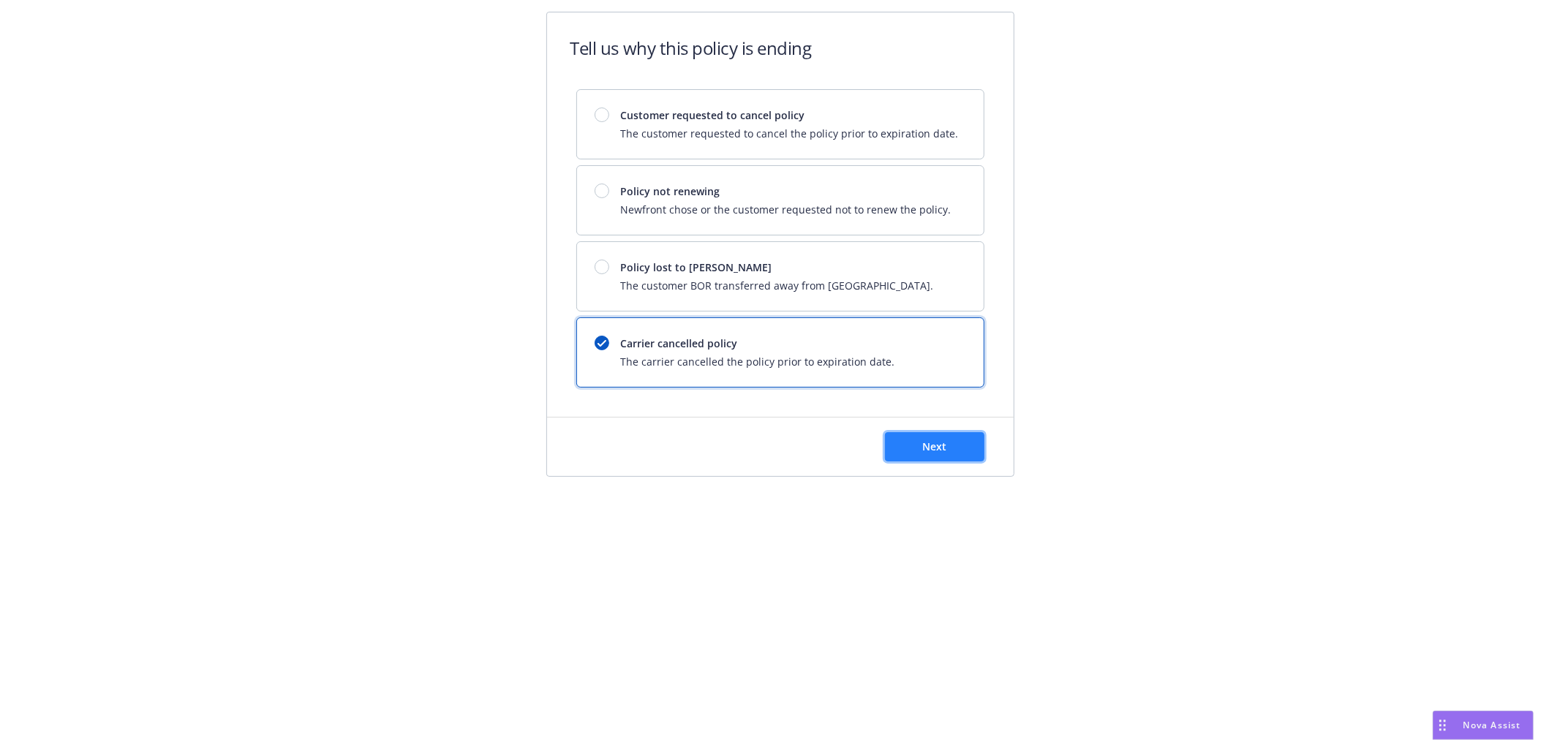
click at [926, 449] on span "Next" at bounding box center [934, 447] width 24 height 14
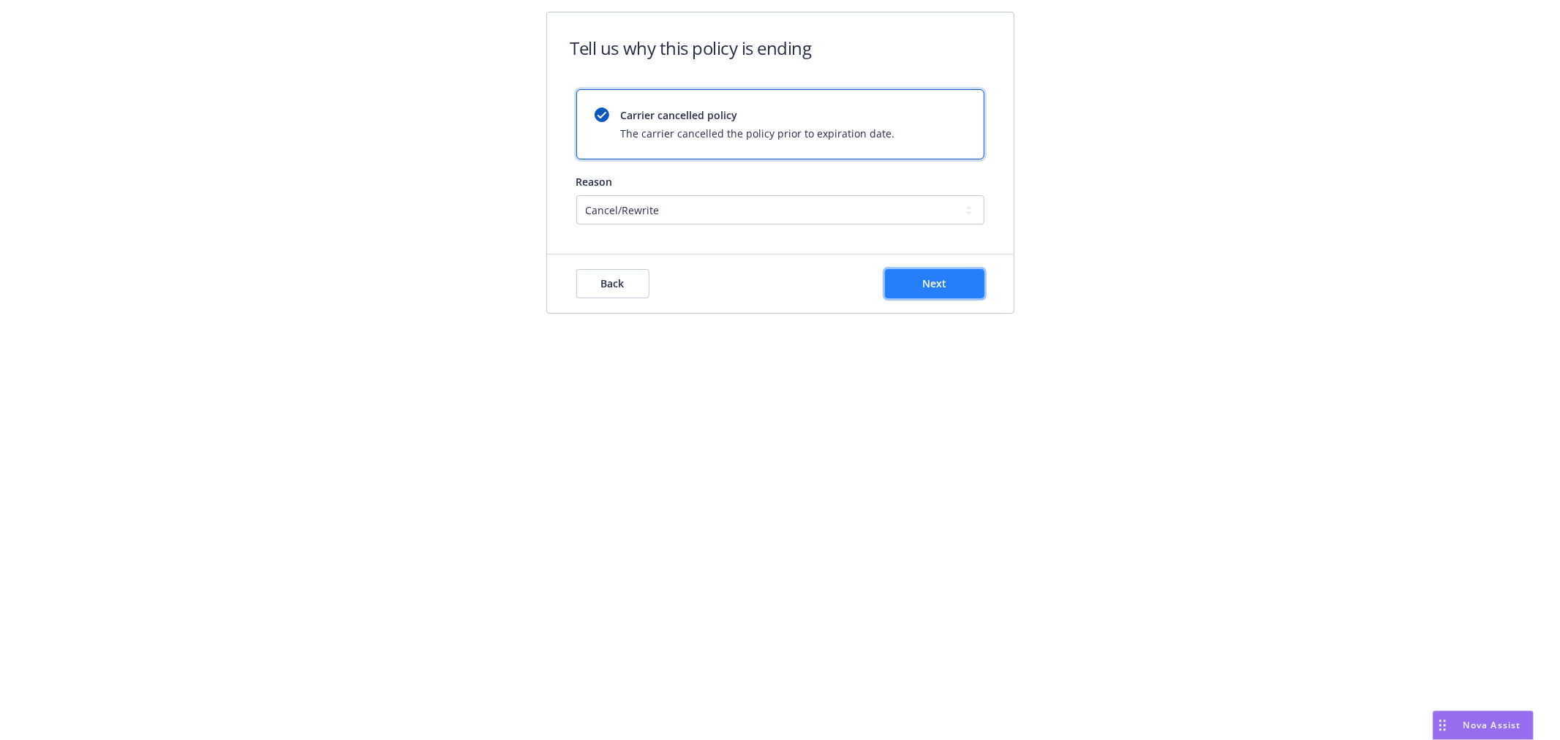
click at [913, 276] on button "Next" at bounding box center [934, 283] width 99 height 29
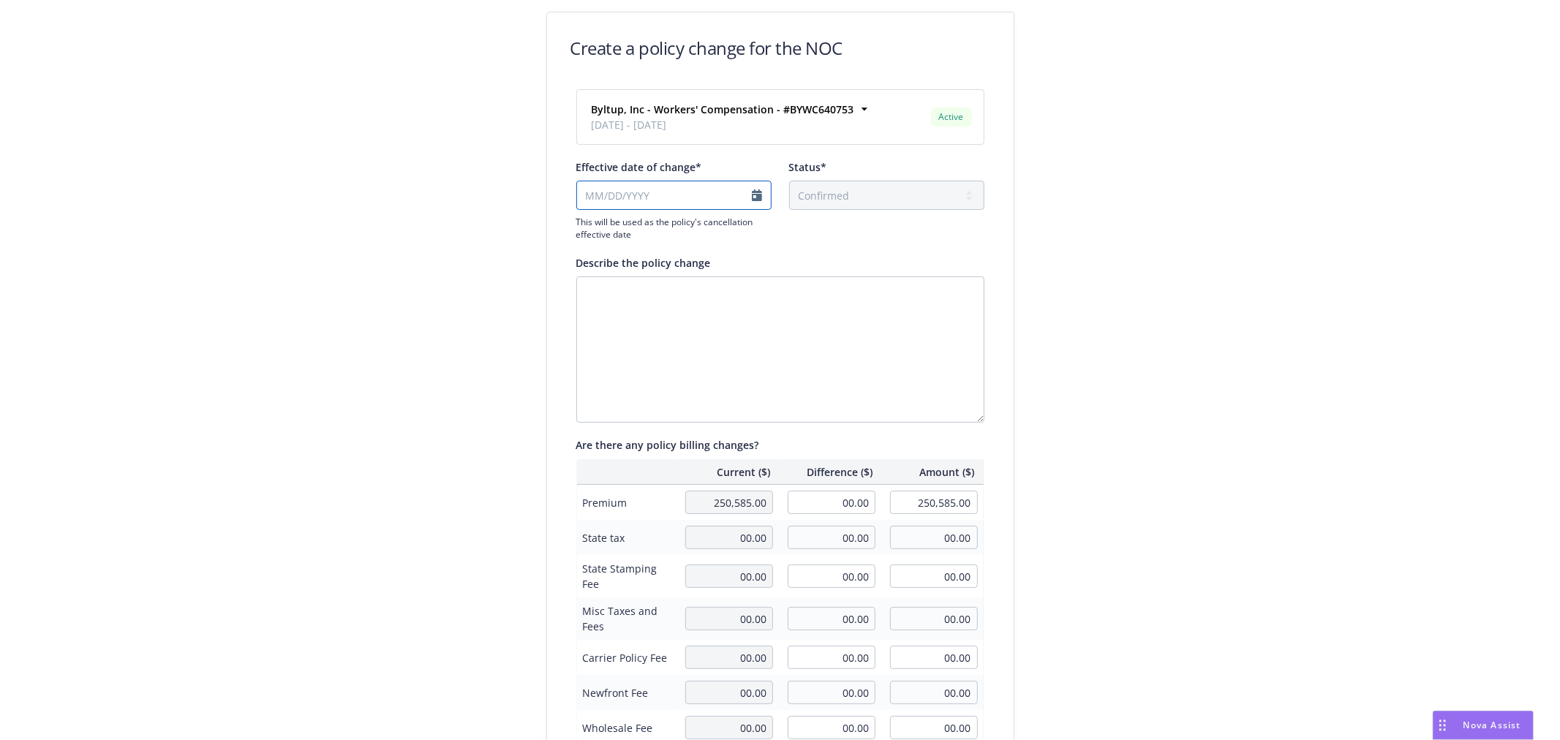
select select "August"
select select "2025"
click at [720, 195] on input "Effective date of change*" at bounding box center [673, 195] width 195 height 29
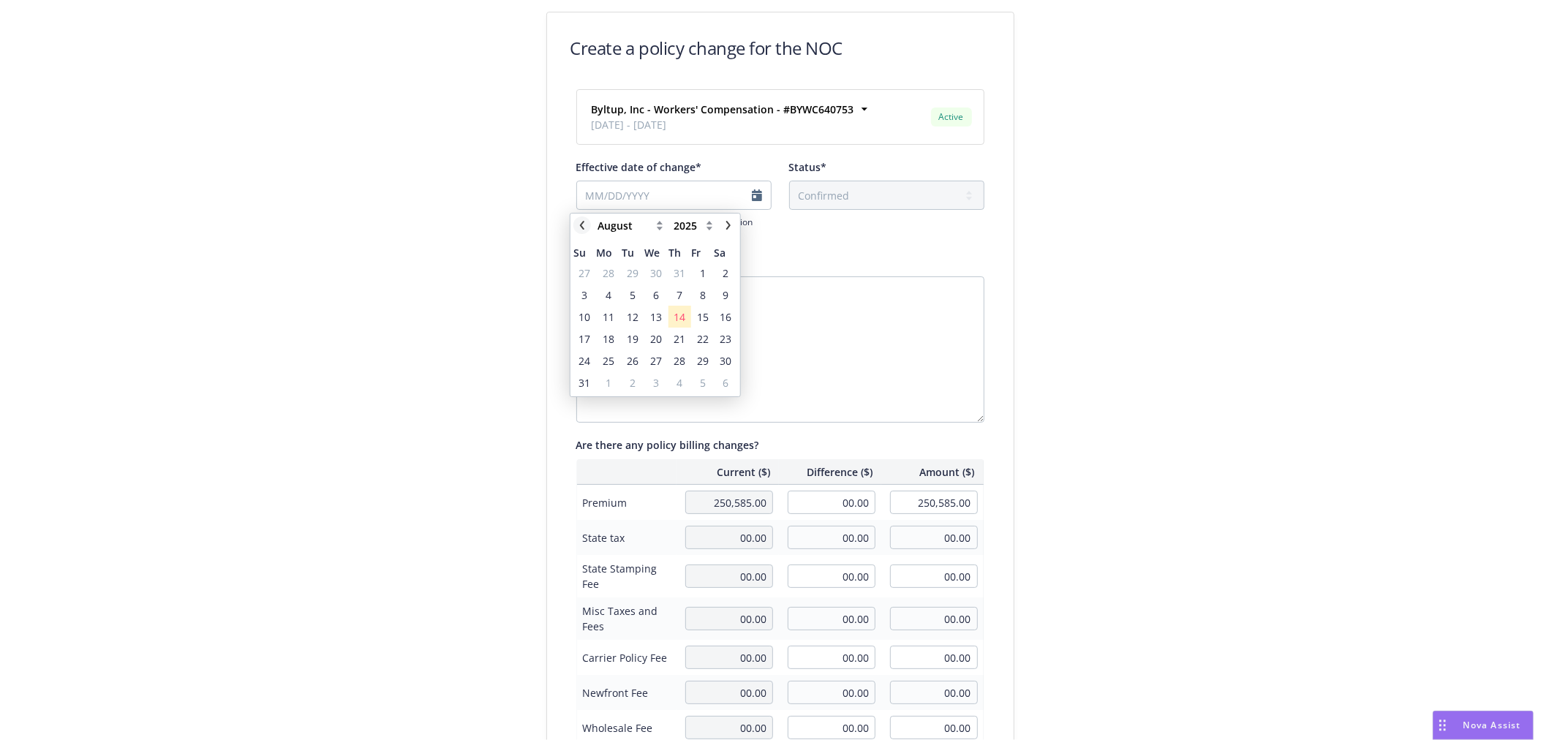
click at [581, 222] on icon "chevronLeft" at bounding box center [582, 225] width 9 height 9
select select "June"
click at [723, 315] on span "21" at bounding box center [726, 316] width 12 height 15
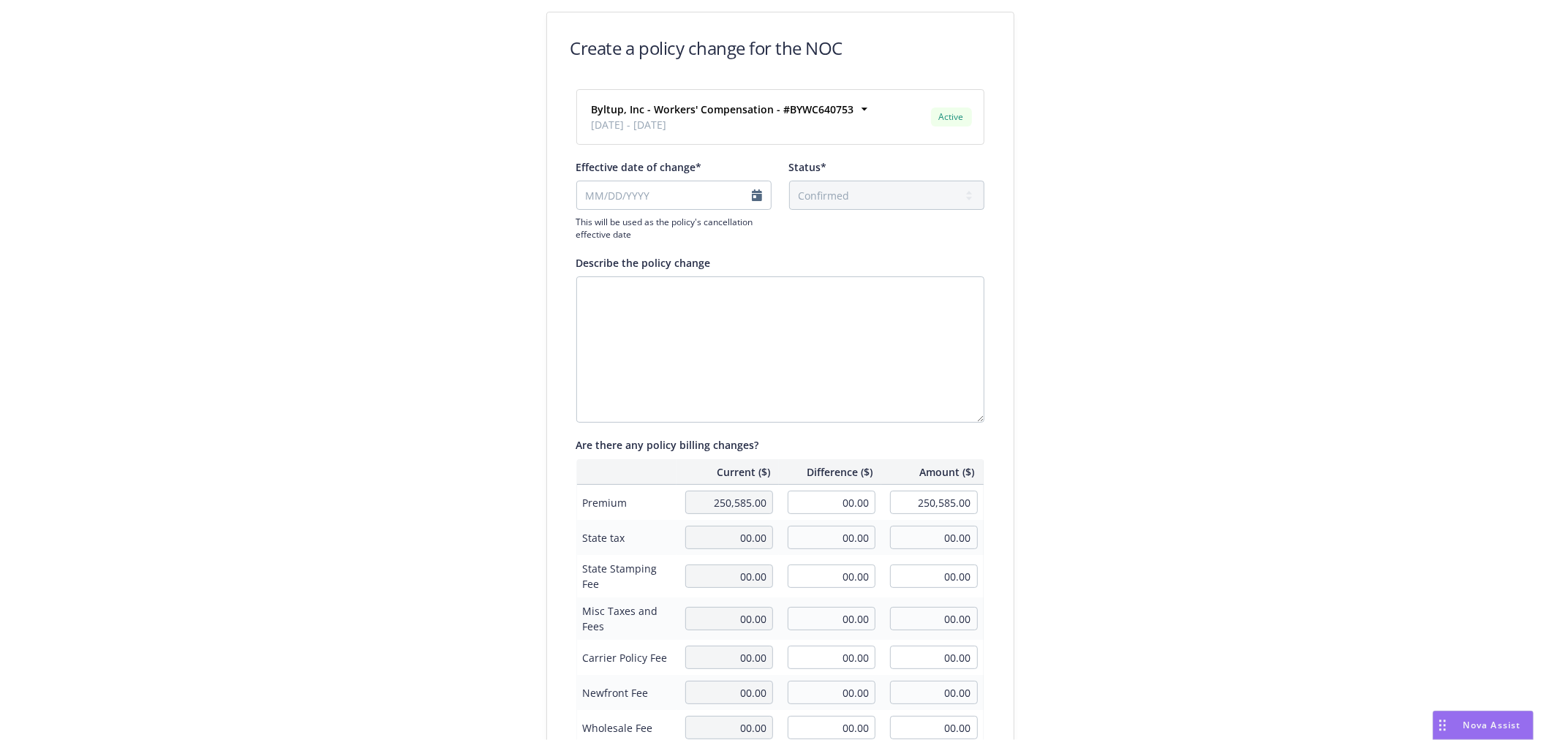
type input "06/21/2025"
click at [688, 308] on textarea "Describe the policy change" at bounding box center [780, 349] width 408 height 146
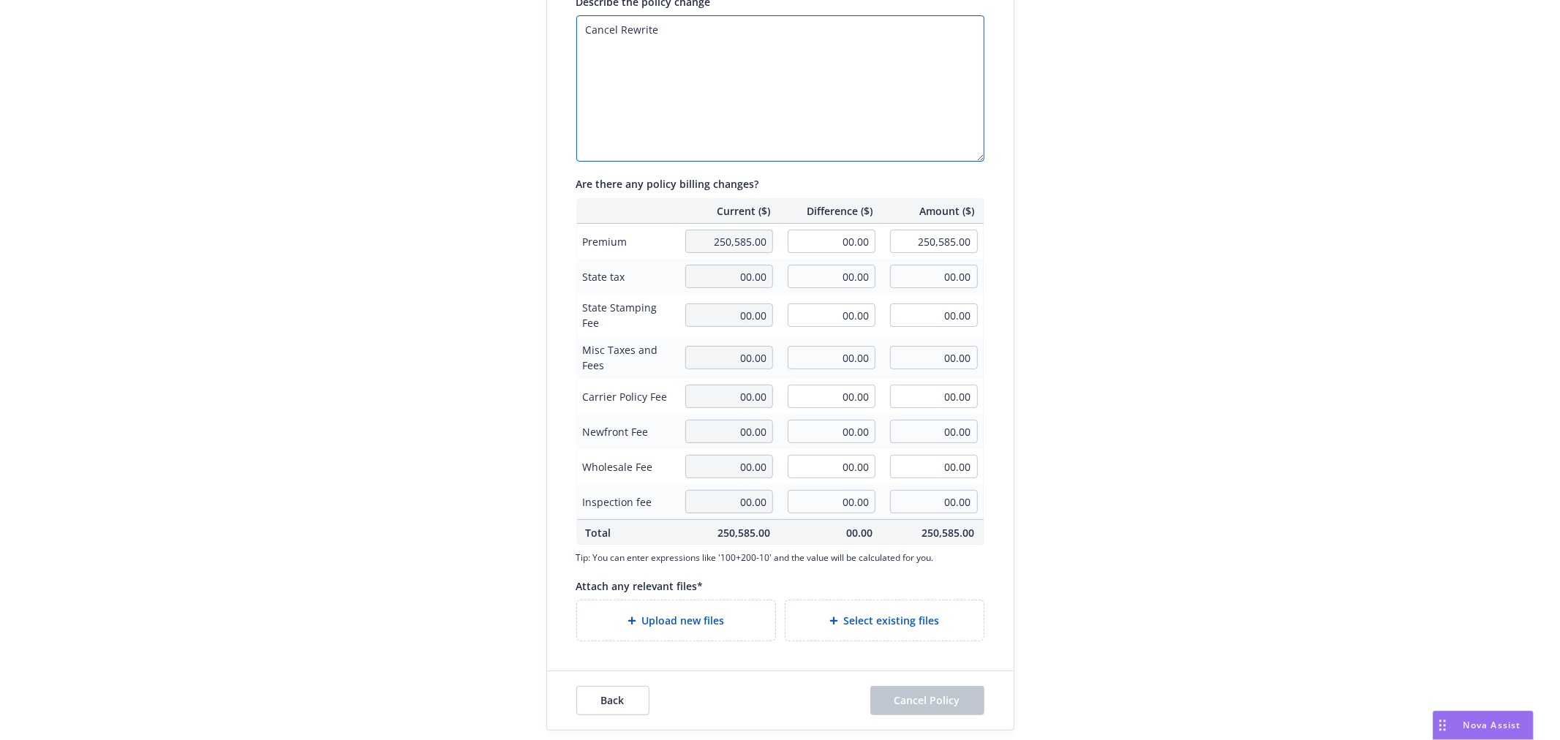
scroll to position [264, 0]
type textarea "Cancel Rewrite"
click at [919, 617] on span "Select existing files" at bounding box center [892, 618] width 96 height 15
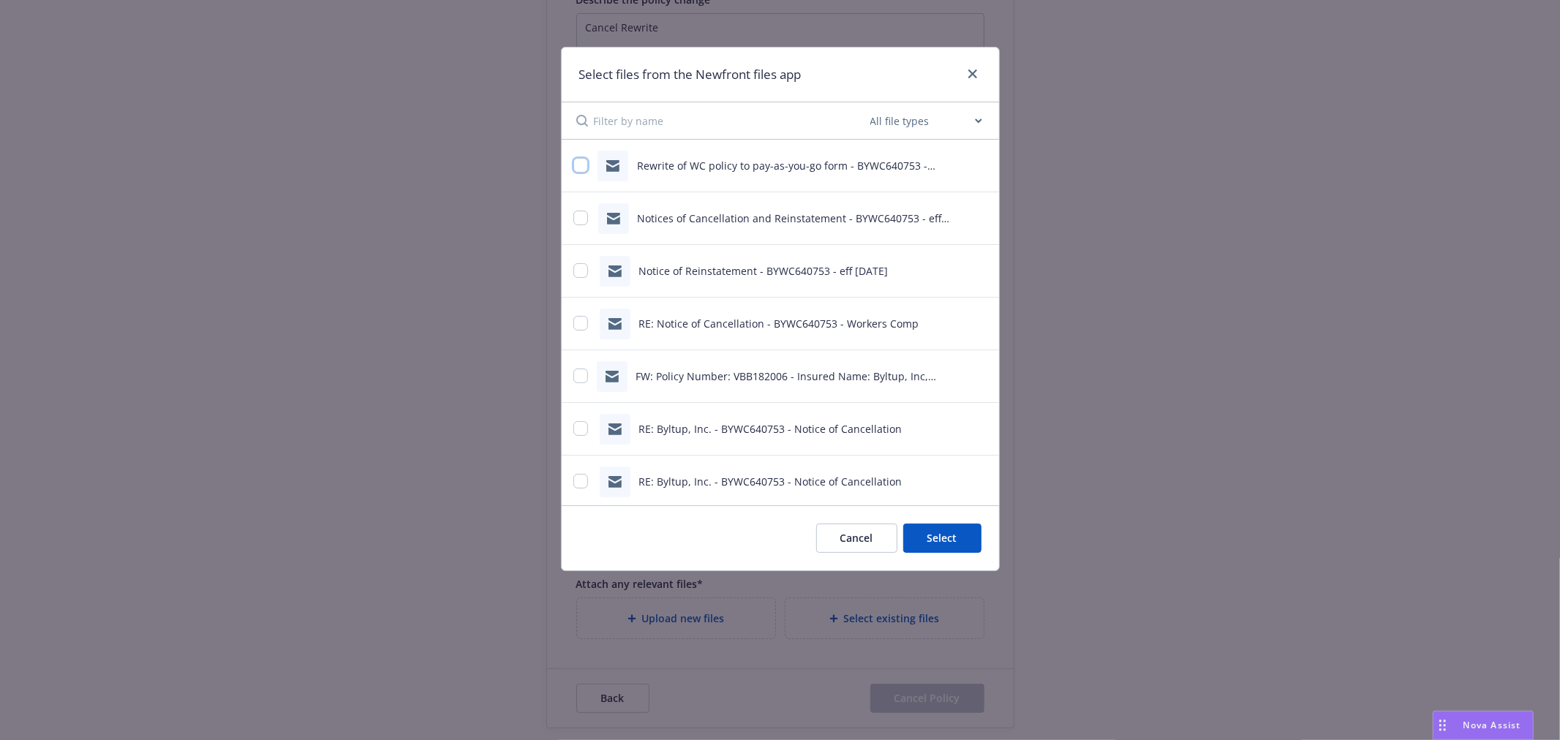
click at [579, 166] on input "checkbox" at bounding box center [580, 165] width 15 height 15
checkbox input "true"
click at [948, 539] on button "Select 1 file" at bounding box center [928, 538] width 105 height 29
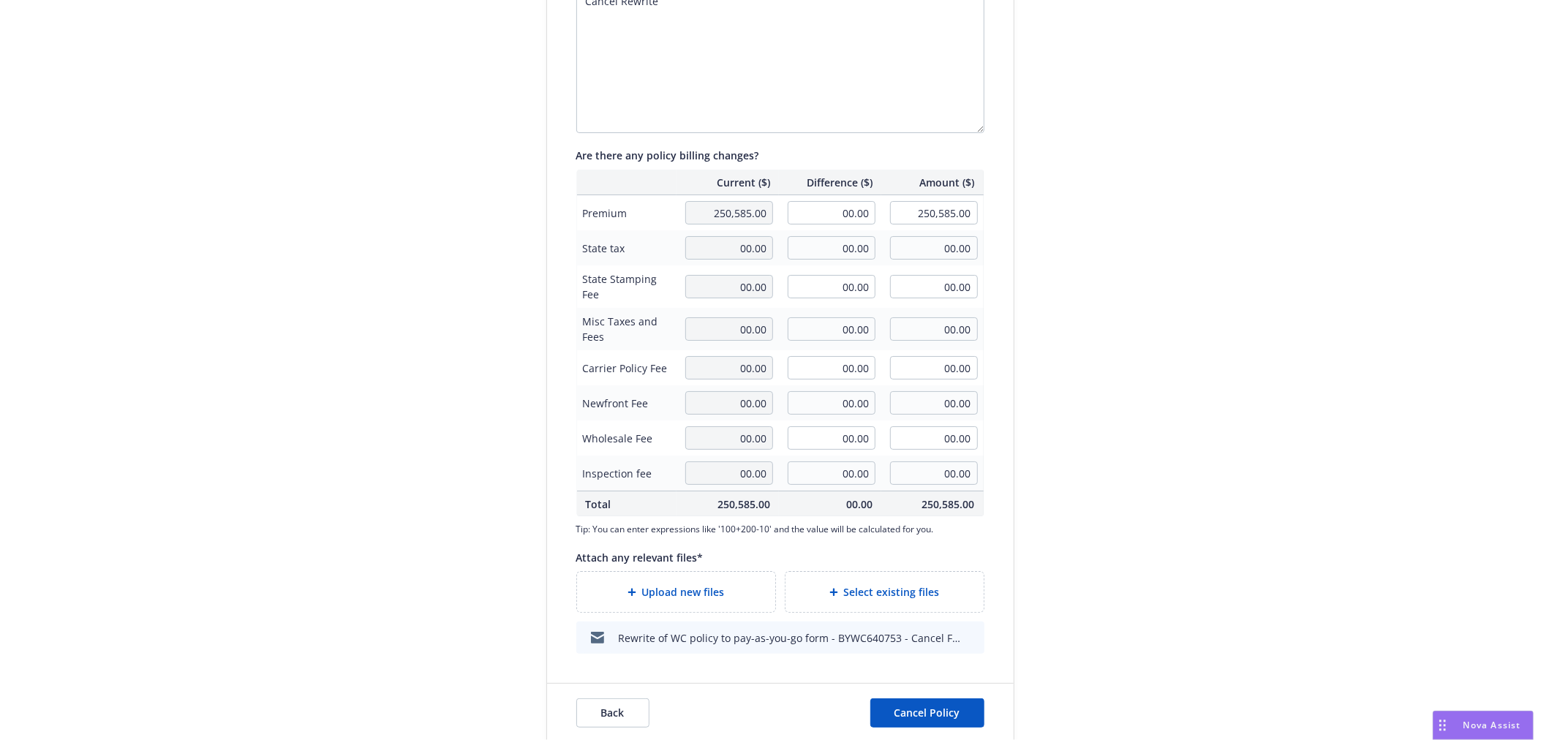
scroll to position [304, 0]
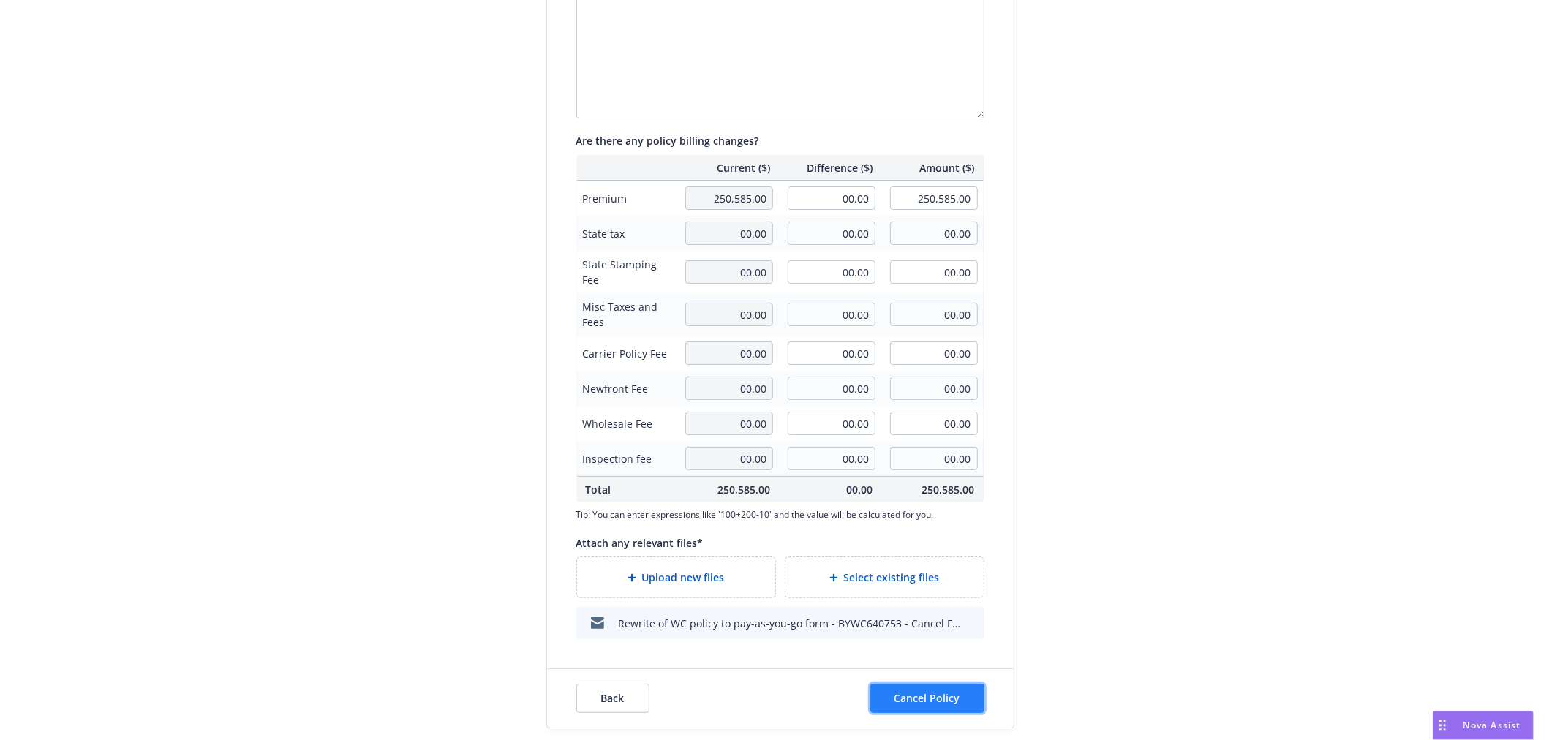
click at [941, 698] on span "Cancel Policy" at bounding box center [928, 698] width 66 height 14
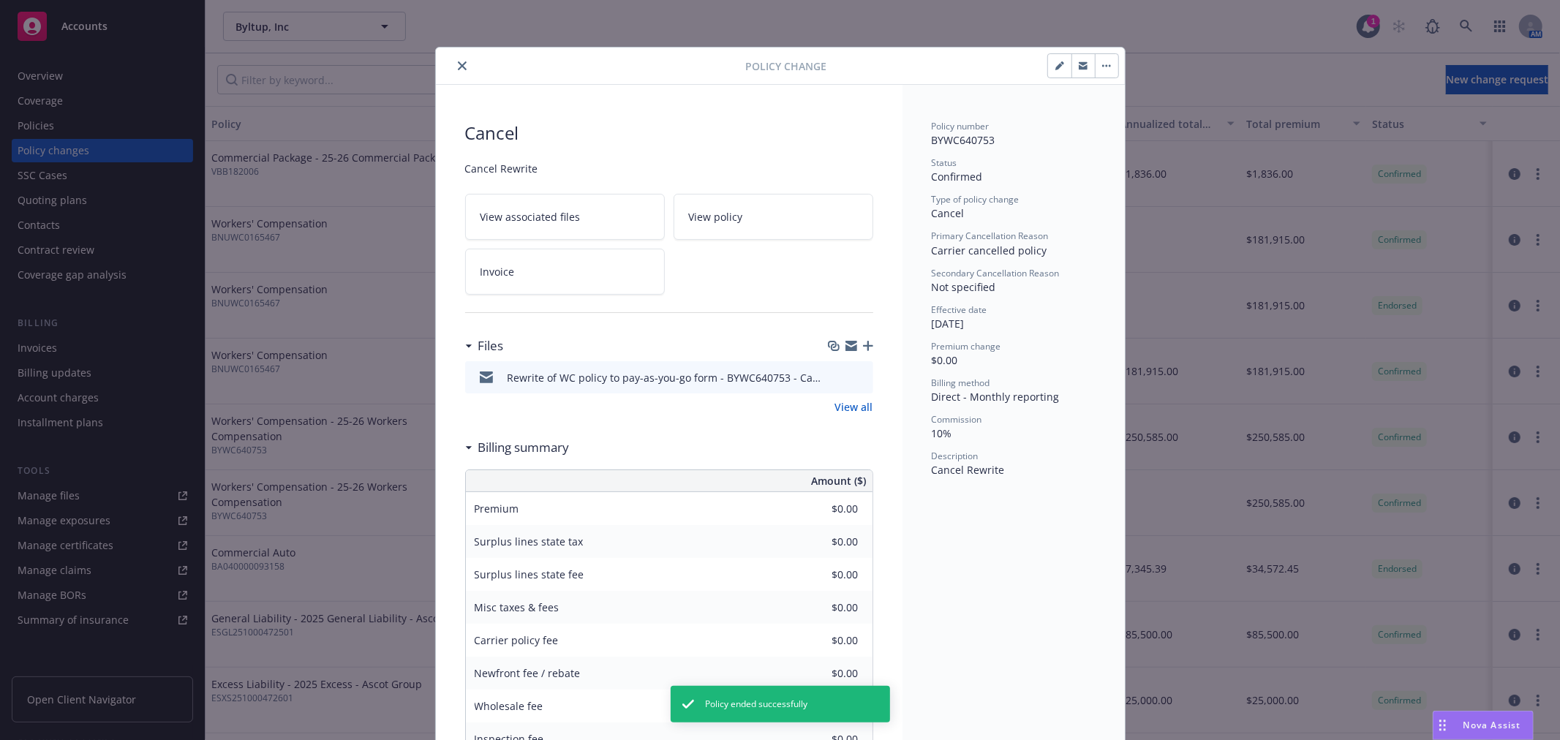
click at [458, 69] on icon "close" at bounding box center [462, 65] width 9 height 9
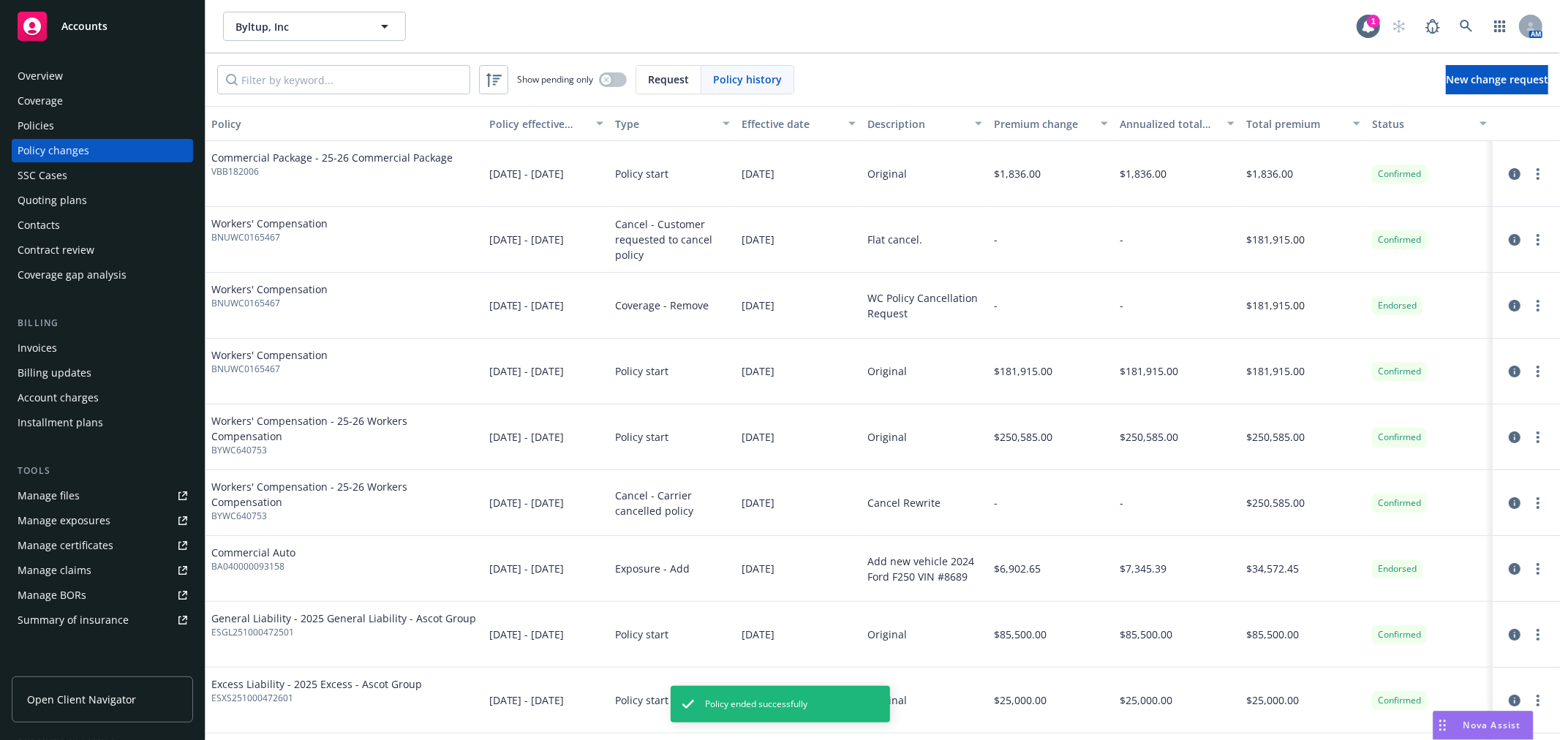
click at [37, 122] on div "Policies" at bounding box center [36, 125] width 37 height 23
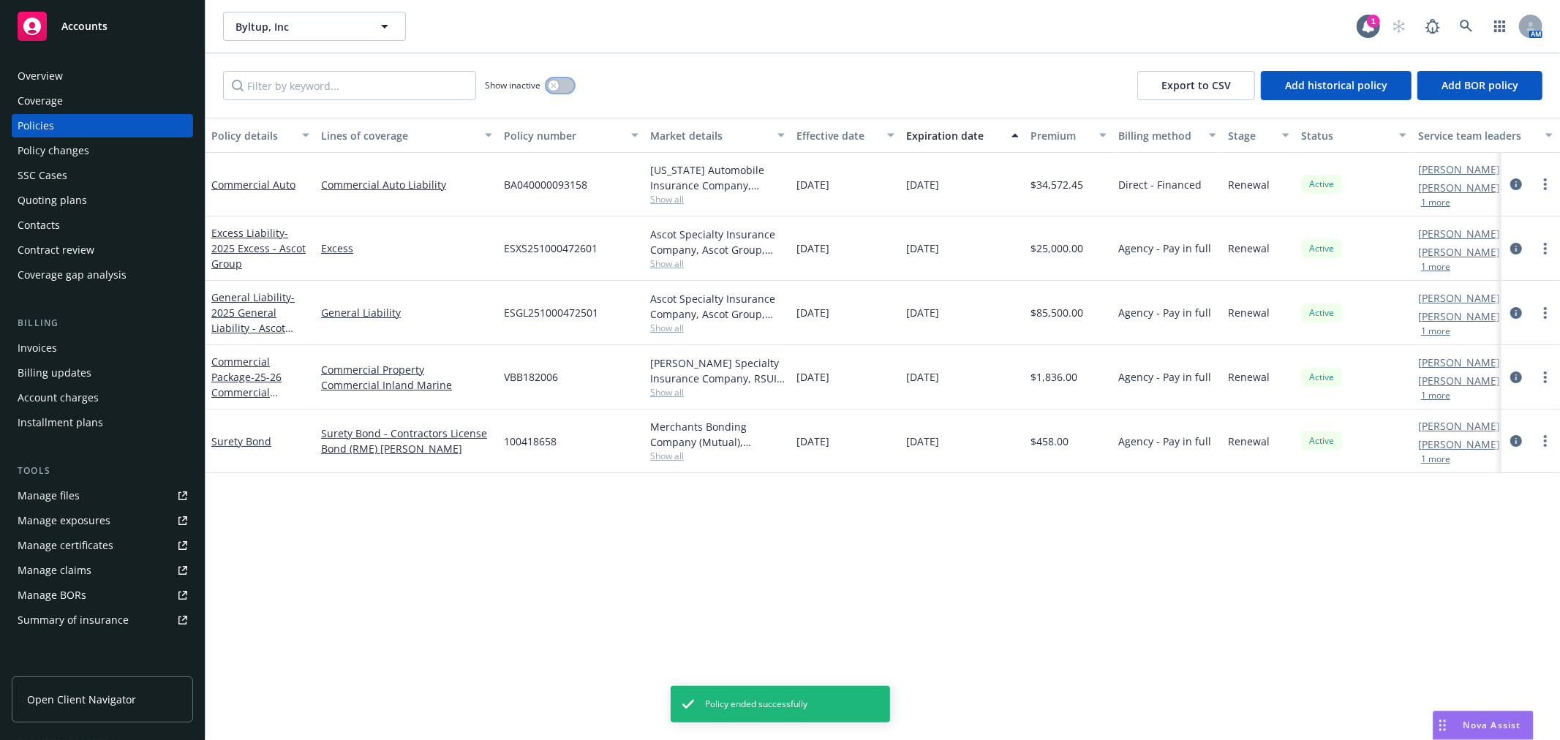
click at [557, 84] on icon "button" at bounding box center [554, 86] width 6 height 6
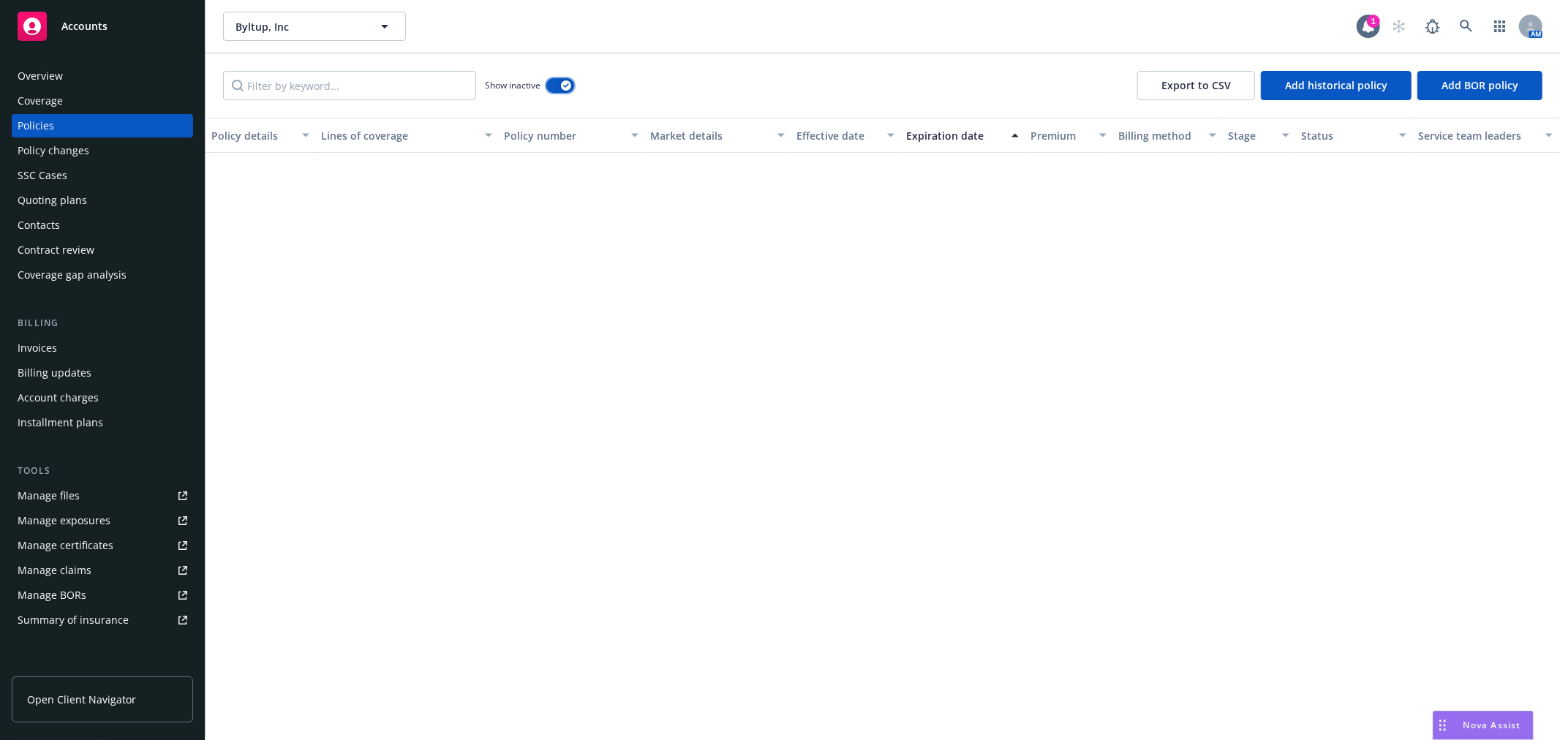
scroll to position [731, 0]
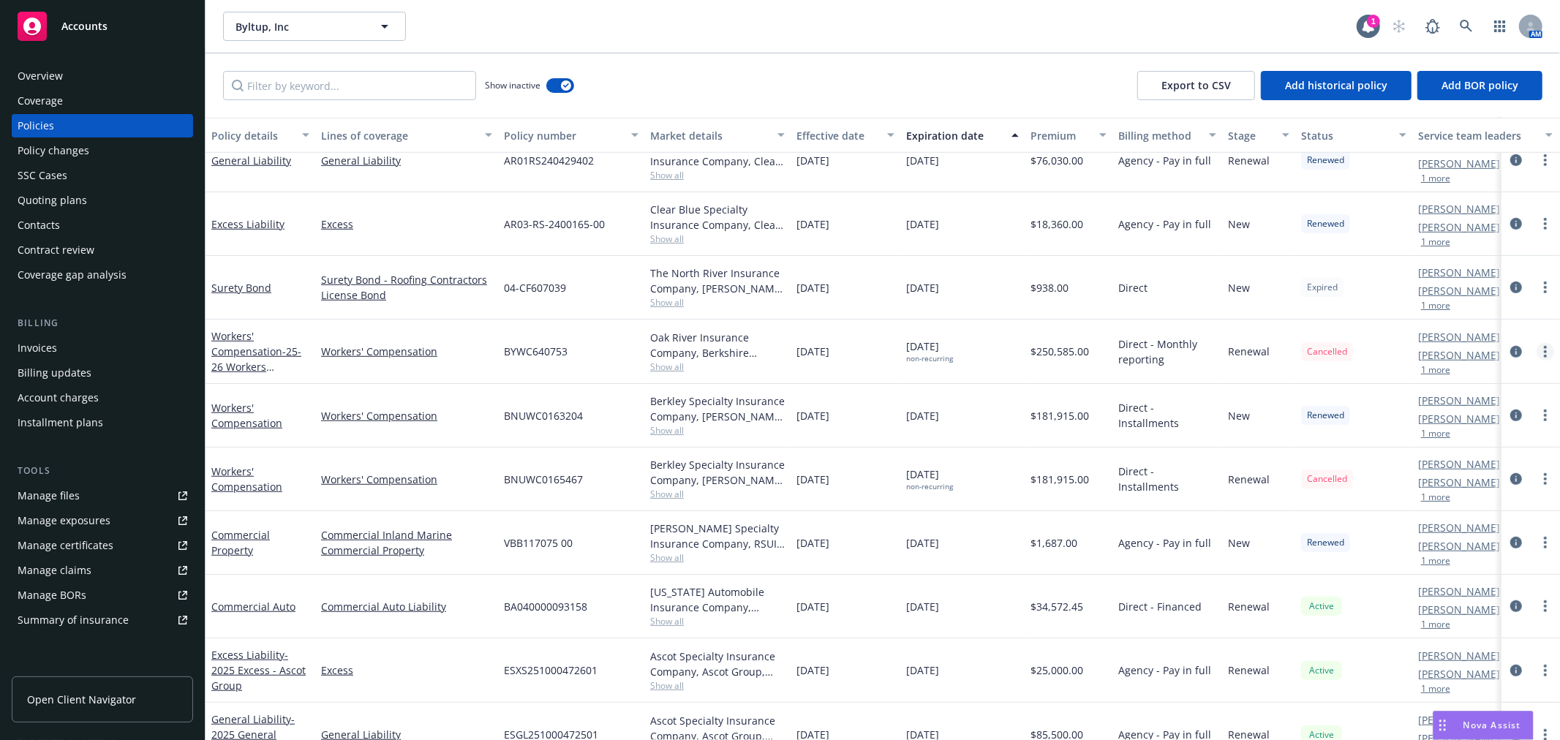
click at [1537, 348] on link "more" at bounding box center [1546, 352] width 18 height 18
click at [1487, 406] on link "Renew with incumbent" at bounding box center [1456, 410] width 172 height 29
select select "12"
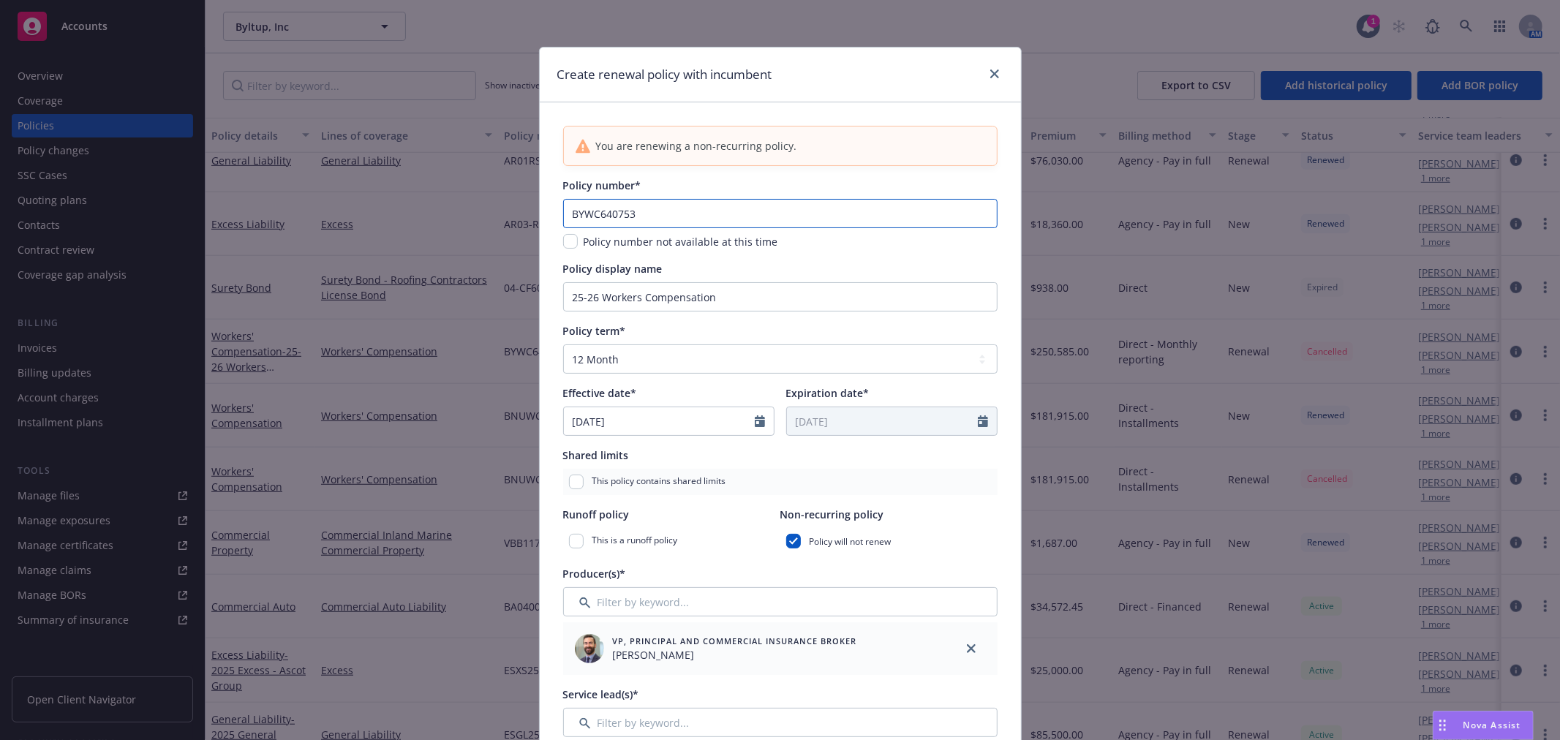
drag, startPoint x: 666, startPoint y: 208, endPoint x: 361, endPoint y: 274, distance: 312.2
click at [200, 250] on div "Create renewal policy with incumbent You are renewing a non-recurring policy. P…" at bounding box center [780, 370] width 1560 height 740
paste input "1160"
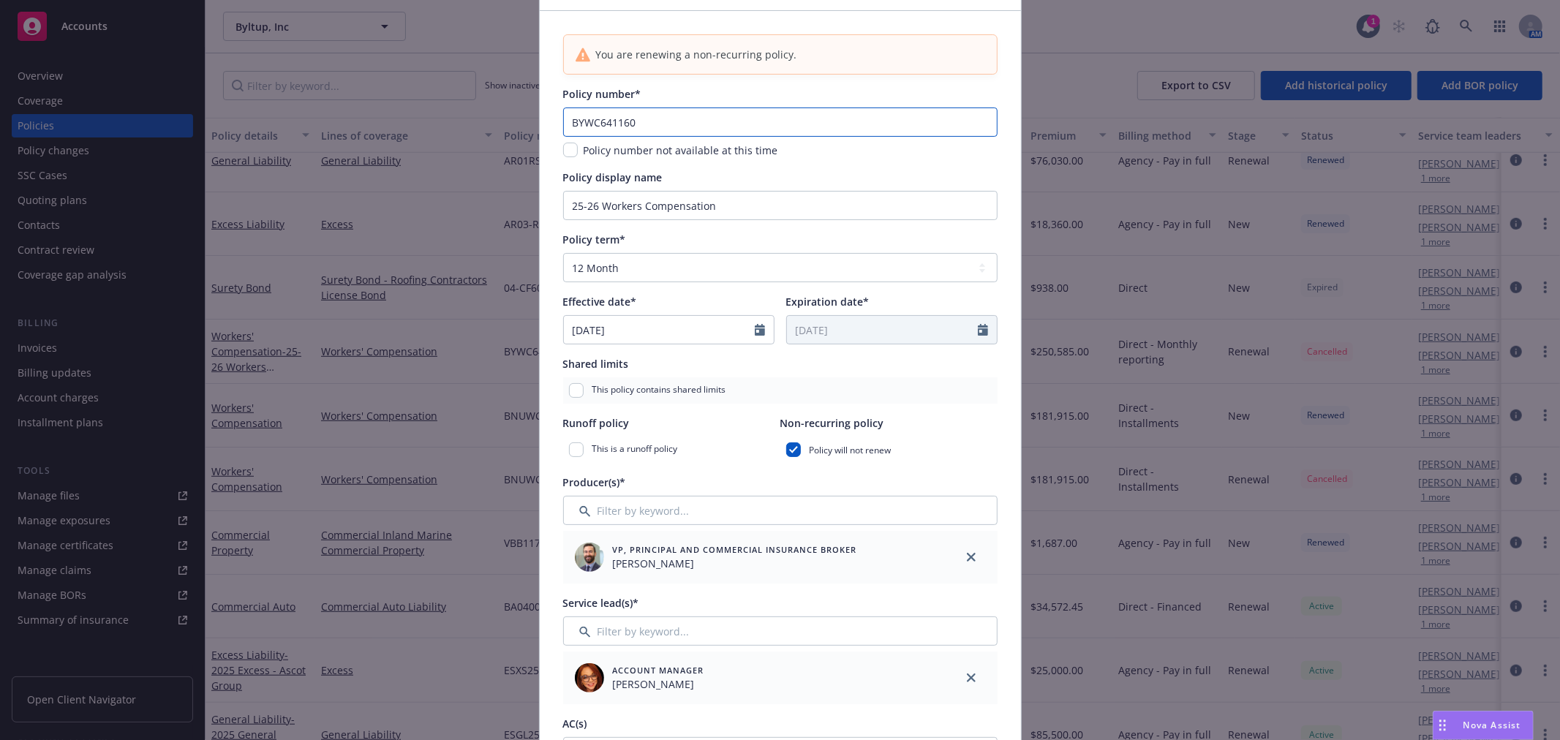
scroll to position [162, 0]
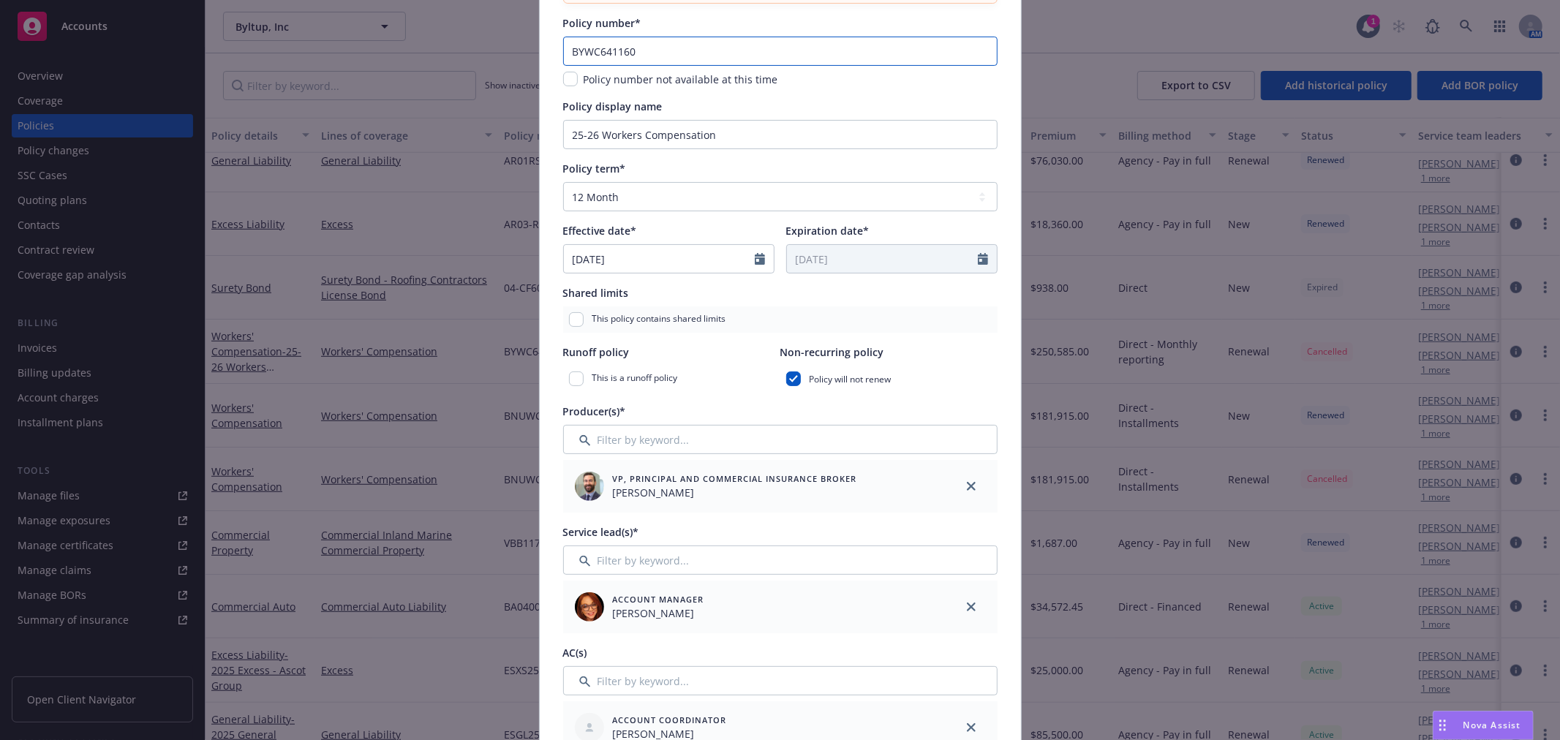
type input "BYWC641160"
click at [790, 383] on input "checkbox" at bounding box center [793, 379] width 15 height 15
checkbox input "false"
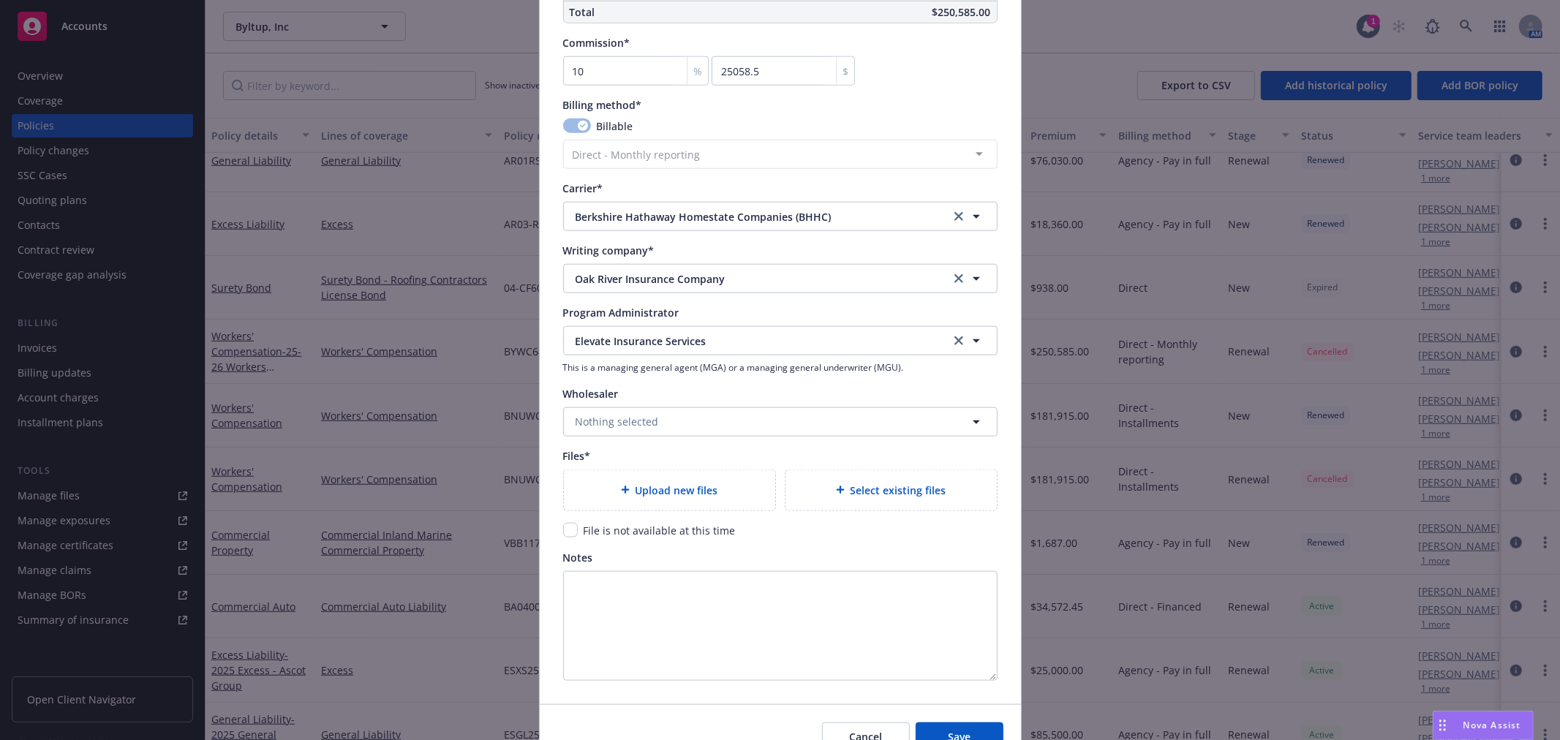
scroll to position [1381, 0]
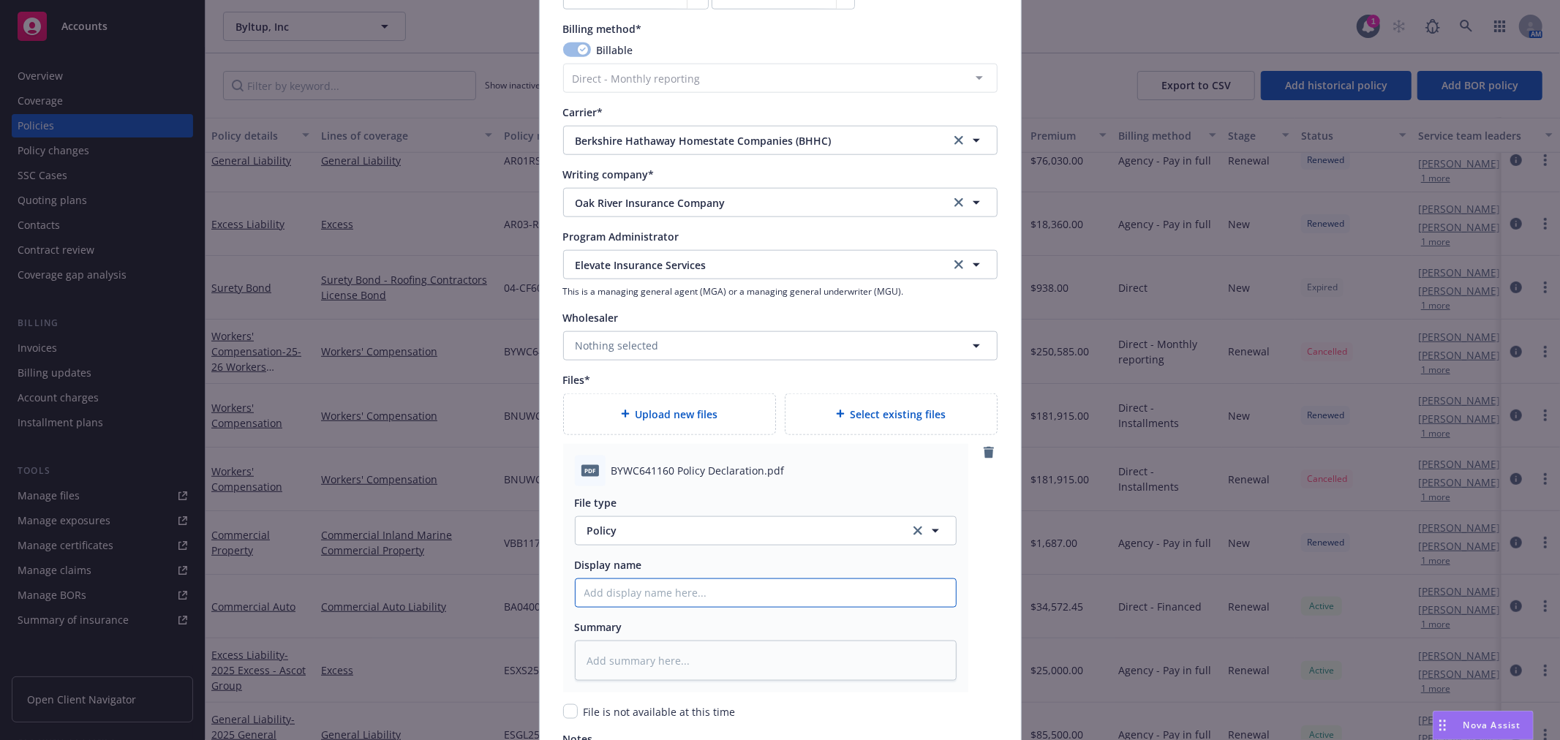
click at [714, 595] on input "Policy display name" at bounding box center [766, 593] width 380 height 28
type textarea "x"
type input "2"
type textarea "x"
type input "25"
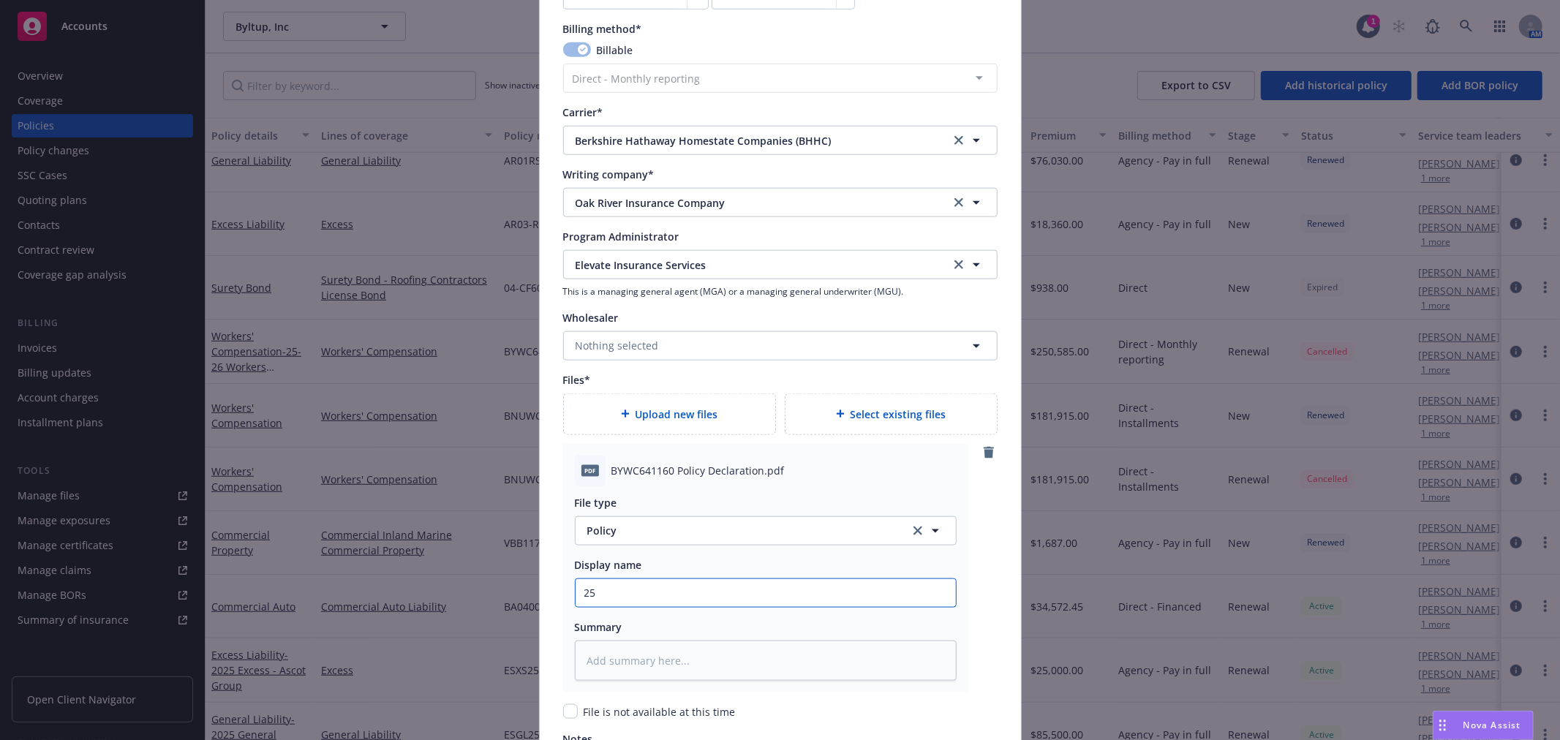
type textarea "x"
type input "25-"
type textarea "x"
type input "25-2"
type textarea "x"
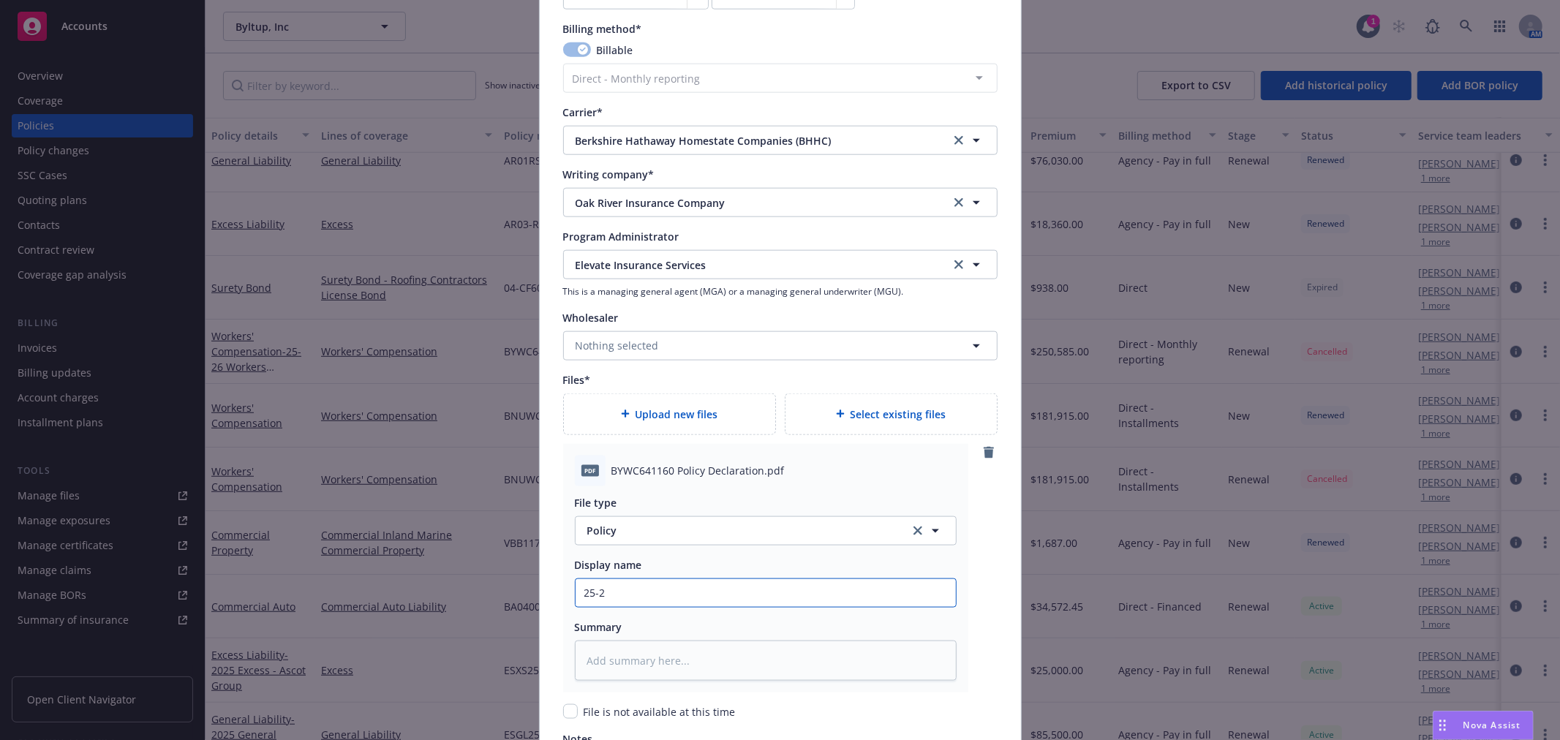
type input "25-26"
type textarea "x"
type input "25-26"
type textarea "x"
type input "25-26 R"
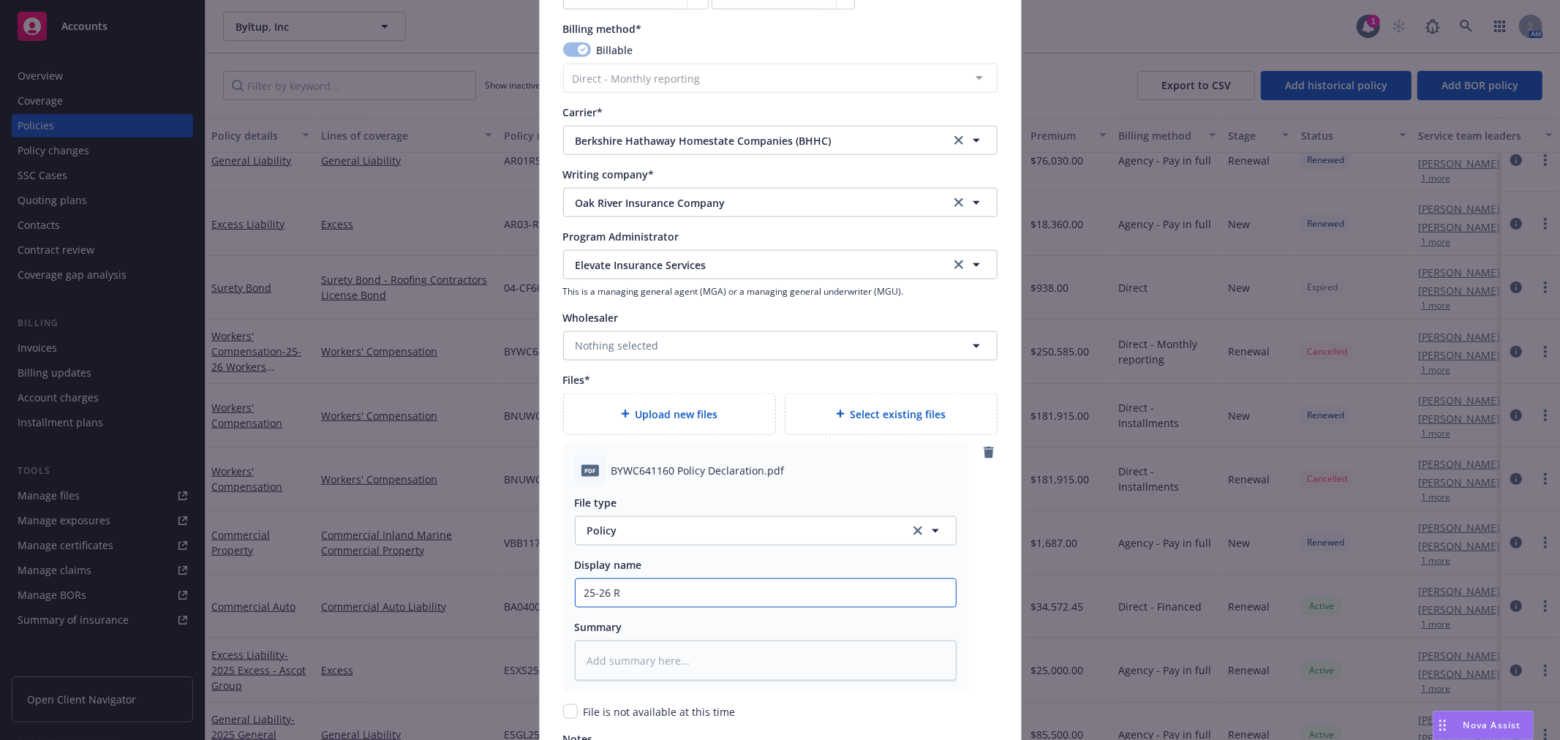
type textarea "x"
type input "25-26 Re"
type textarea "x"
type input "25-26 Rew"
type textarea "x"
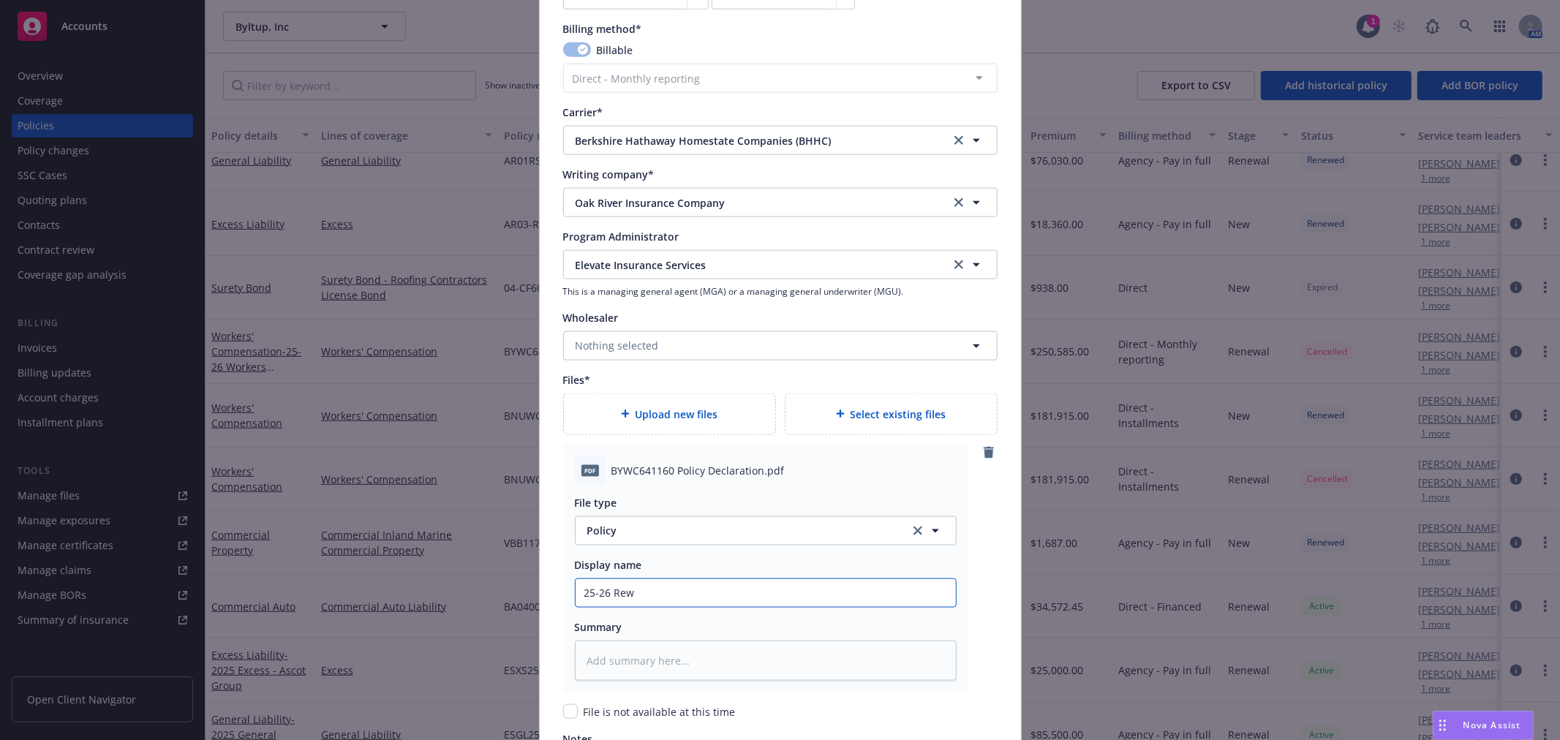
type input "25-26 Rewr"
type textarea "x"
type input "25-26 Rewrit"
type textarea "x"
type input "25-26 Rewrite"
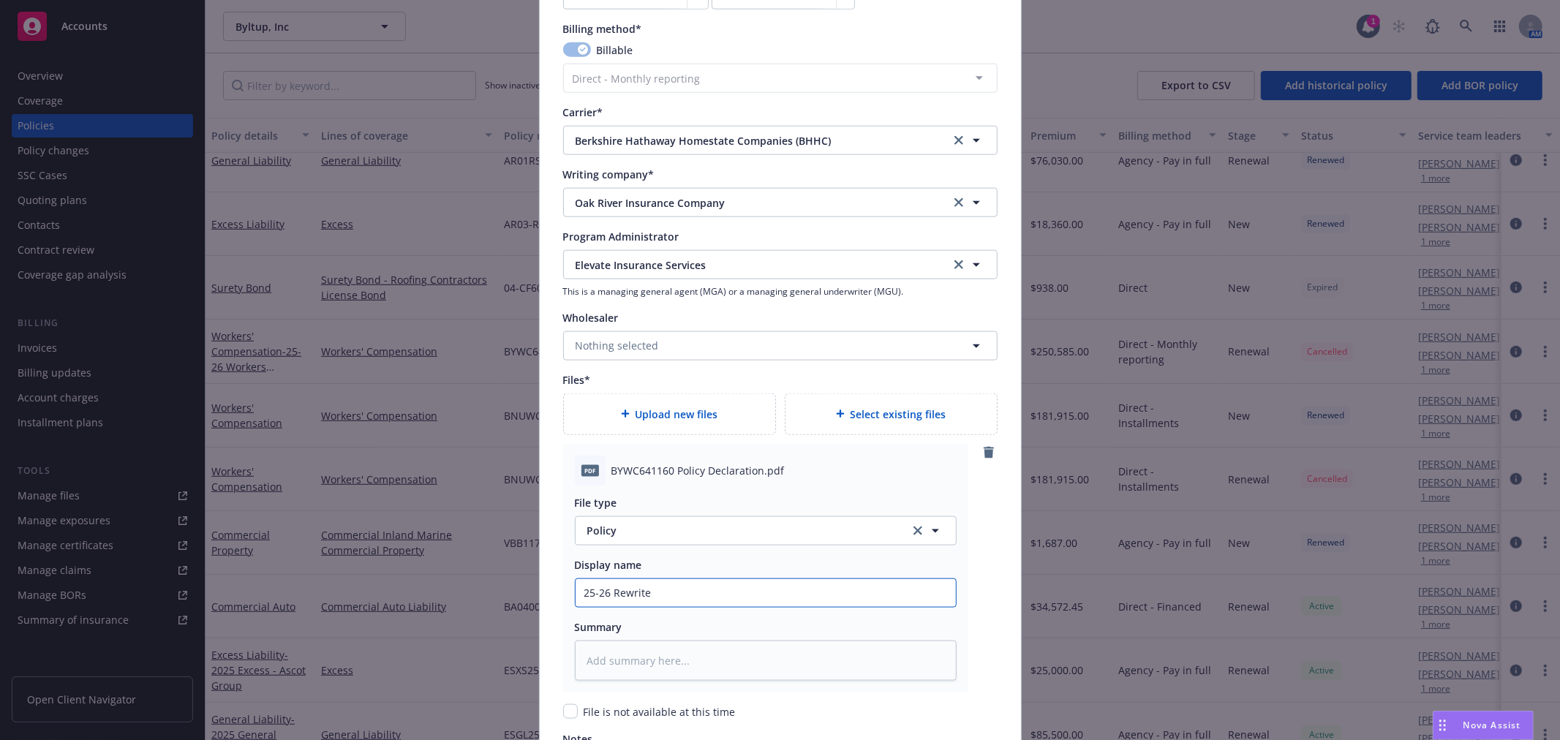
type textarea "x"
type input "25-26 Rewrite W"
type textarea "x"
type input "25-26 Rewrite WC"
type textarea "x"
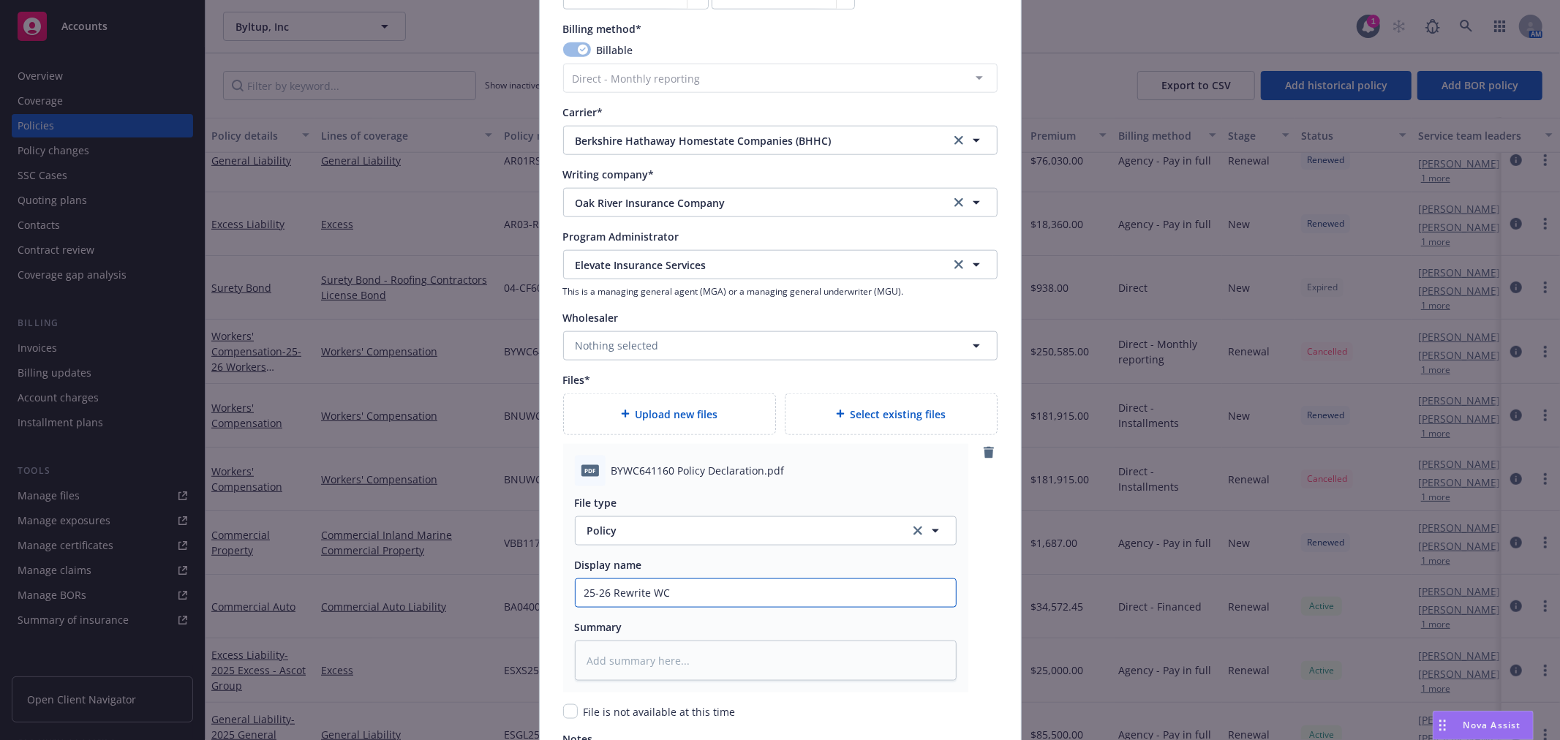
type input "25-26 Rewrite WC"
type textarea "x"
type input "25-26 Rewrite WC P"
type textarea "x"
type input "25-26 Rewrite WC Po"
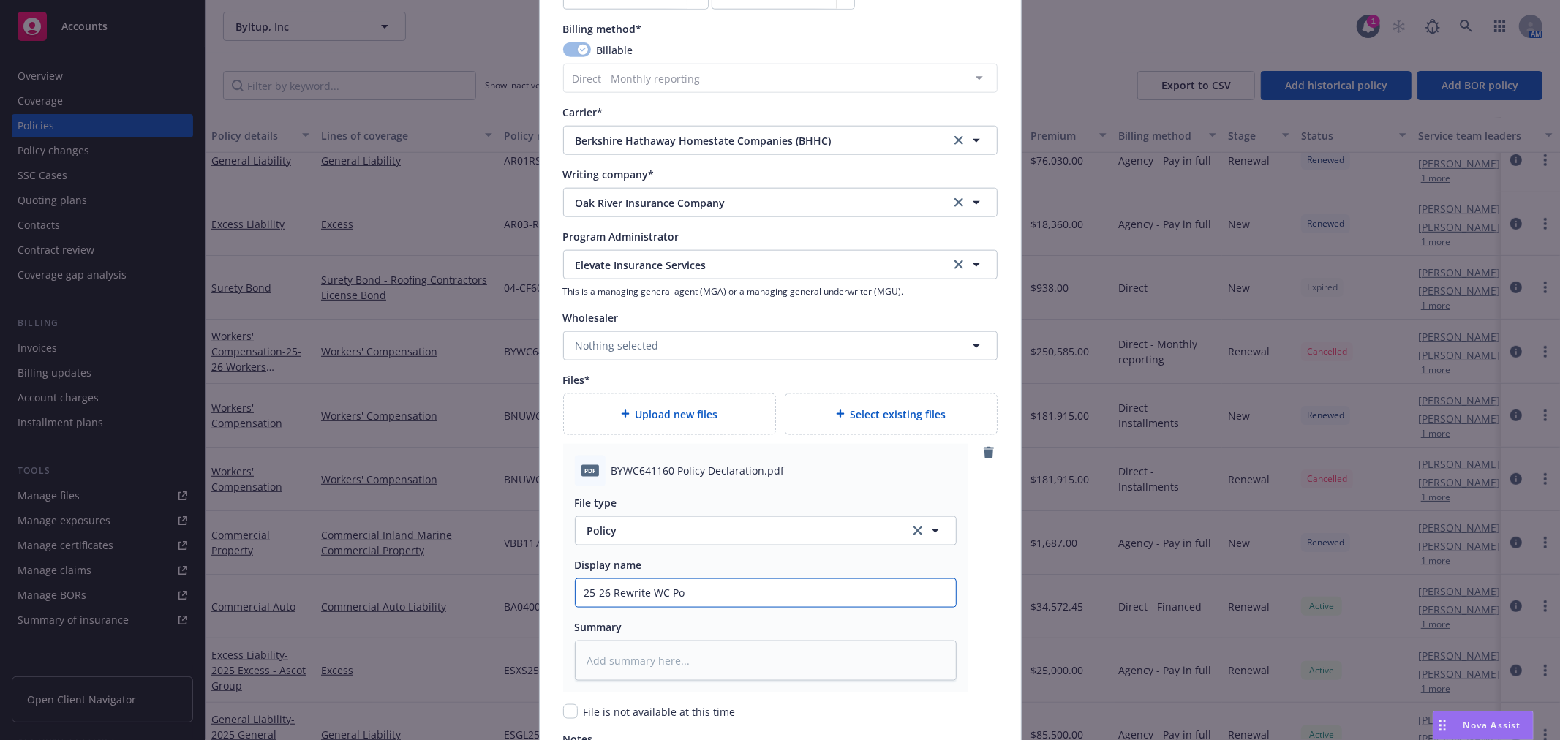
type textarea "x"
type input "25-26 Rewrite WC Pol"
type textarea "x"
type input "25-26 Rewrite WC Poli"
type textarea "x"
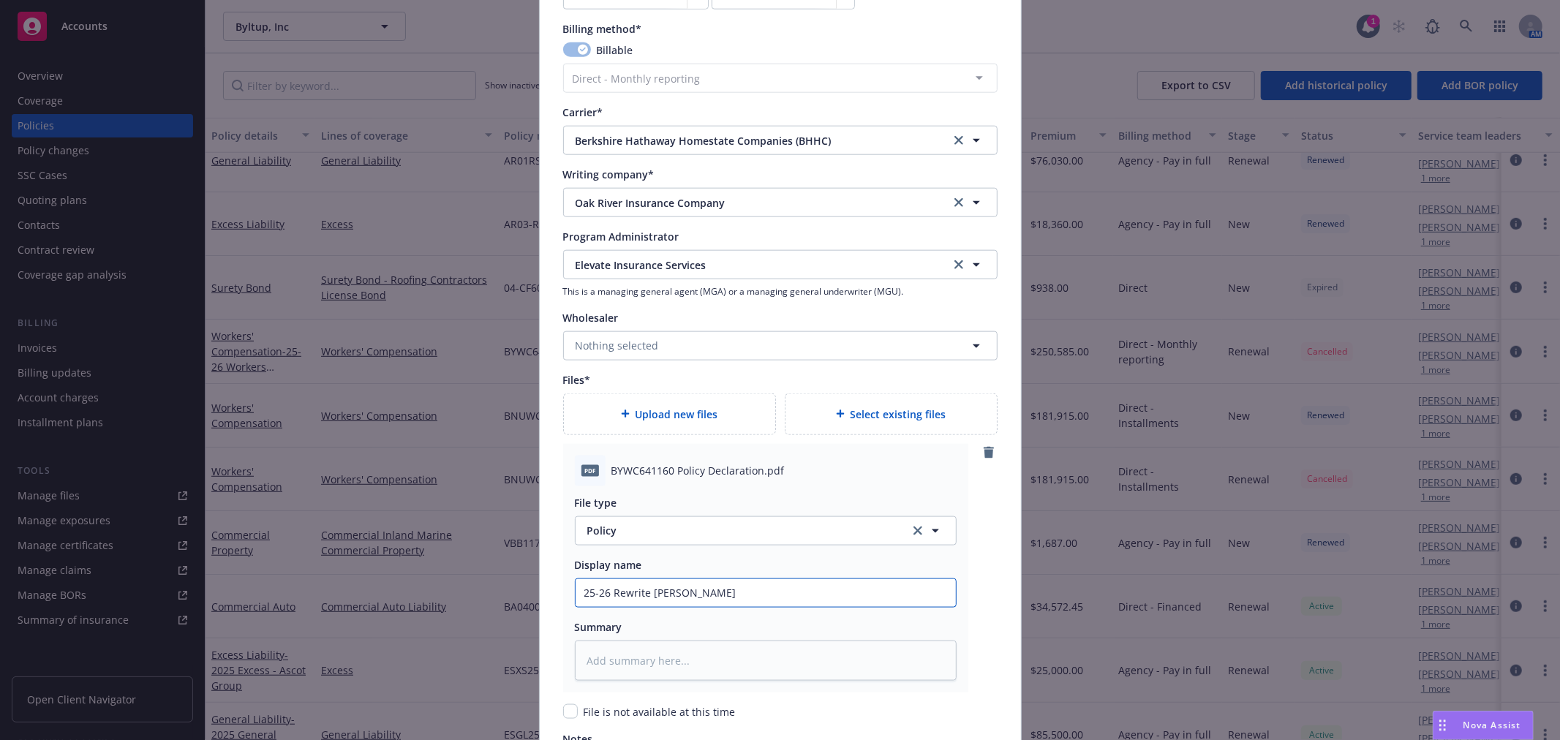
type input "25-26 Rewrite WC Polic"
type textarea "x"
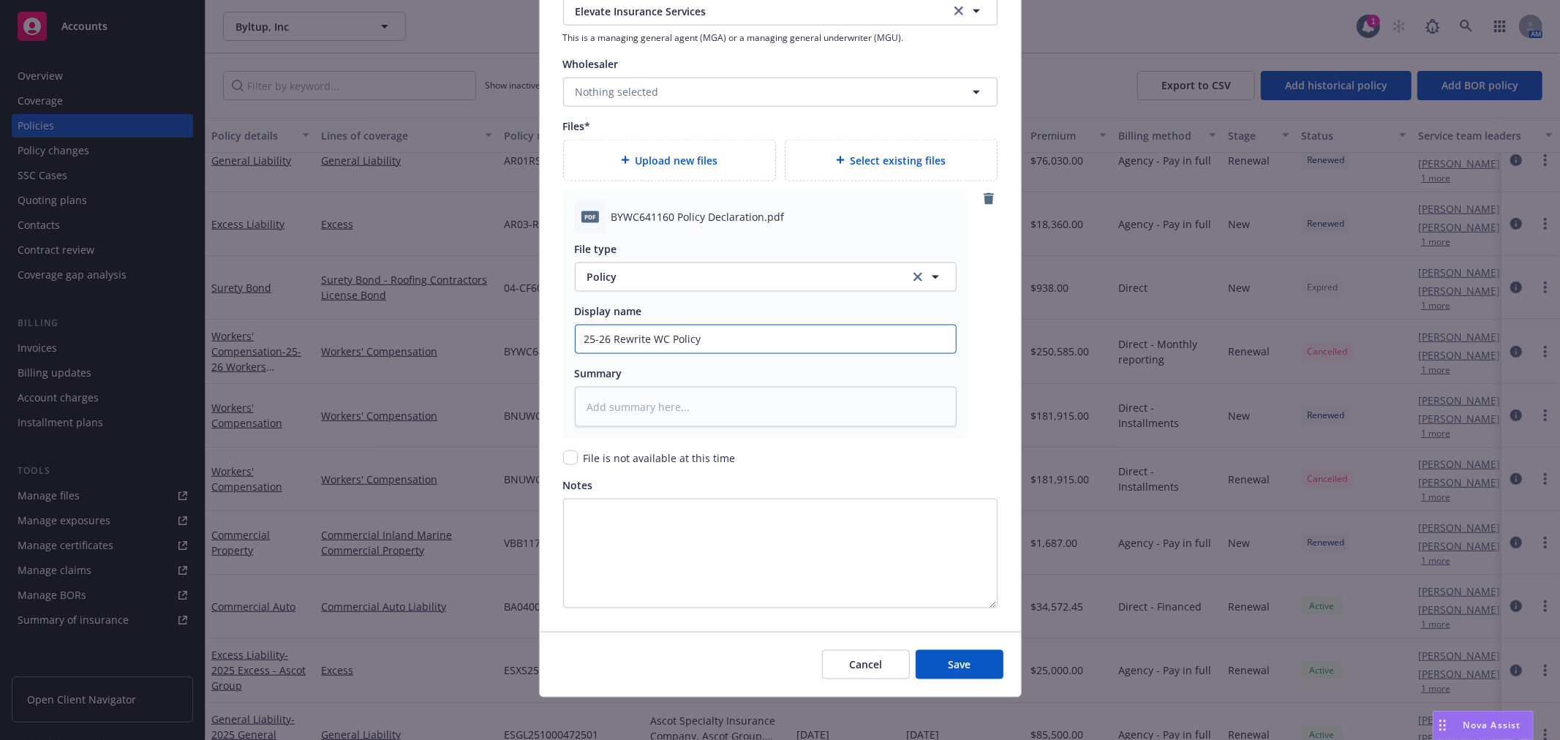
scroll to position [1639, 0]
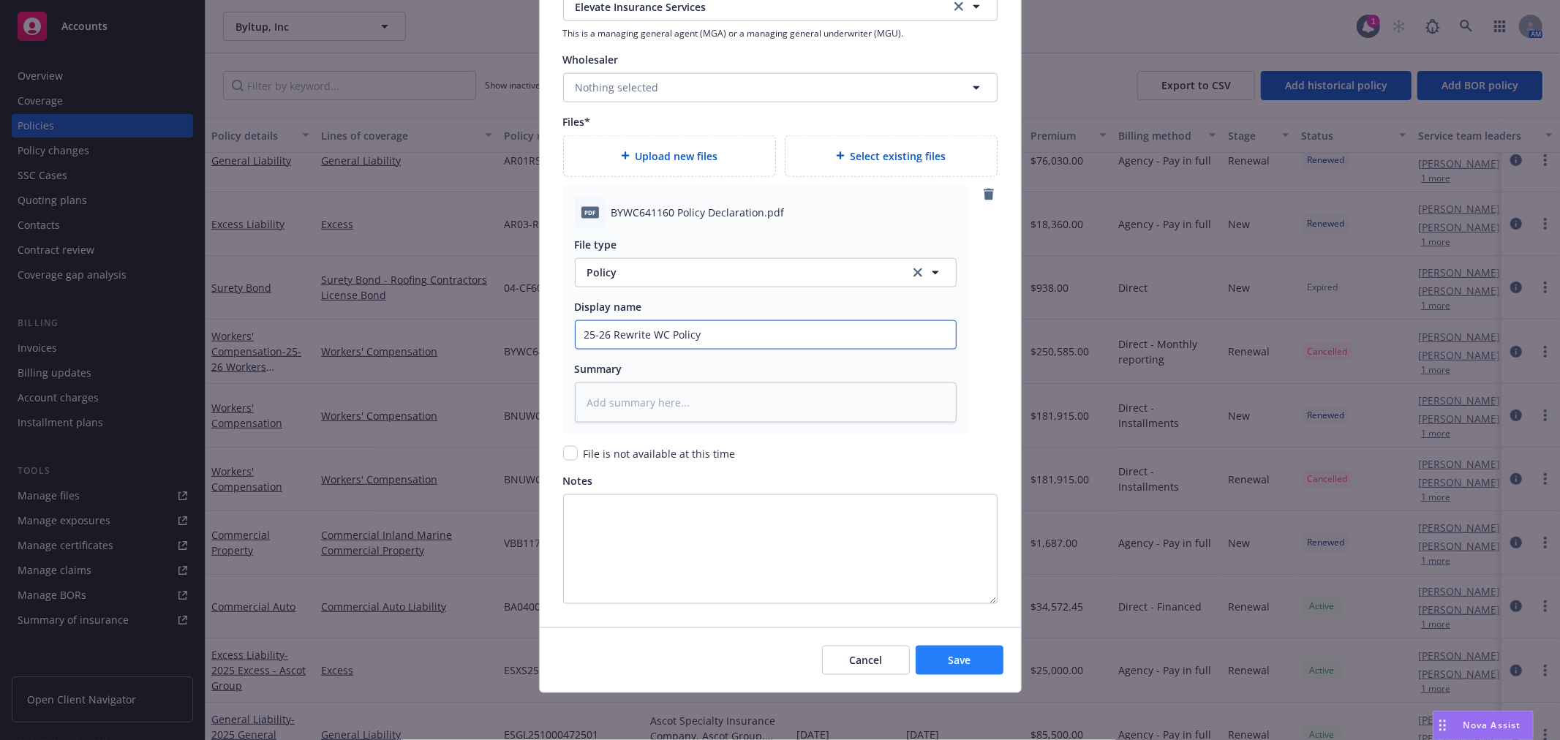
type input "25-26 Rewrite WC Policy"
click at [968, 660] on button "Save" at bounding box center [960, 660] width 88 height 29
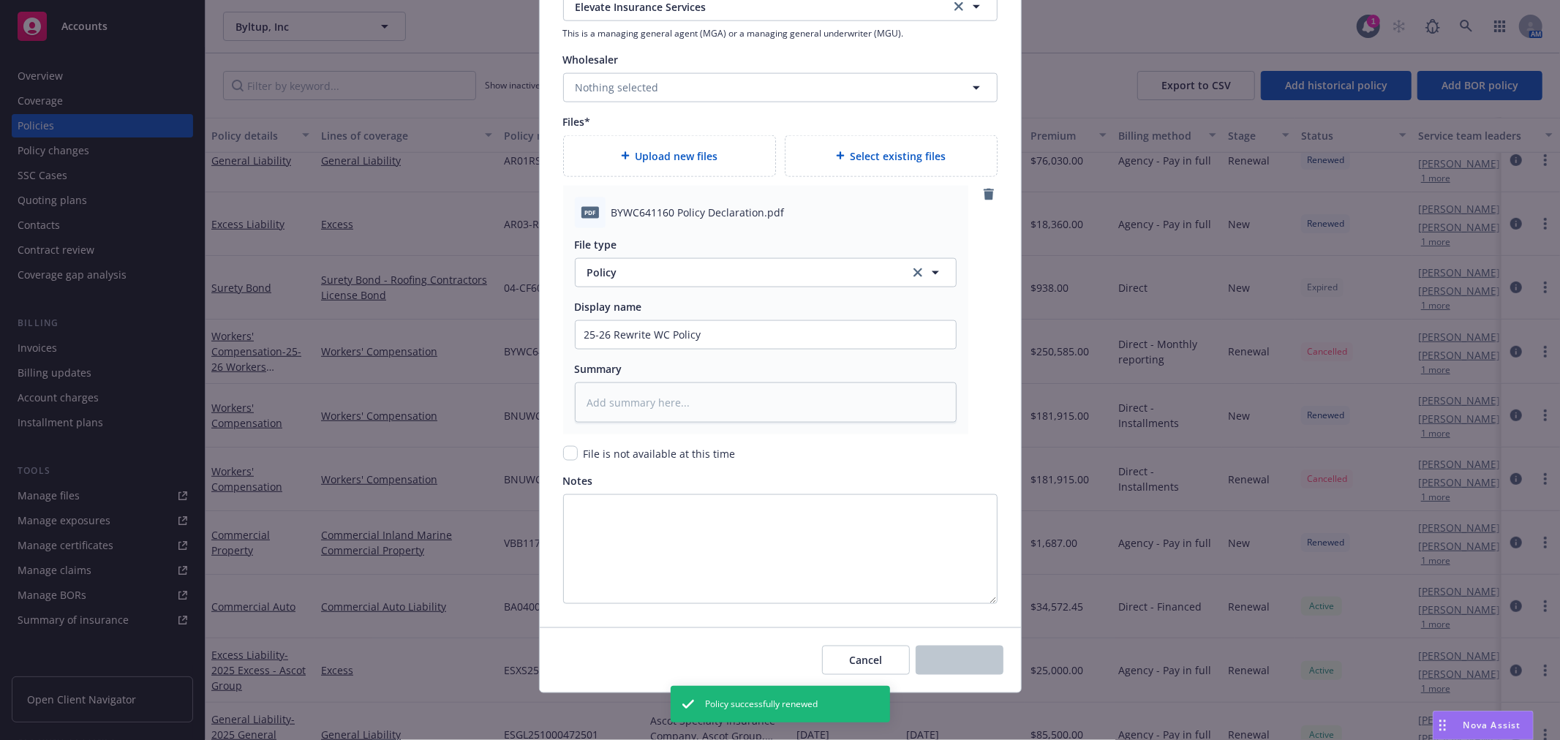
type textarea "x"
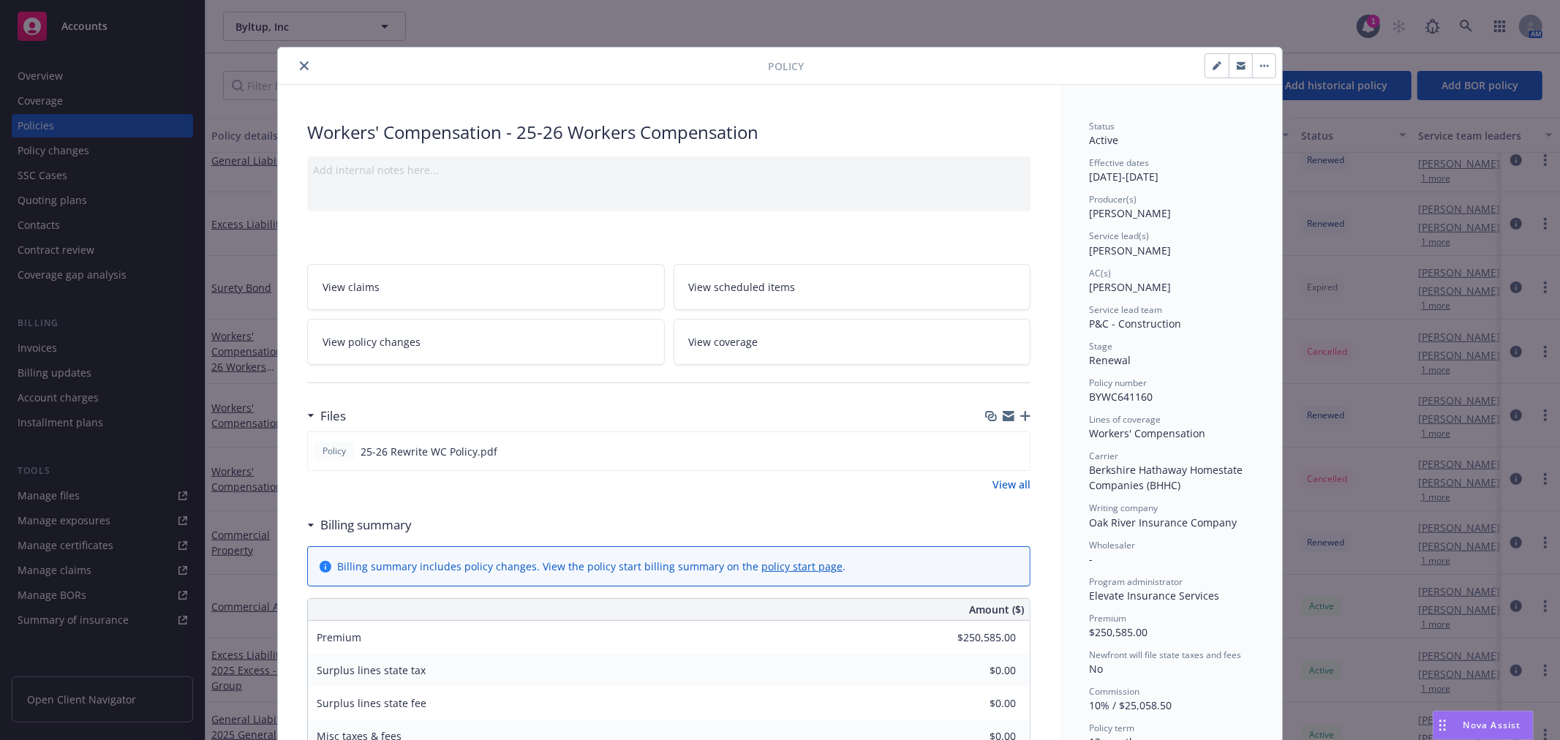
click at [300, 62] on icon "close" at bounding box center [304, 65] width 9 height 9
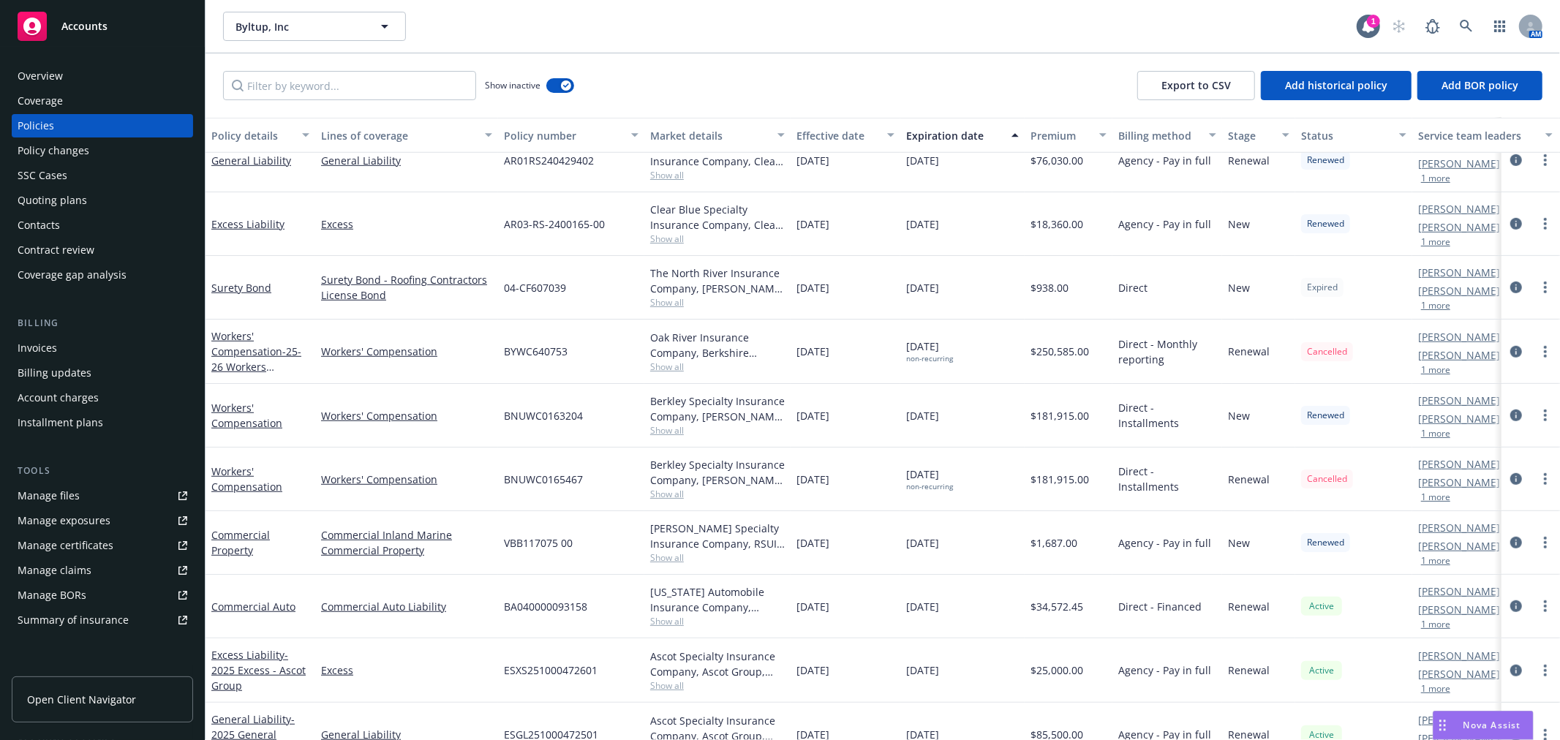
click at [62, 127] on div "Policies" at bounding box center [103, 125] width 170 height 23
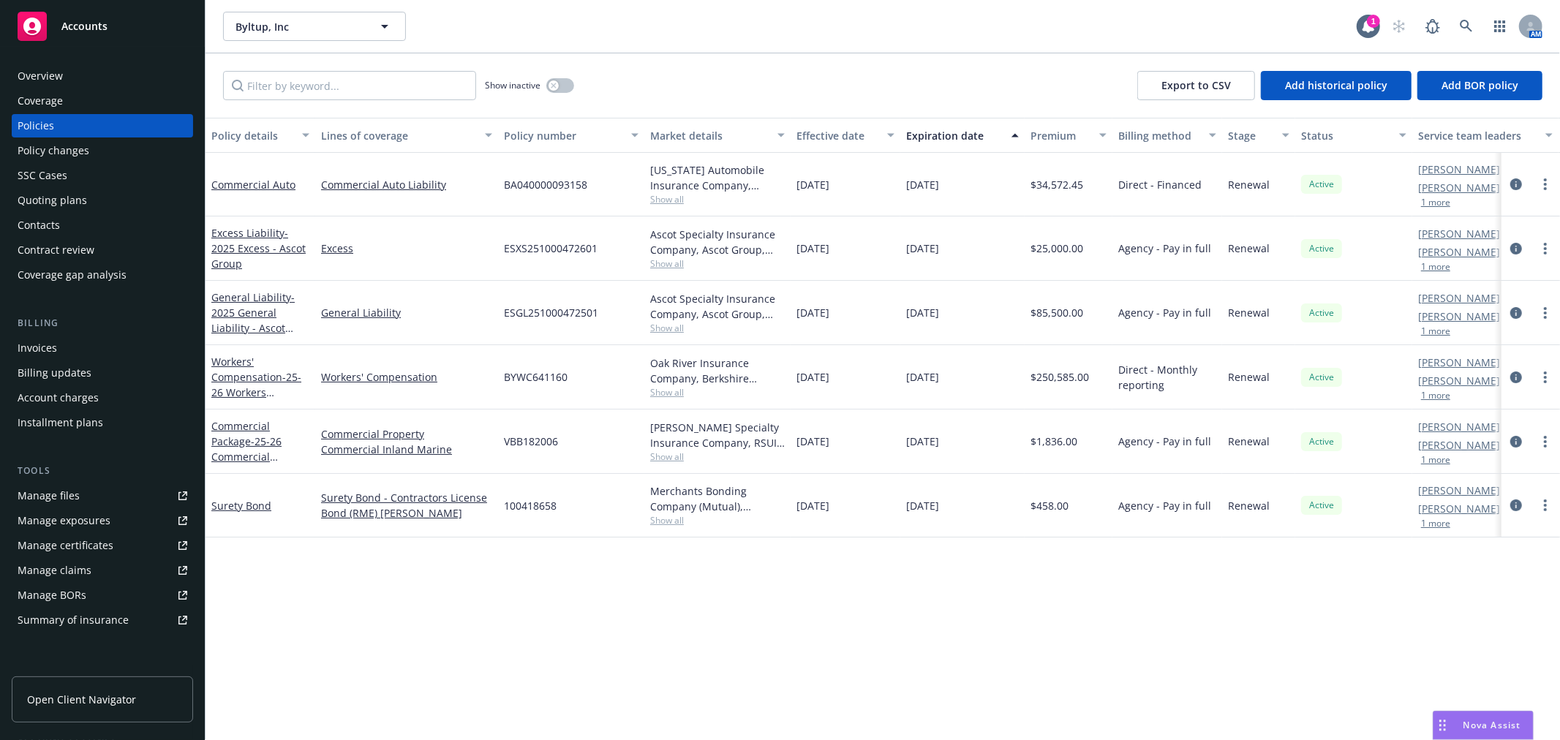
click at [105, 39] on div "Accounts" at bounding box center [103, 26] width 170 height 29
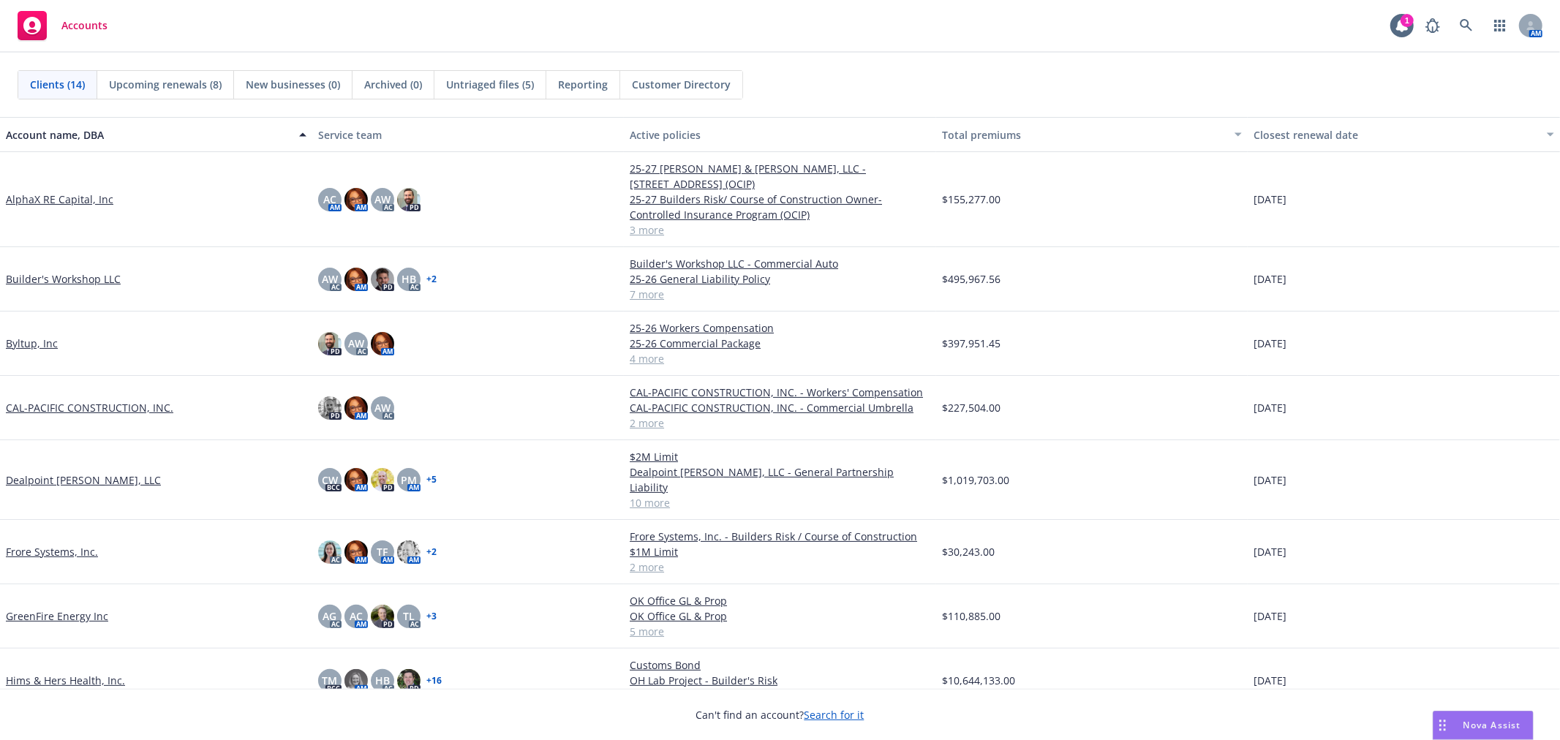
click at [53, 609] on link "GreenFire Energy Inc" at bounding box center [57, 616] width 102 height 15
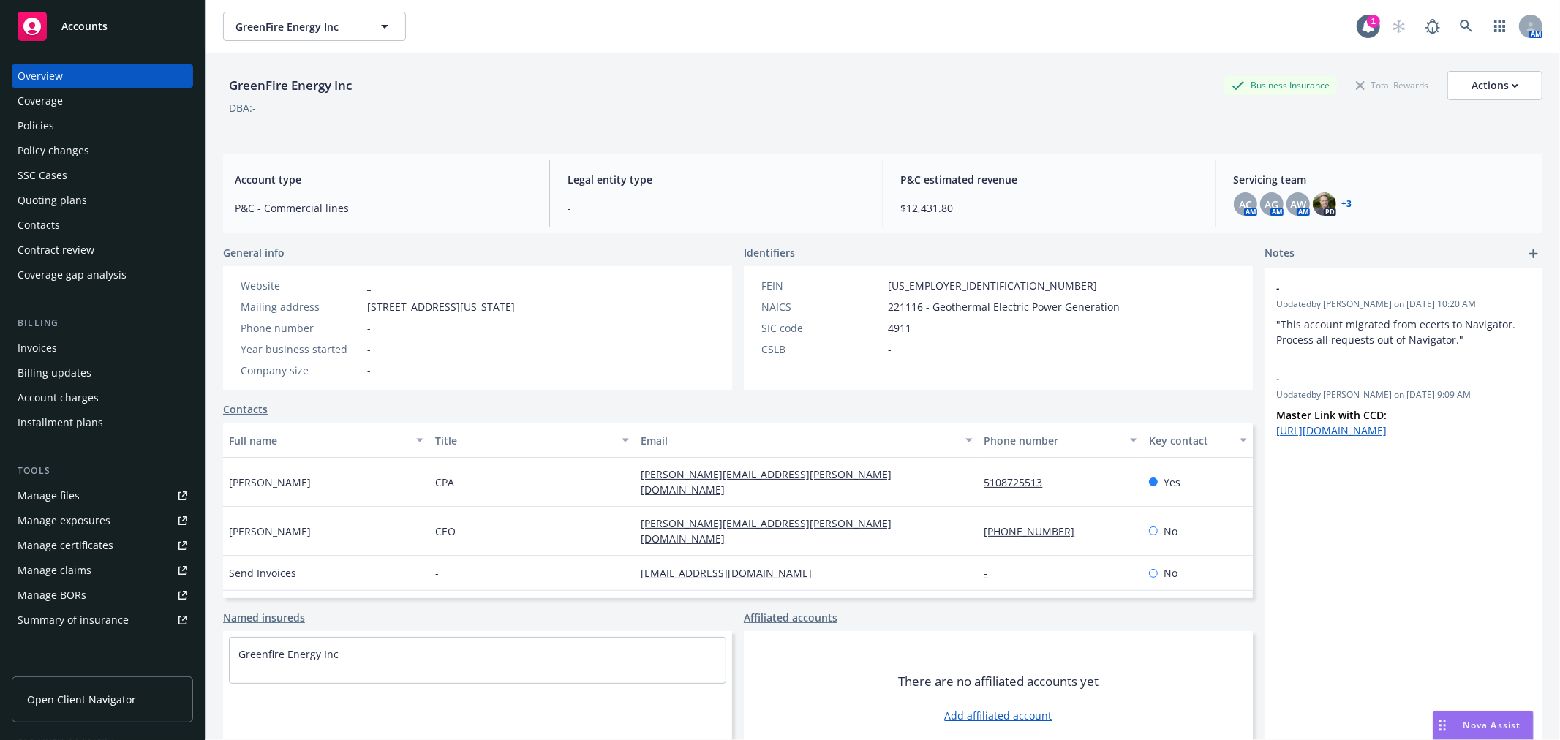
drag, startPoint x: 78, startPoint y: 200, endPoint x: 75, endPoint y: 212, distance: 11.9
click at [78, 200] on div "Quoting plans" at bounding box center [52, 200] width 69 height 23
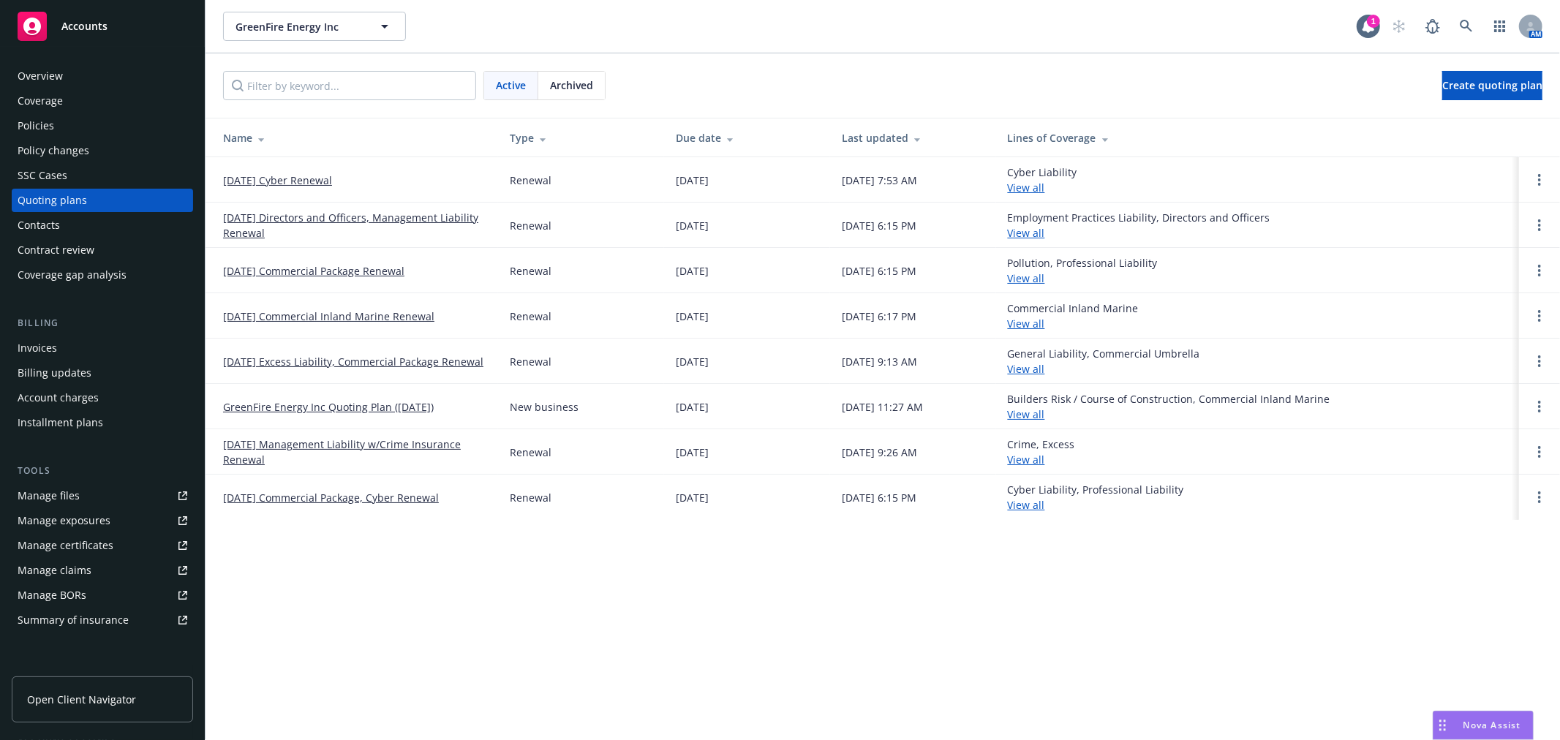
click at [317, 313] on link "08/15/25 Commercial Inland Marine Renewal" at bounding box center [328, 316] width 211 height 15
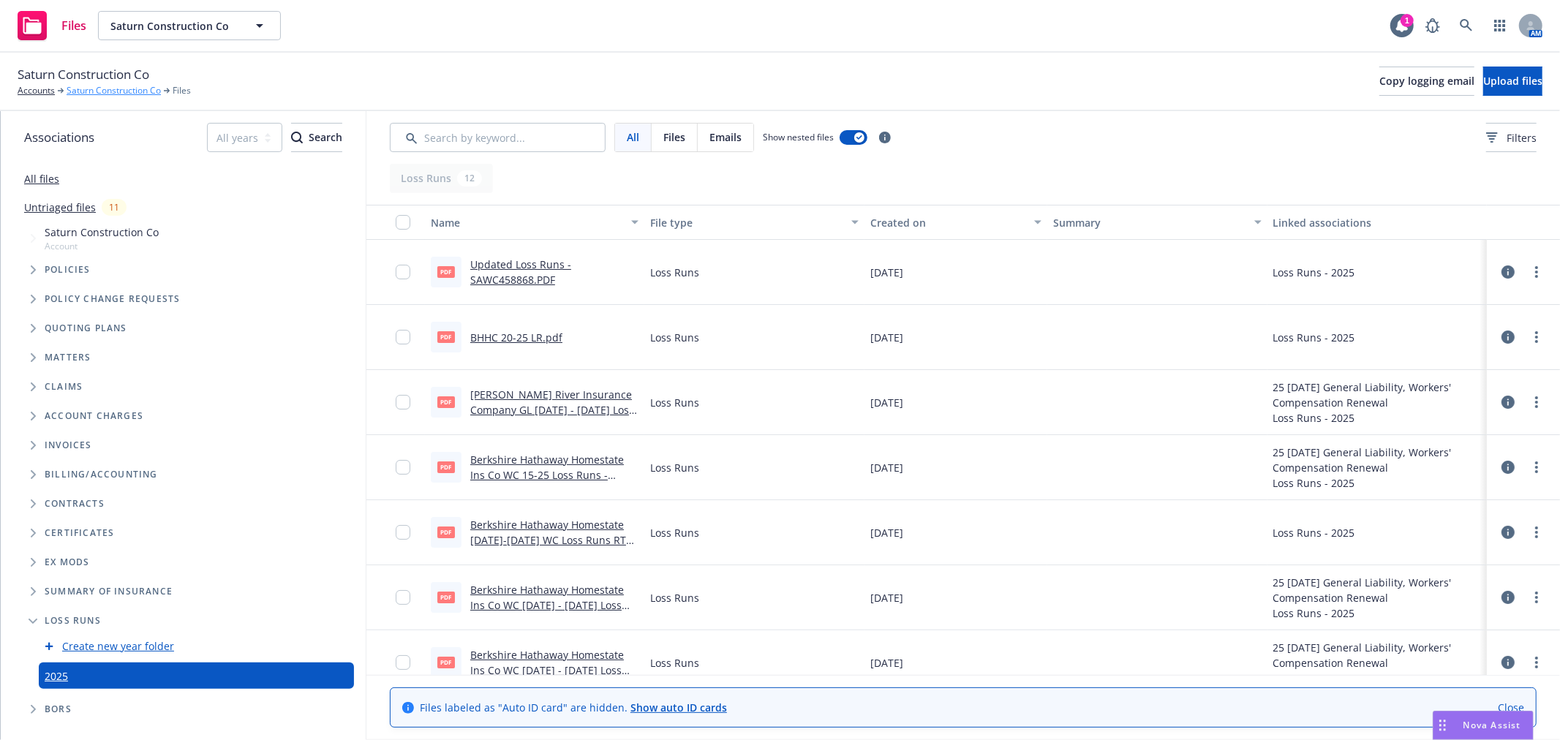
click at [78, 88] on link "Saturn Construction Co" at bounding box center [114, 90] width 94 height 13
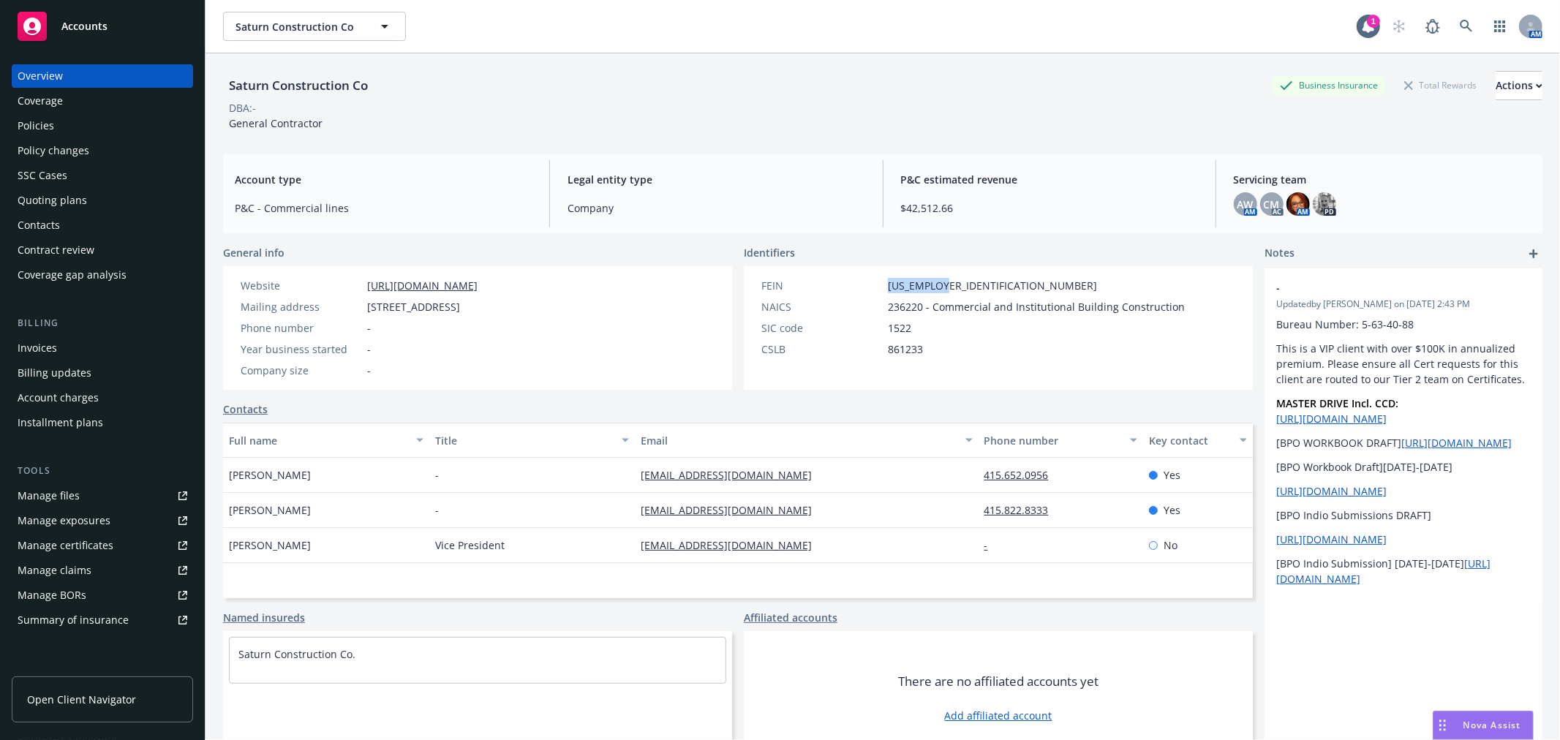
drag, startPoint x: 881, startPoint y: 281, endPoint x: 938, endPoint y: 288, distance: 57.5
click at [938, 288] on div "FEIN [US_EMPLOYER_IDENTIFICATION_NUMBER]" at bounding box center [973, 285] width 435 height 15
copy span "[US_EMPLOYER_IDENTIFICATION_NUMBER]"
drag, startPoint x: 362, startPoint y: 305, endPoint x: 498, endPoint y: 312, distance: 136.2
click at [483, 312] on div "Mailing address [STREET_ADDRESS]" at bounding box center [359, 306] width 249 height 15
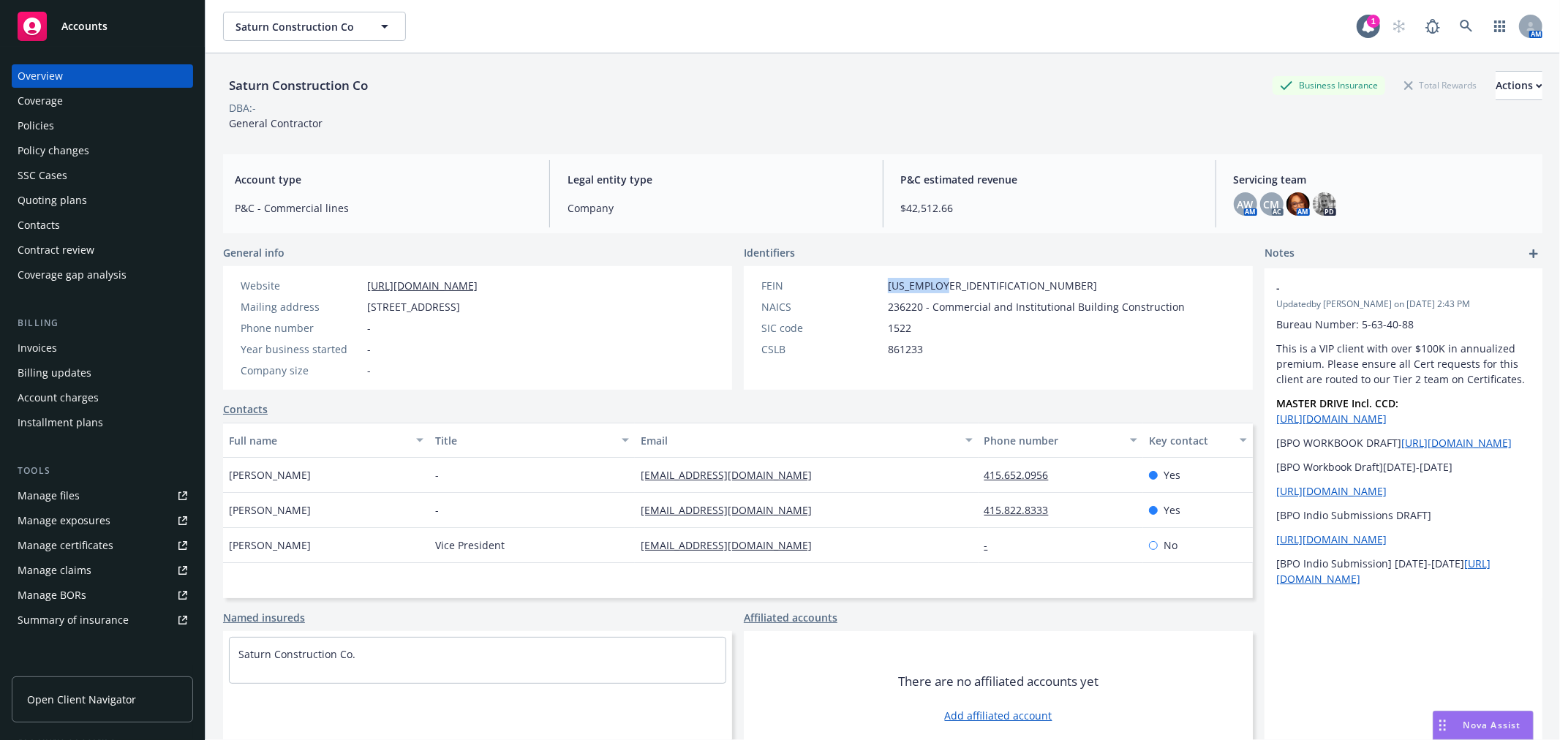
copy div "[STREET_ADDRESS]"
drag, startPoint x: 952, startPoint y: 470, endPoint x: 915, endPoint y: 475, distance: 37.7
click at [915, 475] on div "nsylva@saturnconstruction.com" at bounding box center [806, 475] width 343 height 35
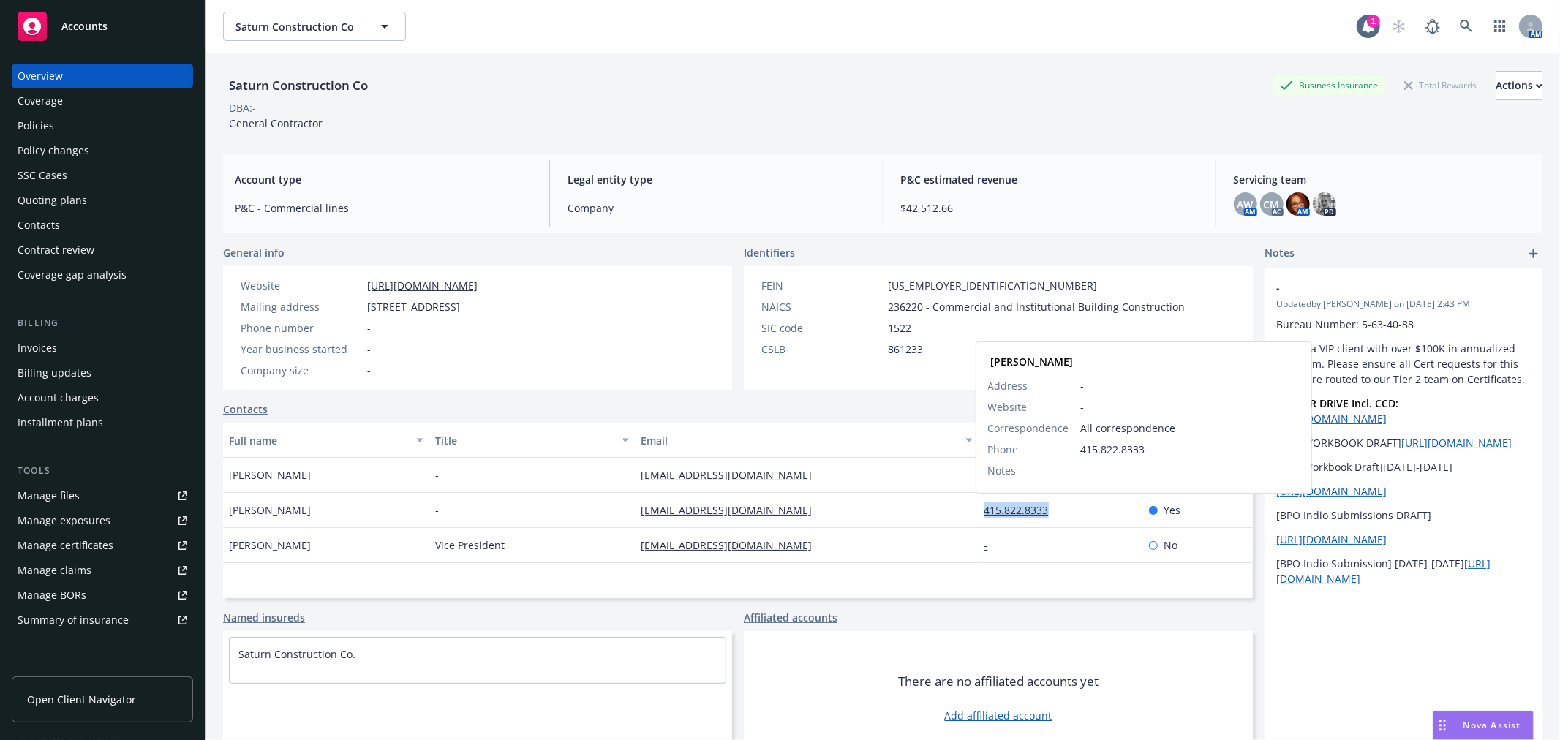
drag, startPoint x: 971, startPoint y: 512, endPoint x: 1049, endPoint y: 513, distance: 77.5
click at [1049, 513] on div "415.822.8333 David Tricamo Address - Website - Correspondence All correspondenc…" at bounding box center [1061, 510] width 165 height 35
copy link "415.822.8333"
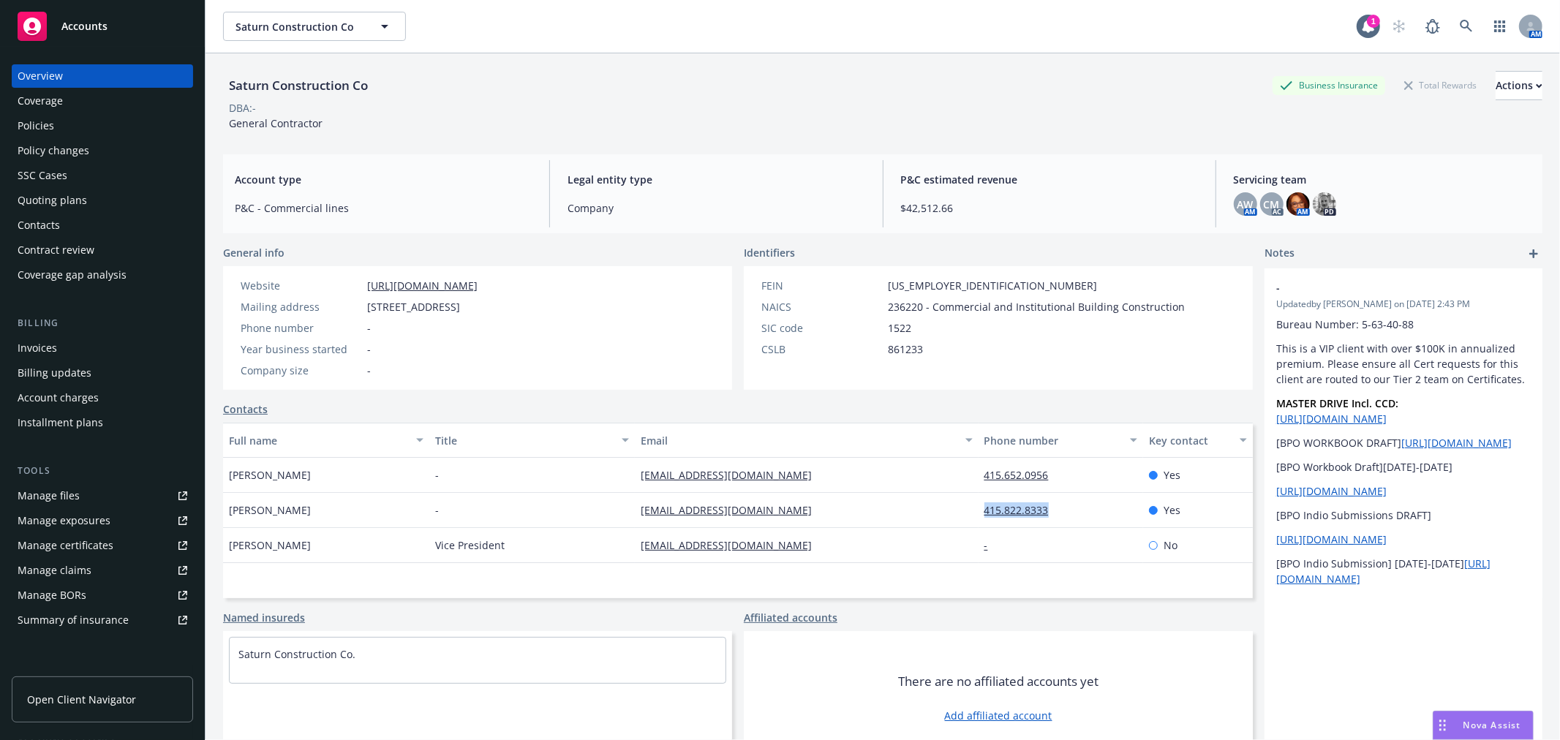
click at [55, 123] on div "Policies" at bounding box center [103, 125] width 170 height 23
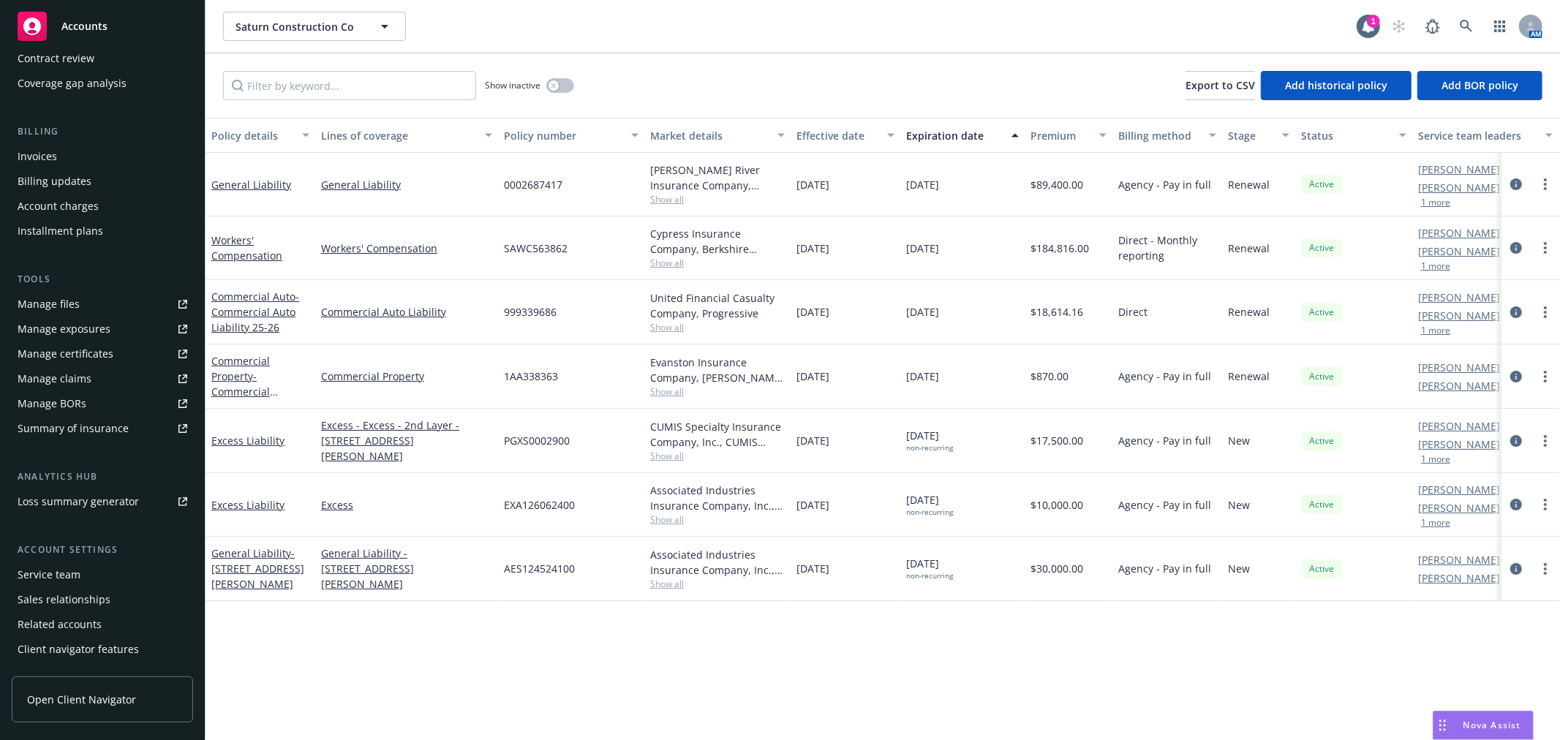
scroll to position [213, 0]
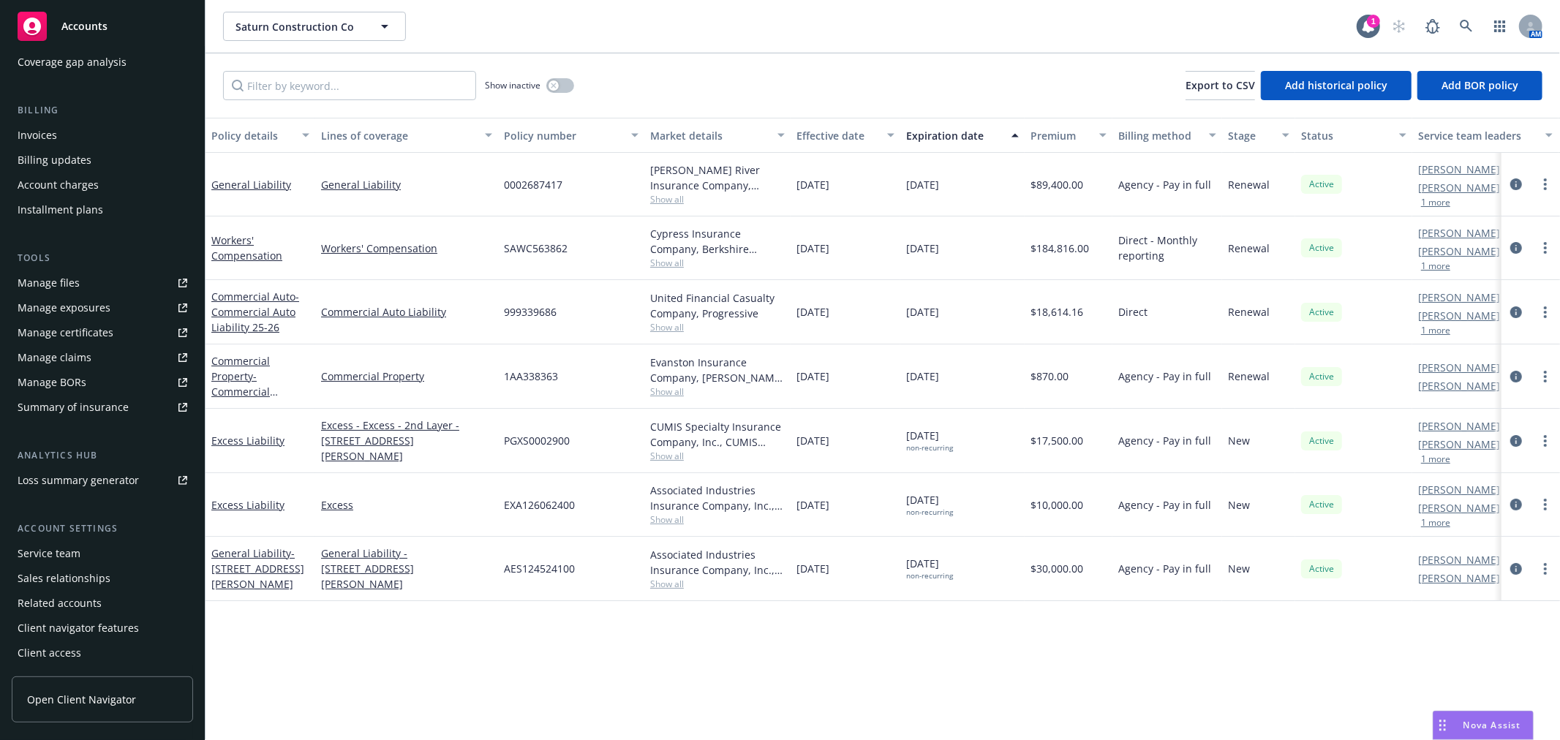
click at [91, 480] on div "Loss summary generator" at bounding box center [78, 480] width 121 height 23
click at [75, 276] on div "Manage files" at bounding box center [49, 282] width 62 height 23
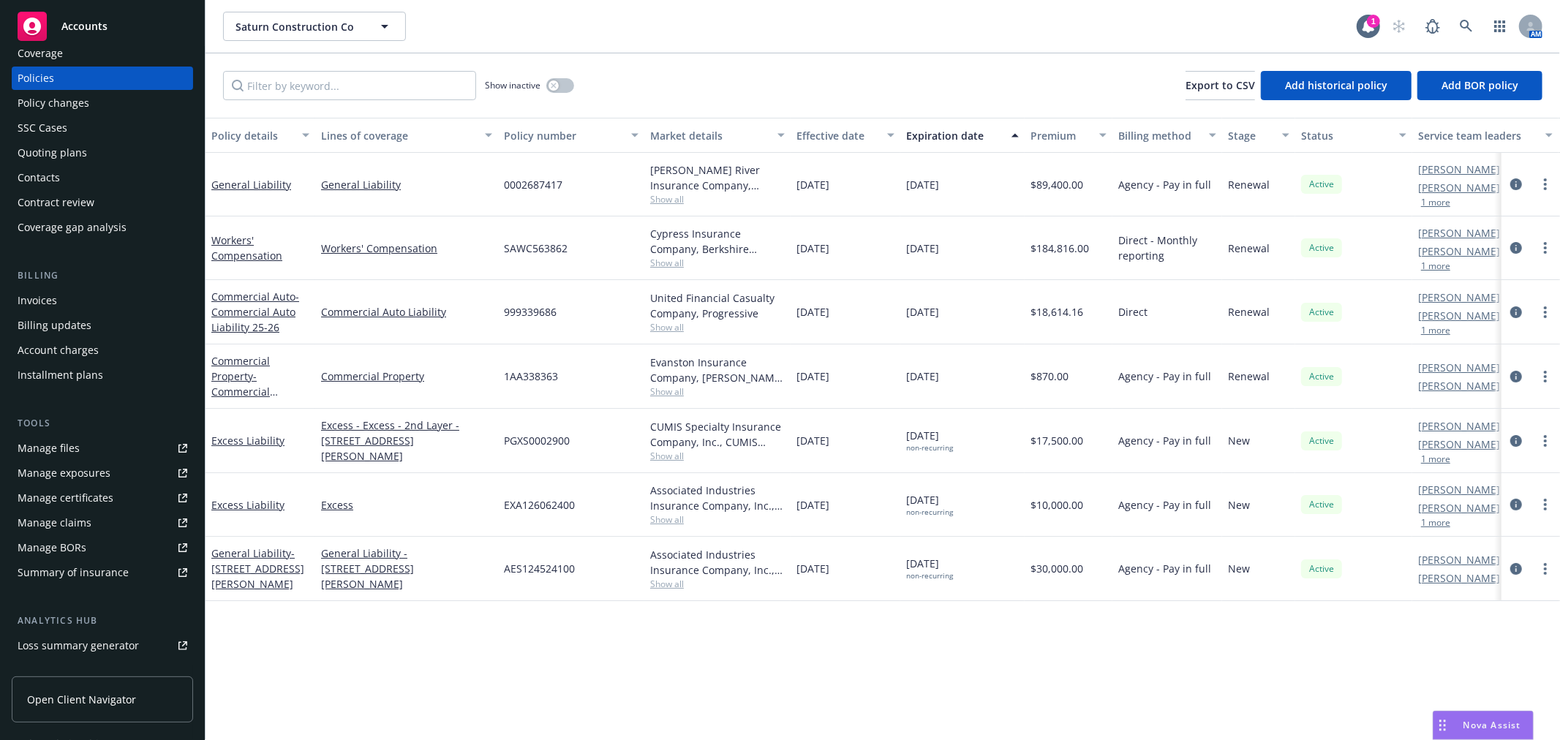
scroll to position [0, 0]
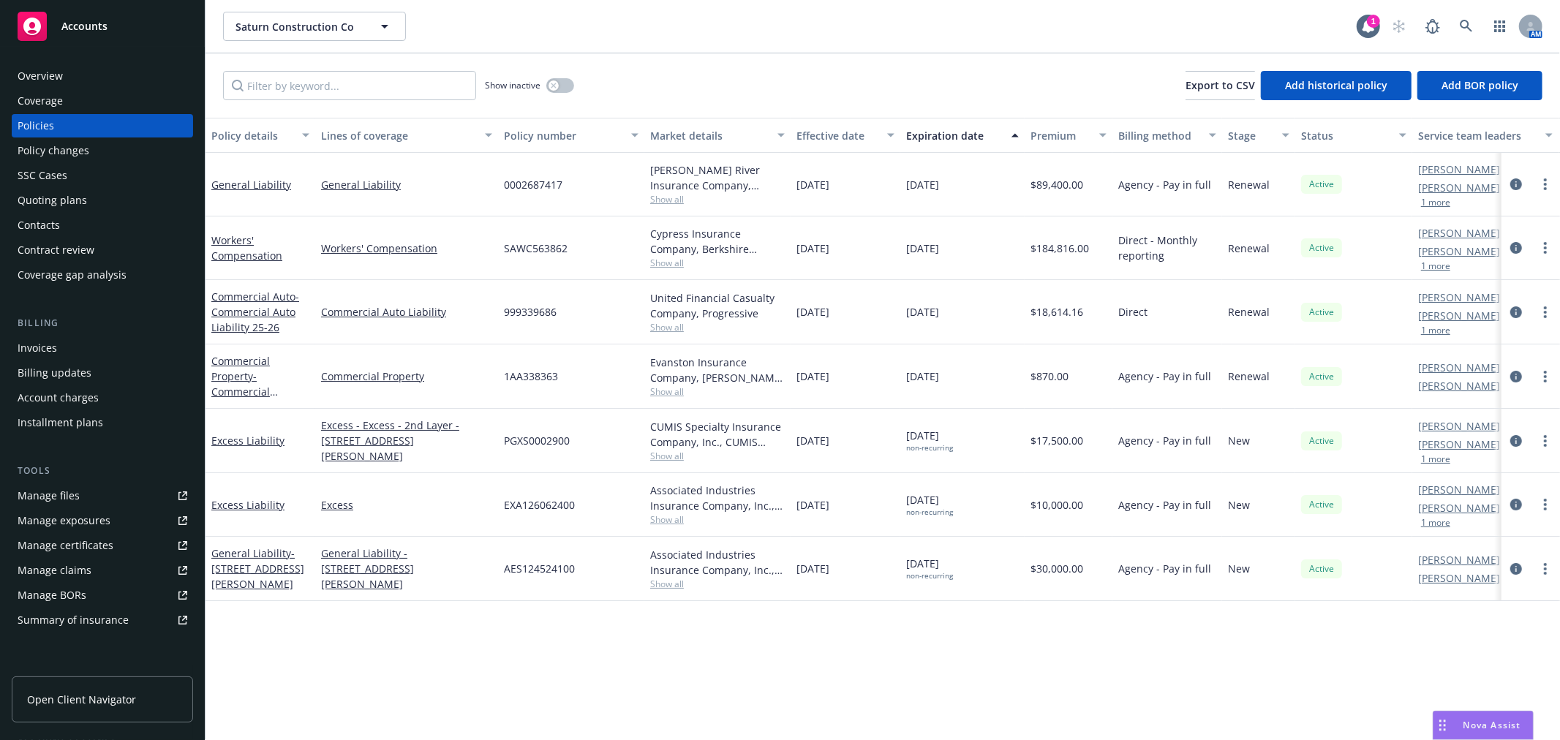
click at [108, 77] on div "Overview" at bounding box center [103, 75] width 170 height 23
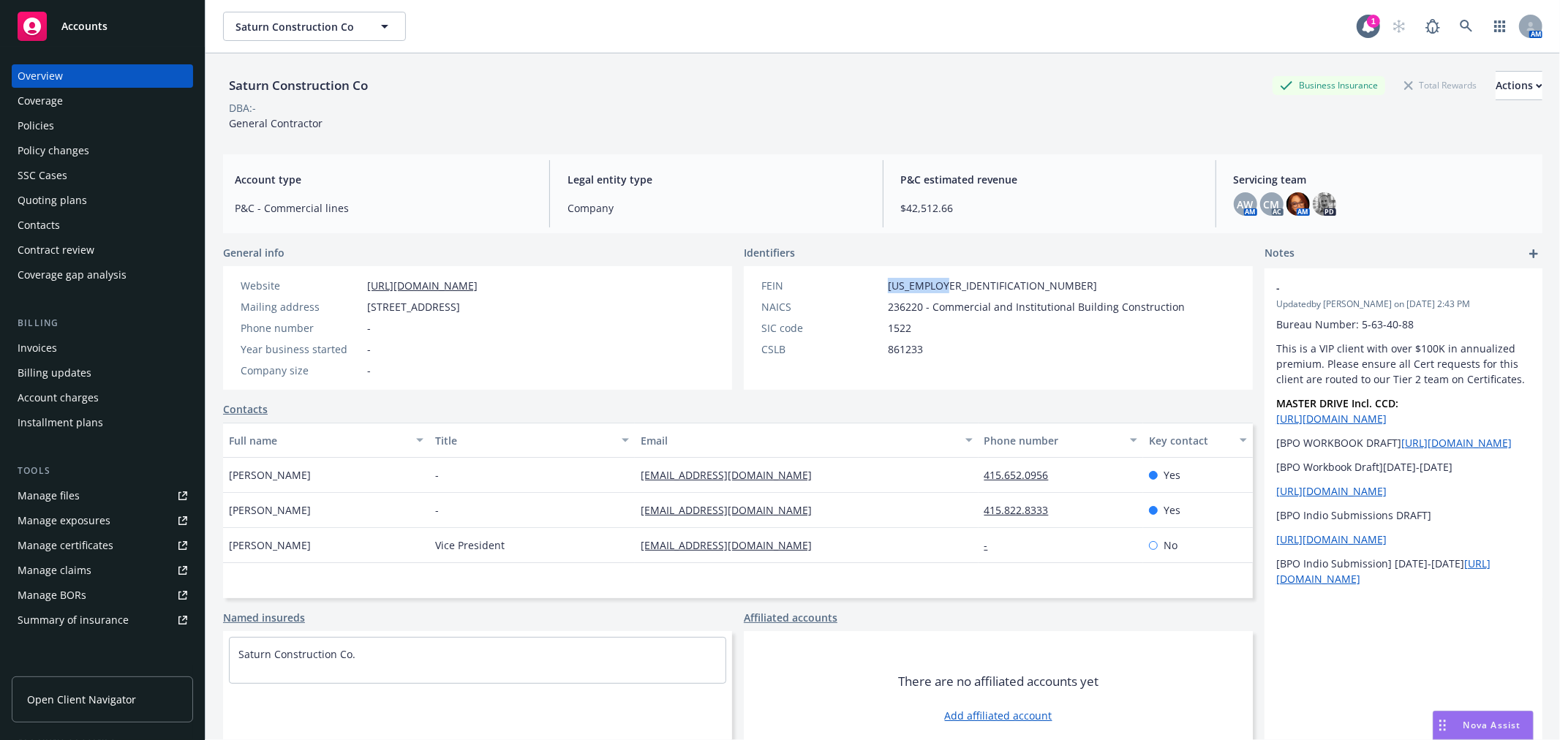
drag, startPoint x: 880, startPoint y: 284, endPoint x: 960, endPoint y: 291, distance: 80.8
click at [960, 291] on div "FEIN 56-2504580" at bounding box center [973, 285] width 435 height 15
copy span "56-2504580"
drag, startPoint x: 218, startPoint y: 85, endPoint x: 395, endPoint y: 98, distance: 177.5
click at [395, 98] on div "Saturn Construction Co Business Insurance Total Rewards Actions DBA: - General …" at bounding box center [883, 423] width 1355 height 740
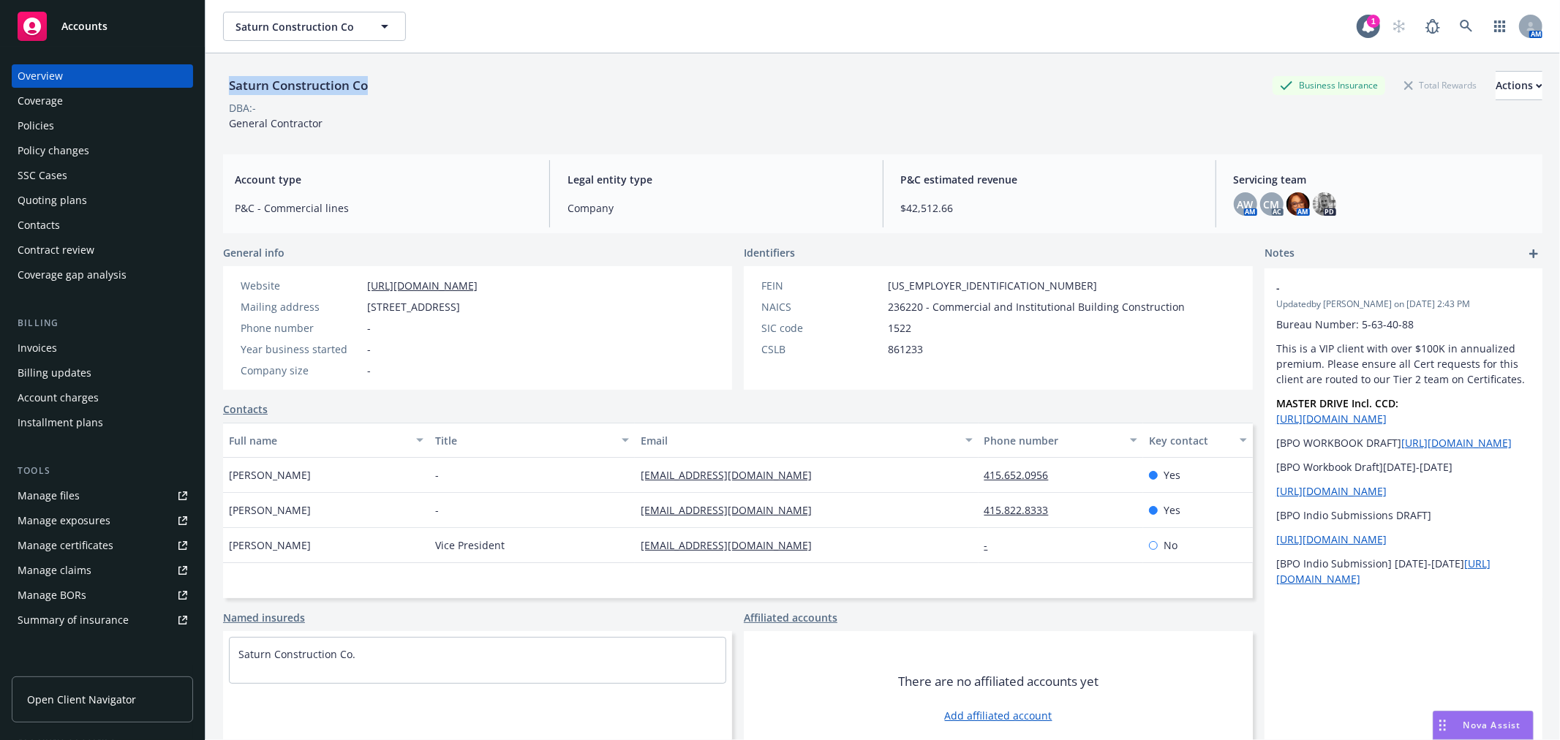
copy div "Saturn Construction Co"
drag, startPoint x: 366, startPoint y: 304, endPoint x: 497, endPoint y: 315, distance: 132.1
click at [483, 315] on div "Website https://www.saturnconstruction.com/ Mailing address 1555 Yosemite Ave #…" at bounding box center [359, 328] width 249 height 100
copy span "1555 Yosemite Ave #STE 16"
drag, startPoint x: 960, startPoint y: 512, endPoint x: 1066, endPoint y: 522, distance: 107.3
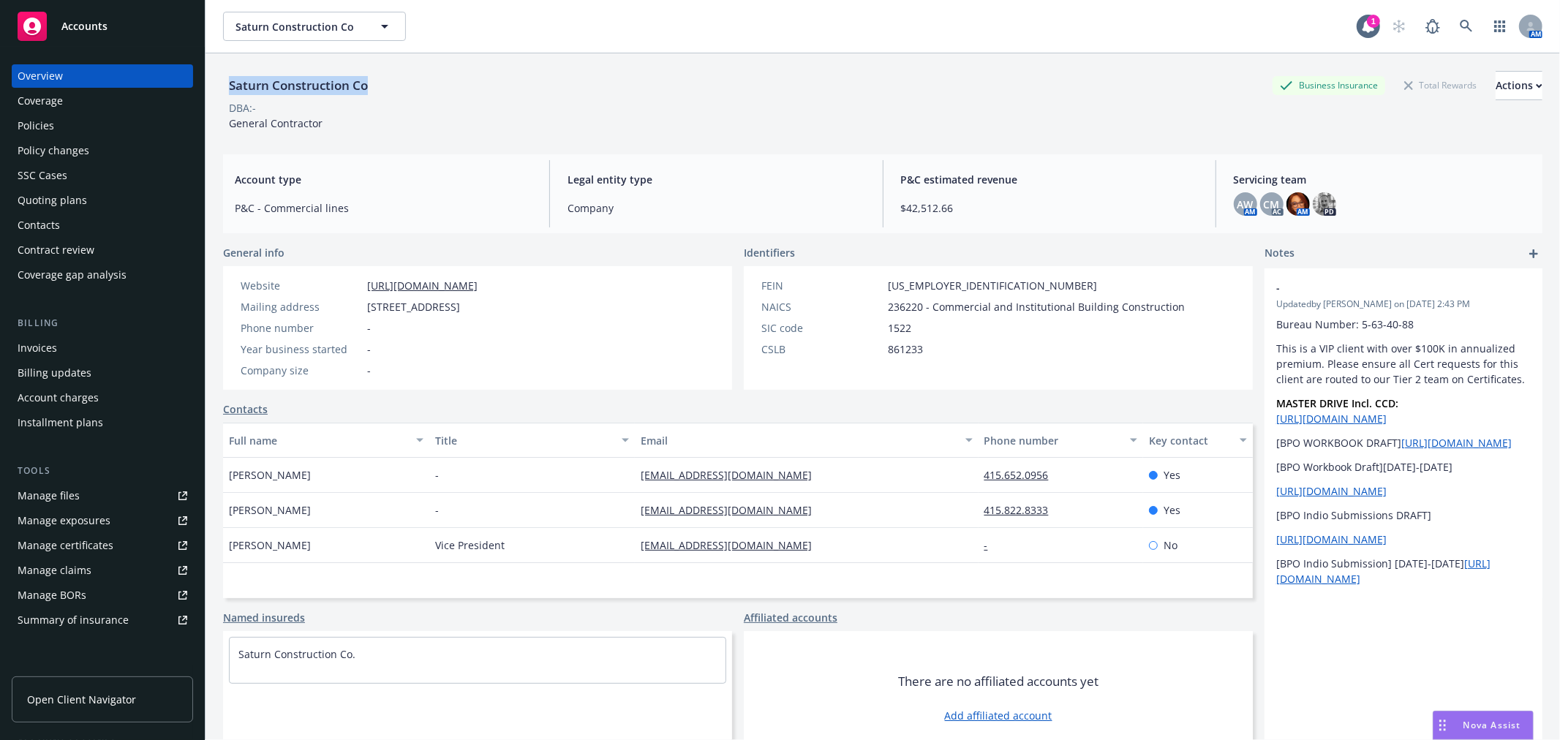
click at [1066, 522] on div "David Tricamo - dtricamo@saturnconstruction.com 415.822.8333 Yes" at bounding box center [738, 510] width 1030 height 35
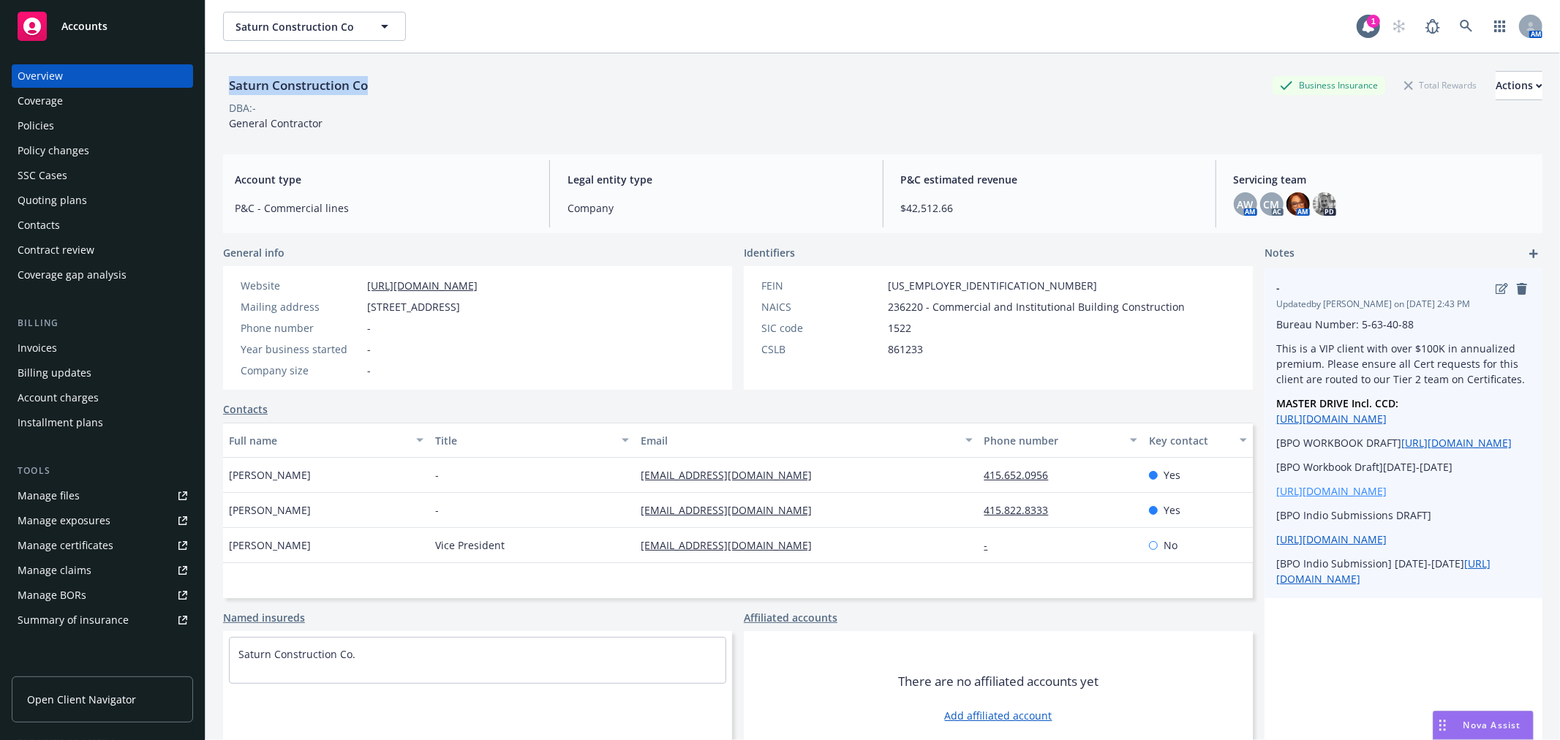
copy div "415.822.8333"
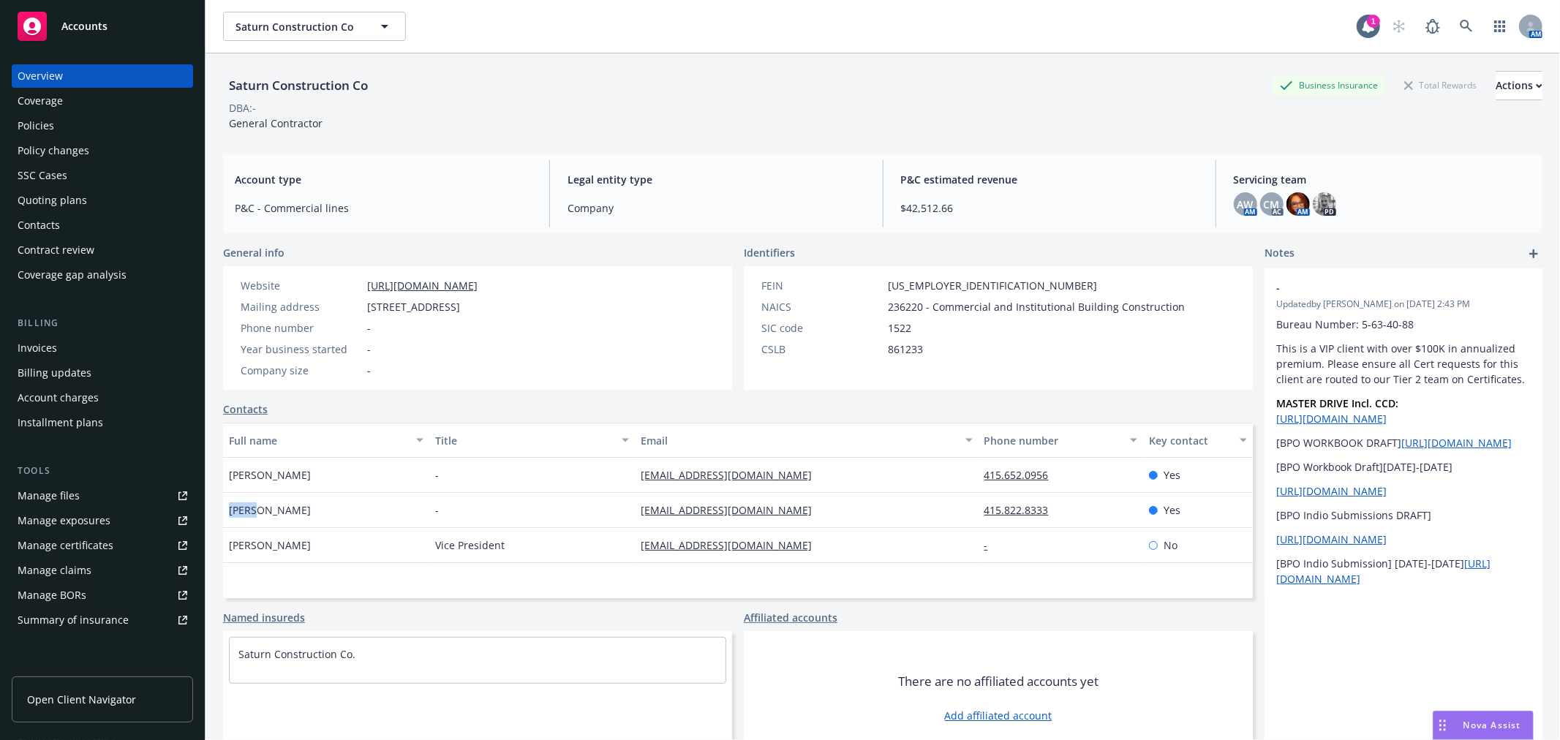
drag, startPoint x: 219, startPoint y: 511, endPoint x: 254, endPoint y: 520, distance: 35.7
click at [254, 520] on div "Saturn Construction Co Business Insurance Total Rewards Actions DBA: - General …" at bounding box center [883, 423] width 1355 height 740
copy span "David"
drag, startPoint x: 258, startPoint y: 505, endPoint x: 301, endPoint y: 516, distance: 43.8
click at [301, 516] on div "David Tricamo" at bounding box center [326, 510] width 206 height 35
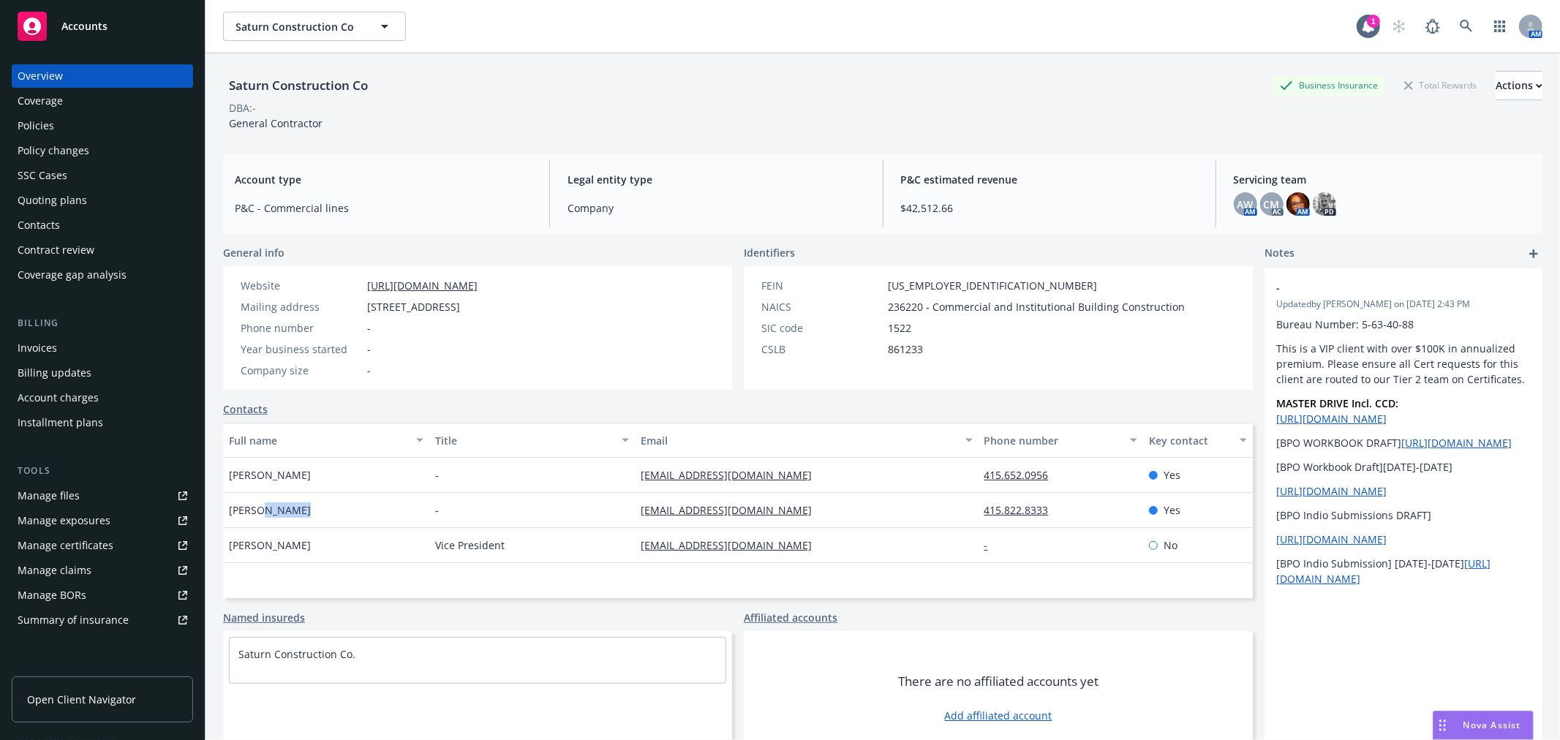
copy span "Tricamo"
drag, startPoint x: 631, startPoint y: 511, endPoint x: 809, endPoint y: 503, distance: 177.9
click at [809, 503] on div "dtricamo@saturnconstruction.com" at bounding box center [806, 510] width 343 height 35
copy link "dtricamo@saturnconstruction.com"
drag, startPoint x: 361, startPoint y: 287, endPoint x: 554, endPoint y: 288, distance: 193.8
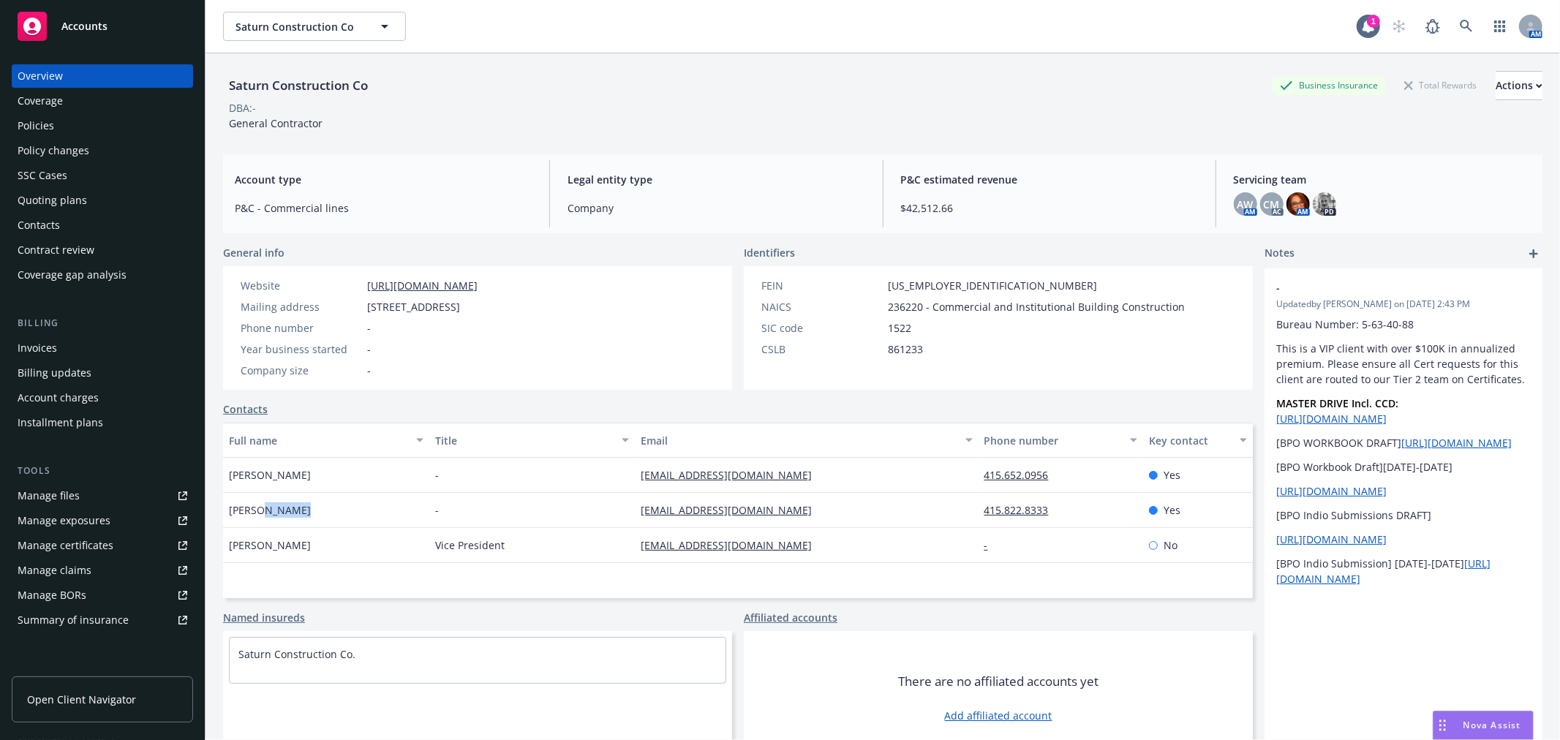
click at [483, 288] on div "Website https://www.saturnconstruction.com/" at bounding box center [359, 285] width 249 height 15
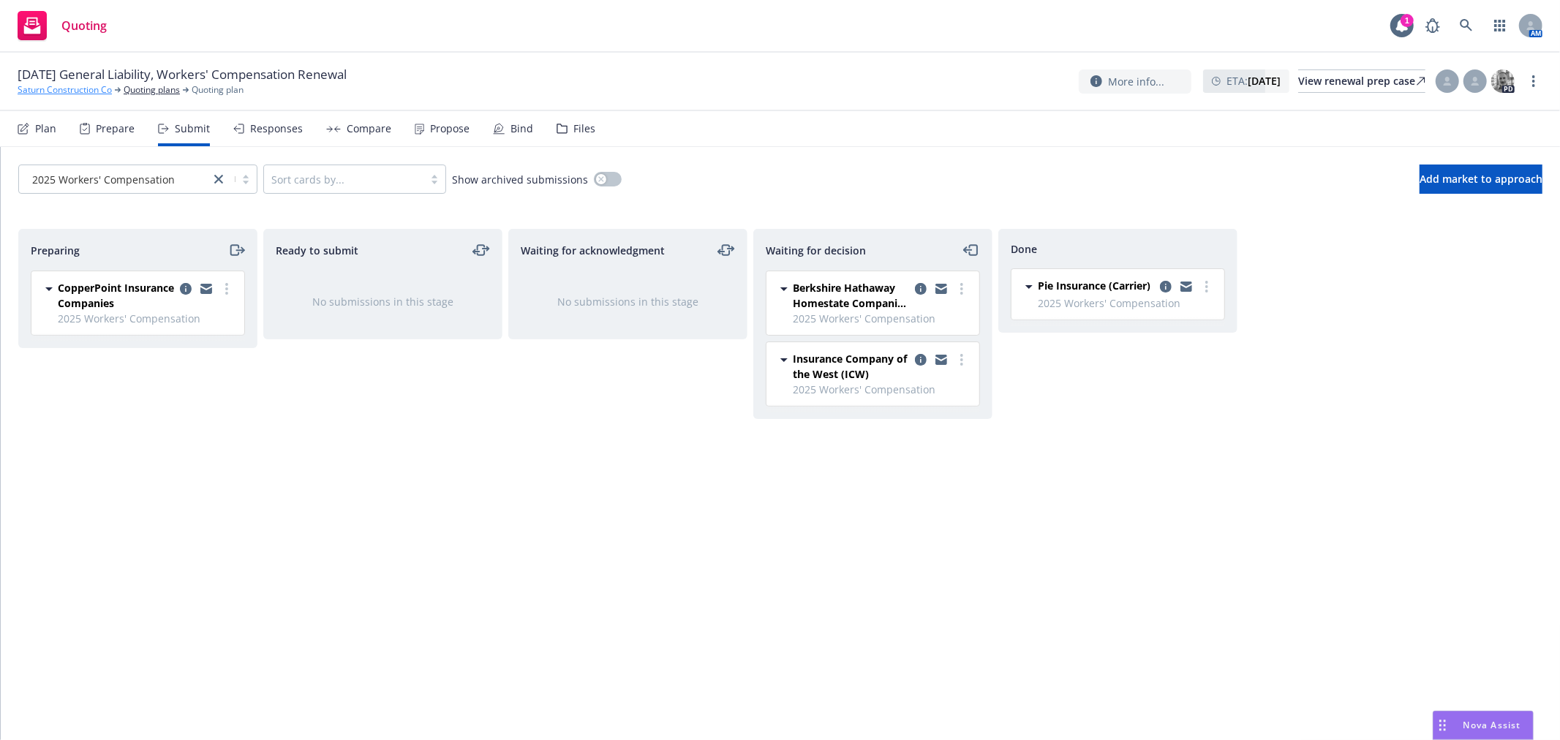
click at [69, 85] on link "Saturn Construction Co" at bounding box center [65, 89] width 94 height 13
